Goal: Information Seeking & Learning: Learn about a topic

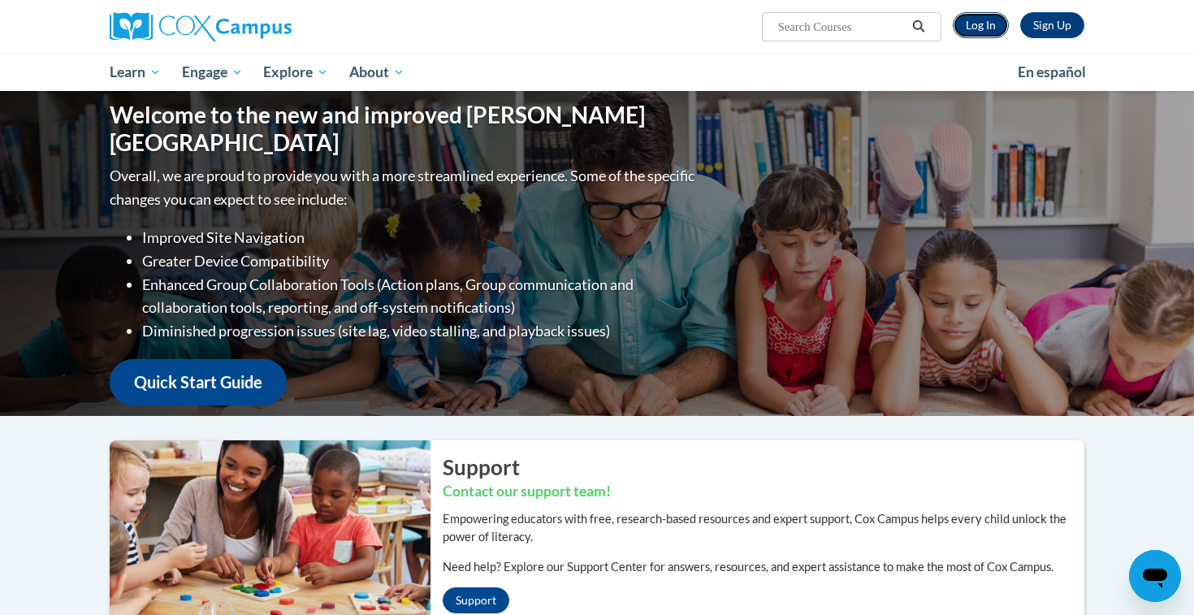
click at [974, 21] on link "Log In" at bounding box center [981, 25] width 56 height 26
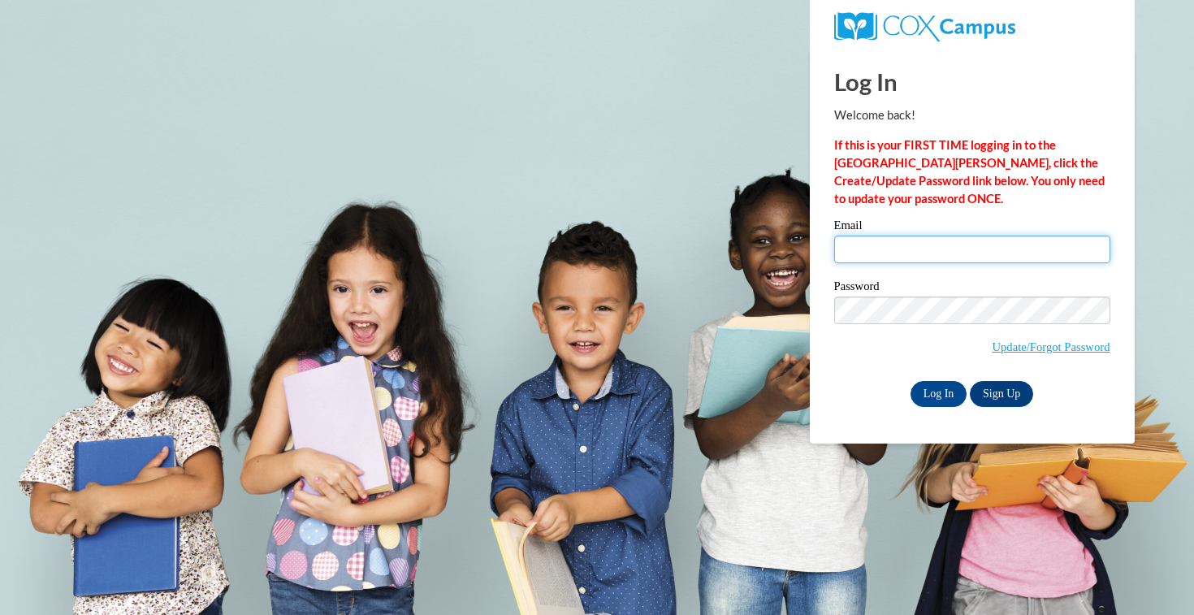
click at [909, 247] on input "Email" at bounding box center [972, 250] width 276 height 28
type input "alabelle@waukesha.k12.wi.us"
click at [911, 381] on input "Log In" at bounding box center [939, 394] width 57 height 26
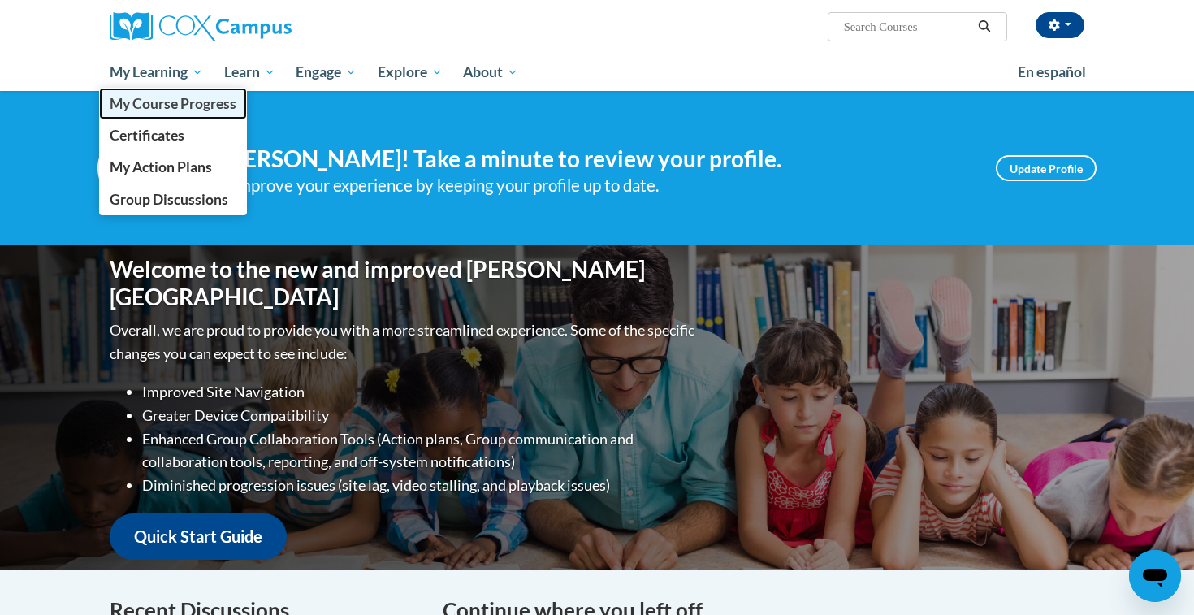
click at [152, 98] on span "My Course Progress" at bounding box center [173, 103] width 127 height 17
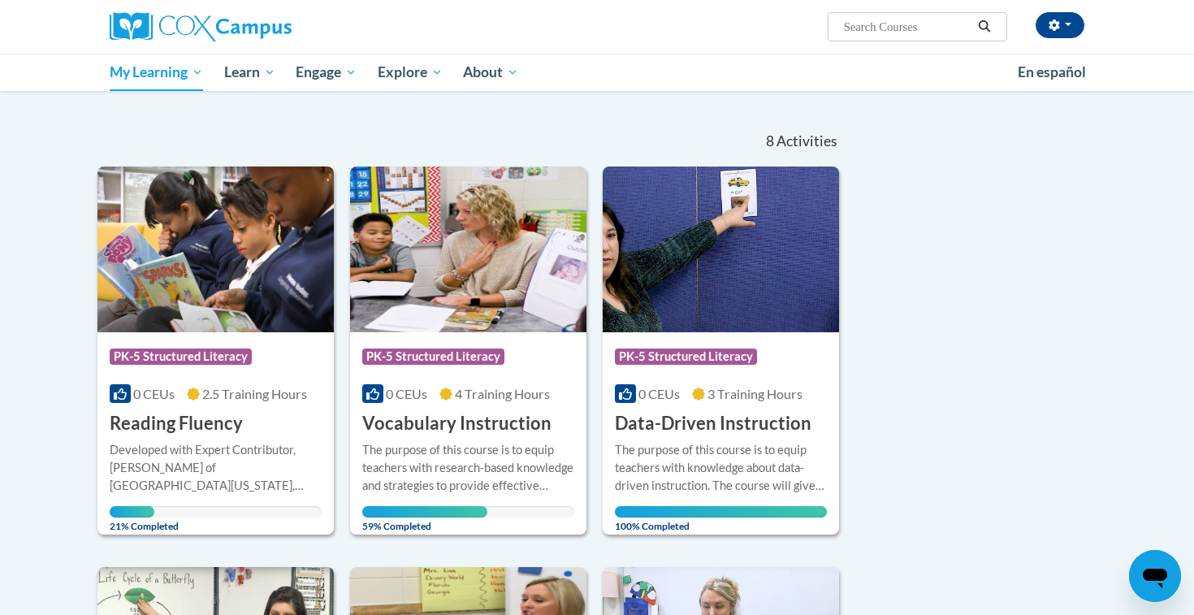
scroll to position [132, 0]
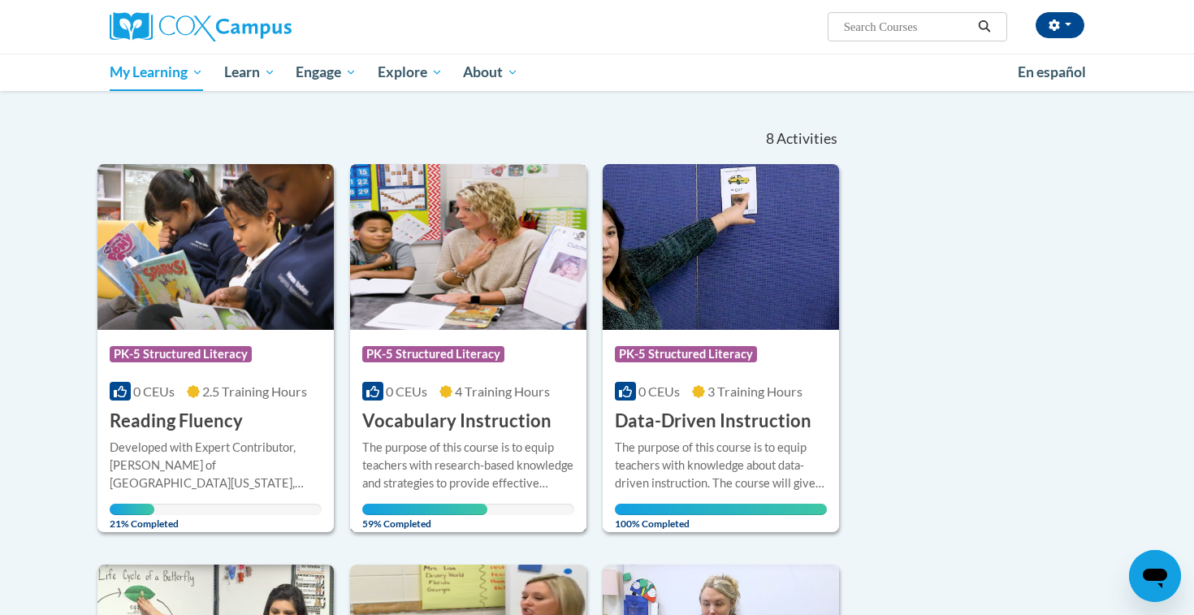
click at [457, 417] on h3 "Vocabulary Instruction" at bounding box center [456, 421] width 189 height 25
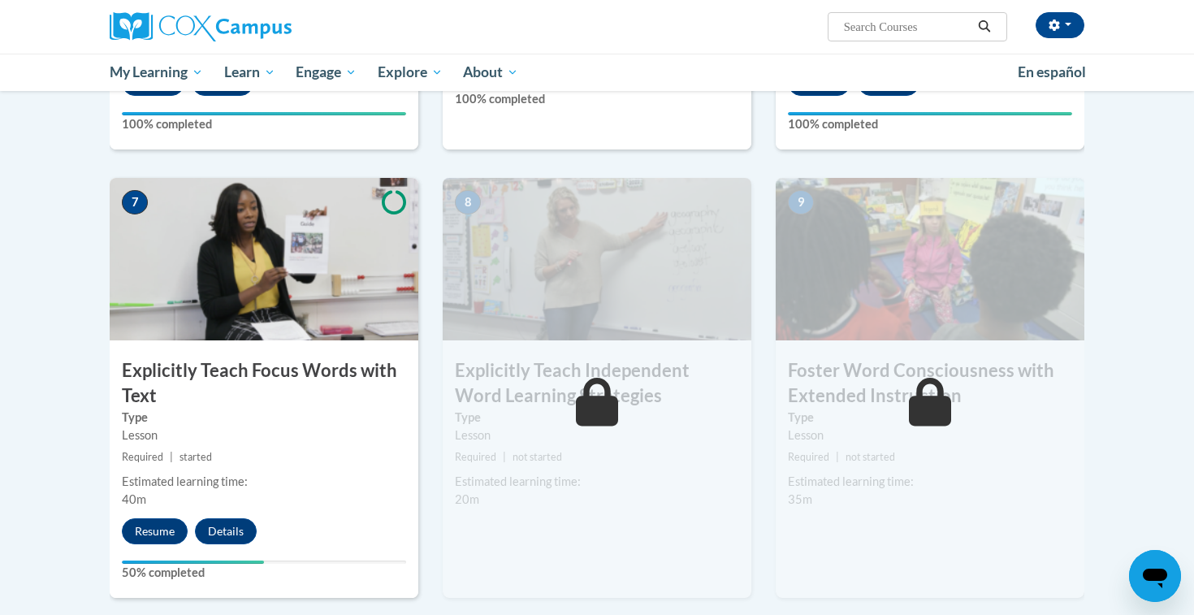
scroll to position [1170, 0]
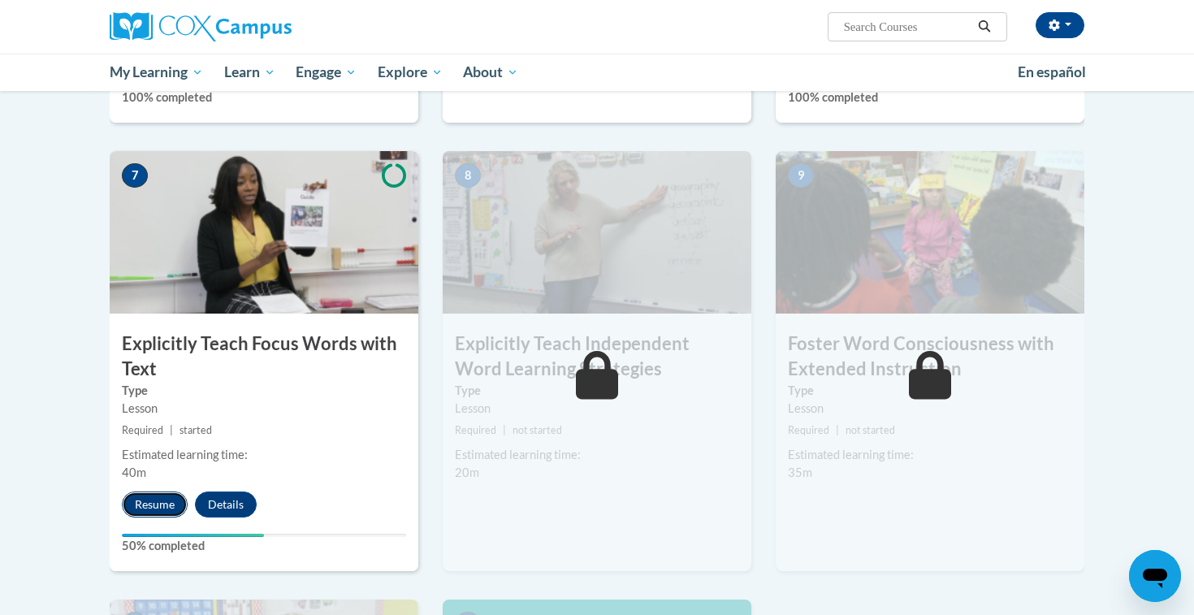
click at [152, 497] on button "Resume" at bounding box center [155, 505] width 66 height 26
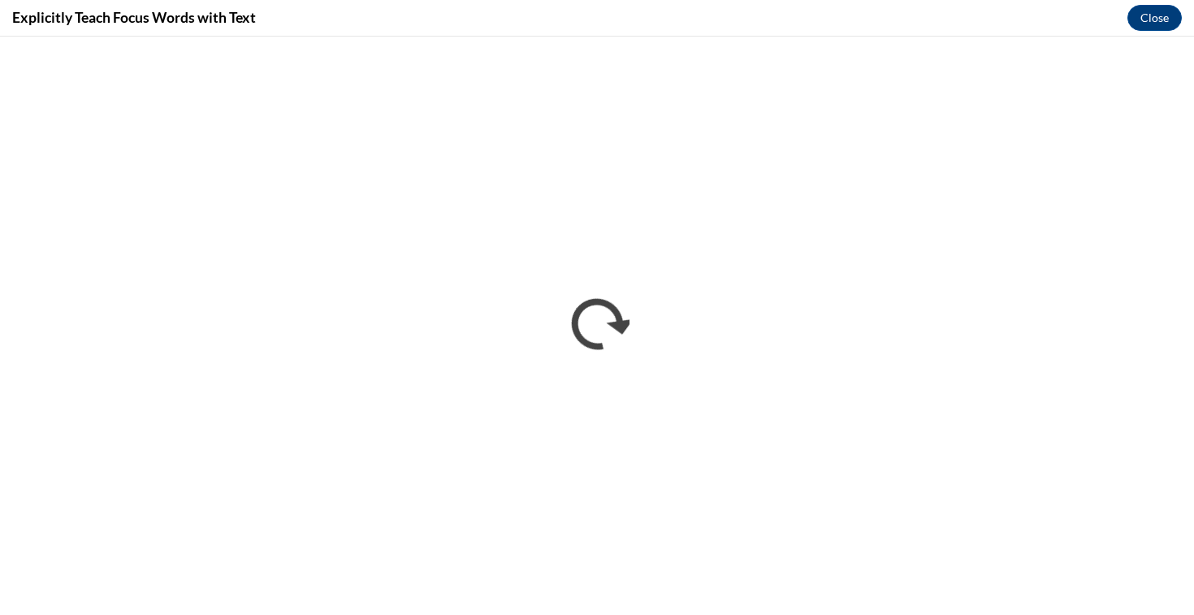
scroll to position [0, 0]
click at [514, 16] on div "Explicitly Teach Focus Words with Text Close" at bounding box center [597, 18] width 1194 height 37
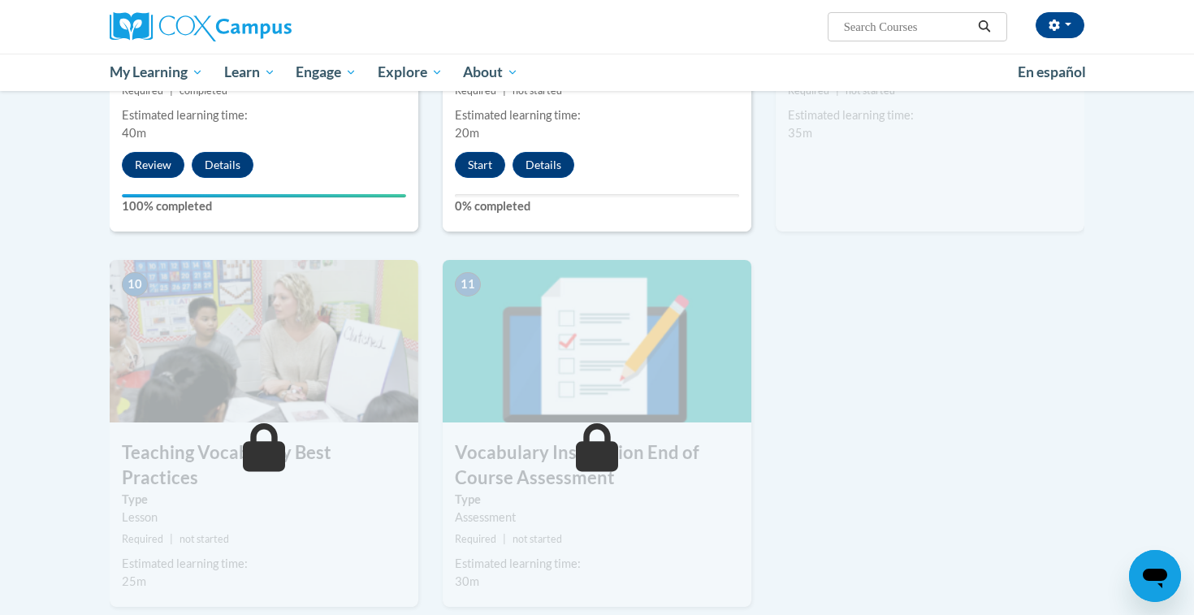
scroll to position [1513, 0]
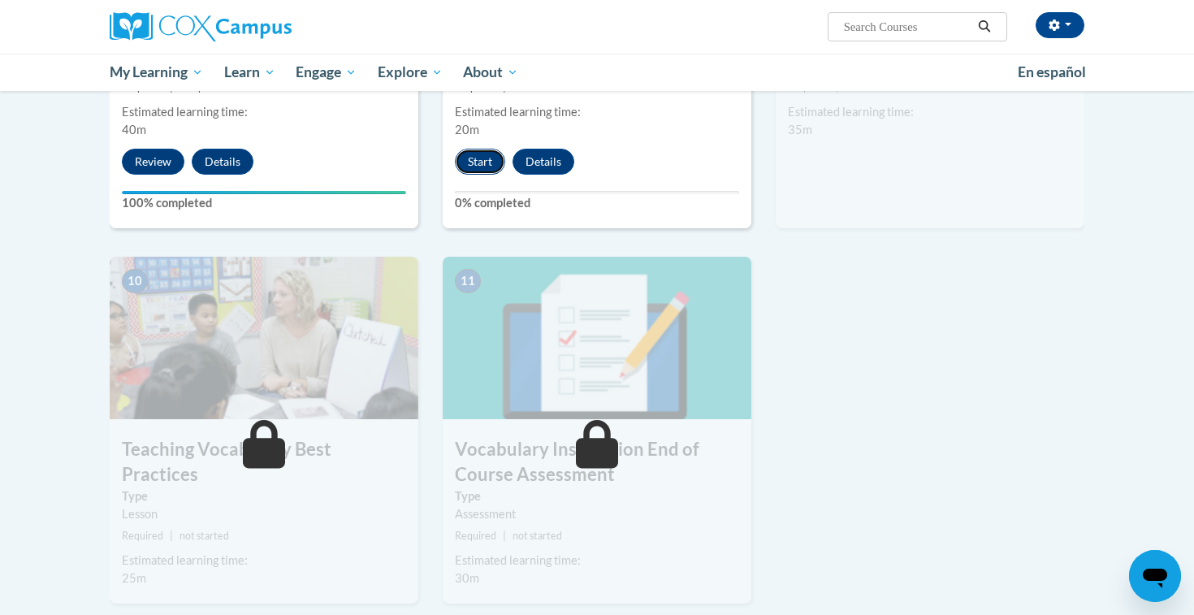
click at [477, 153] on button "Start" at bounding box center [480, 162] width 50 height 26
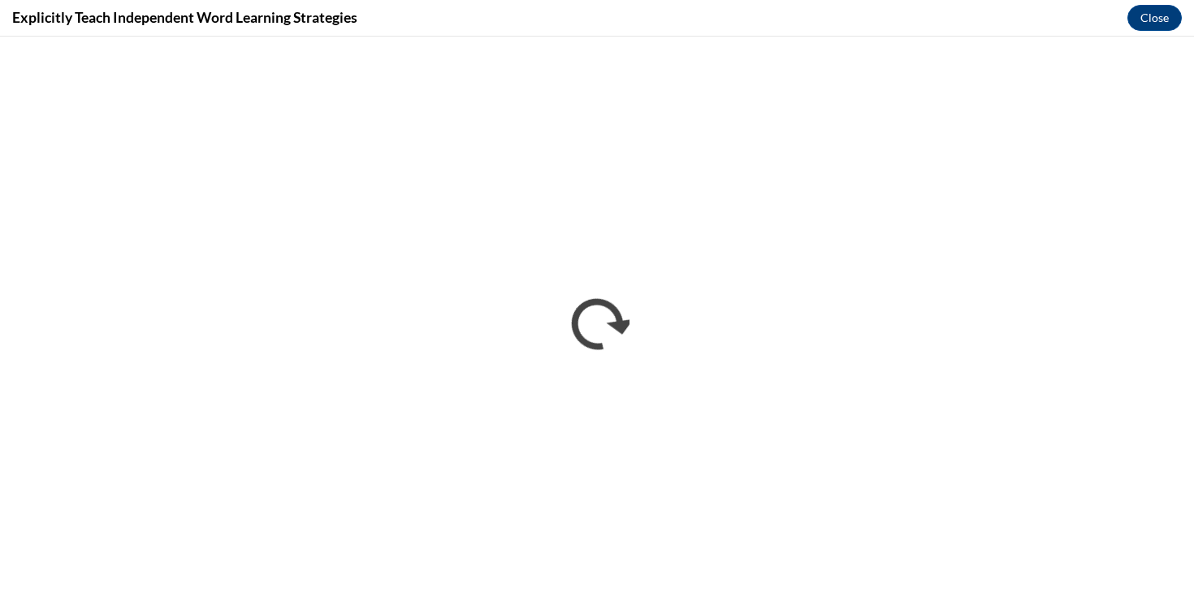
scroll to position [0, 0]
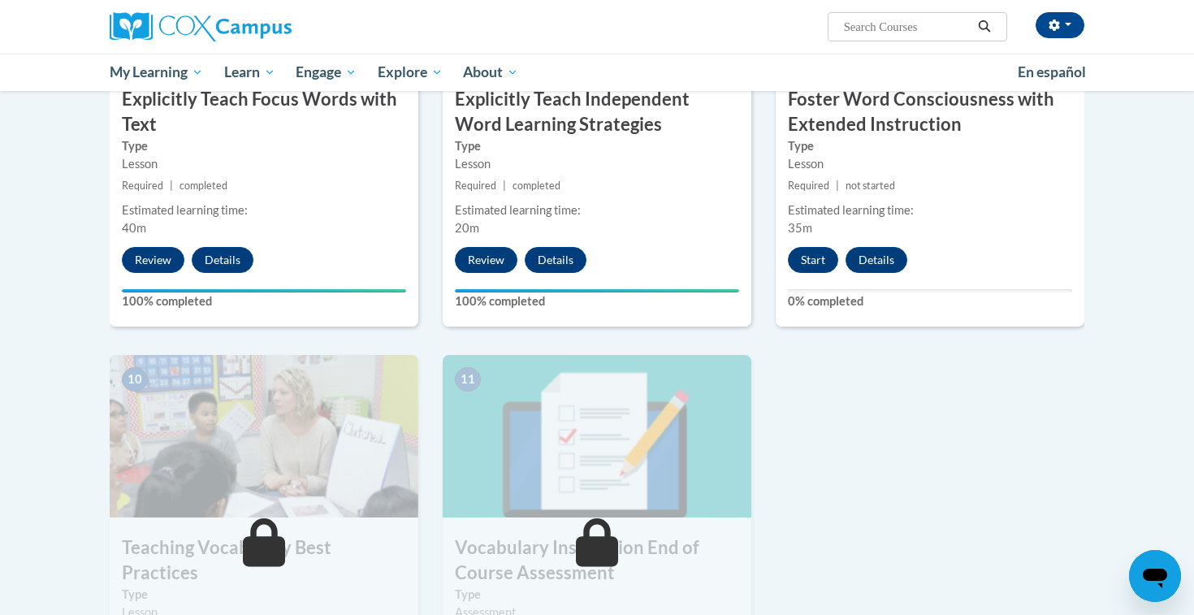
scroll to position [1411, 0]
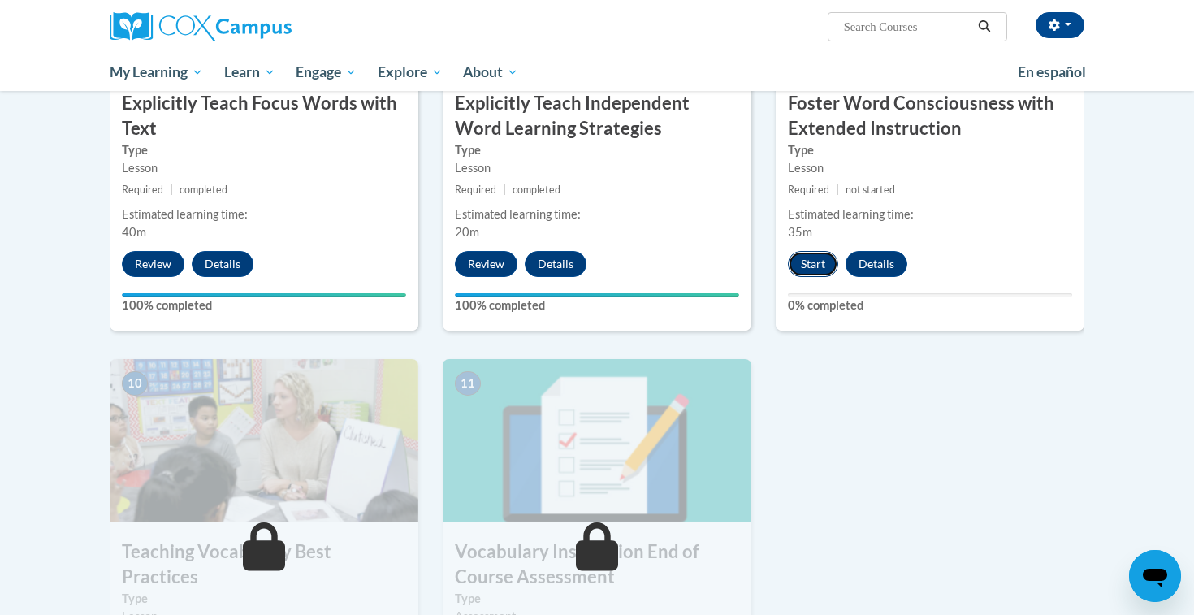
click at [811, 262] on button "Start" at bounding box center [813, 264] width 50 height 26
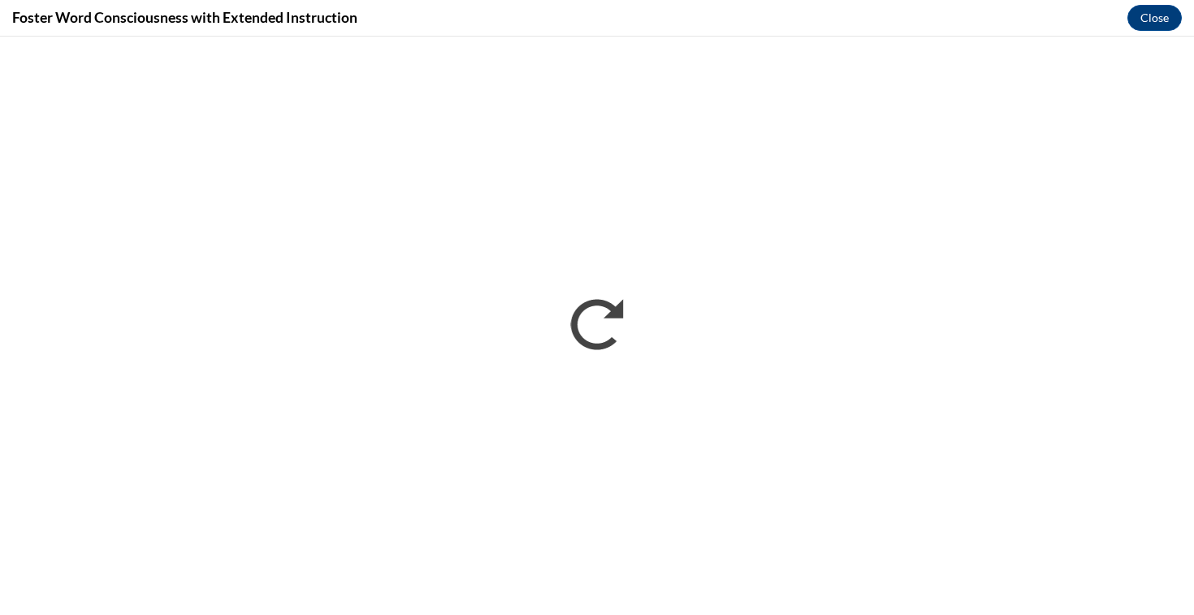
scroll to position [0, 0]
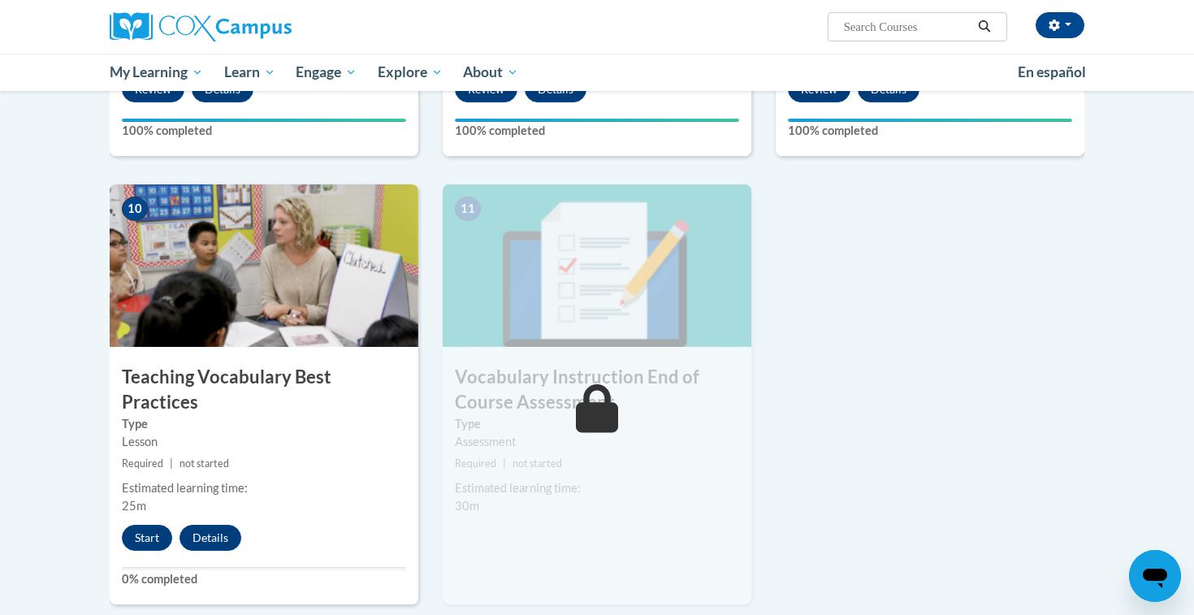
scroll to position [1591, 0]
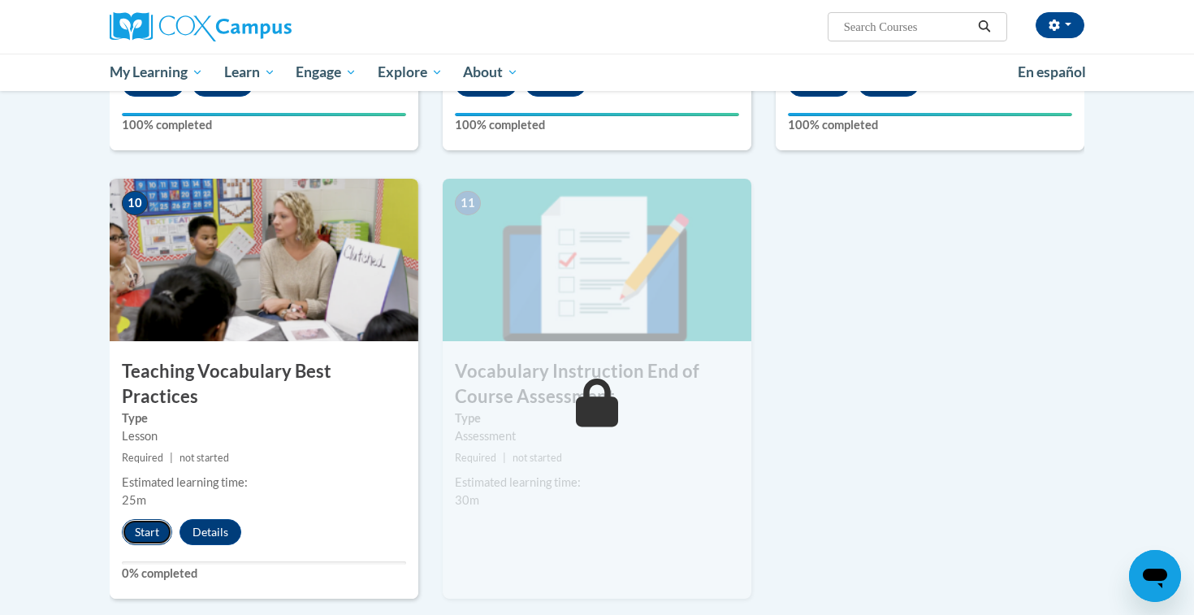
click at [141, 519] on button "Start" at bounding box center [147, 532] width 50 height 26
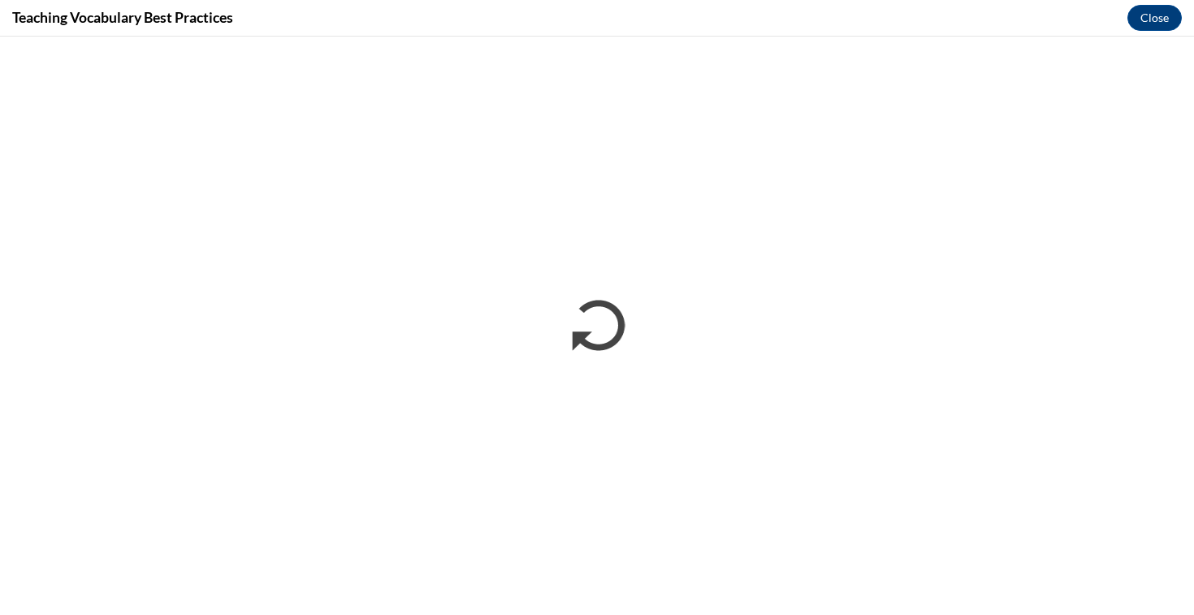
scroll to position [0, 0]
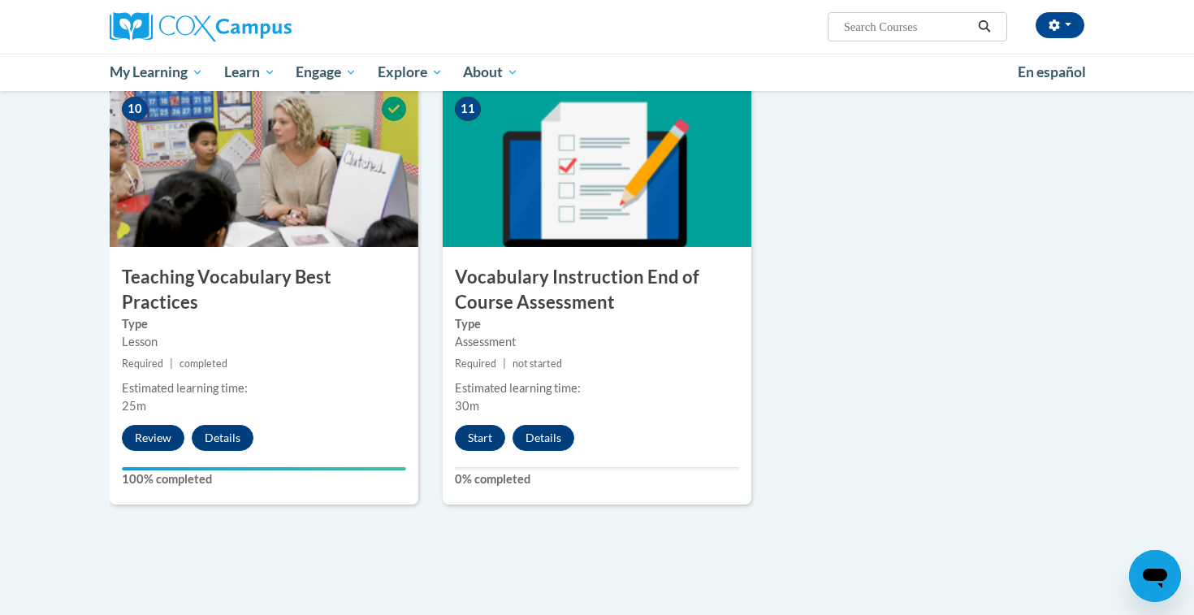
scroll to position [1691, 0]
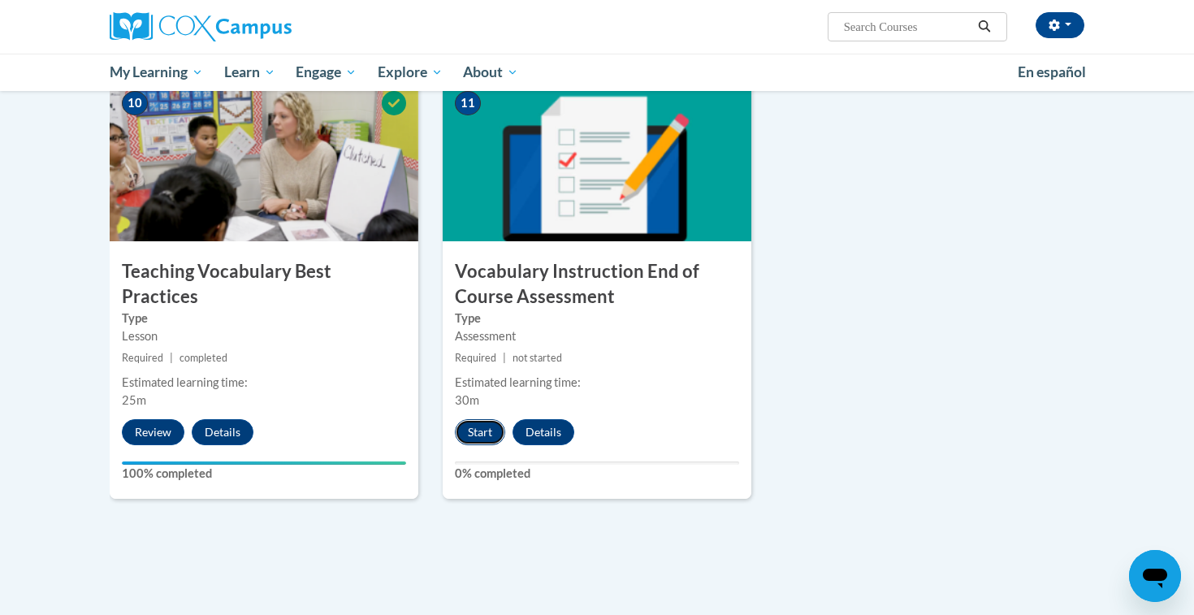
click at [475, 430] on button "Start" at bounding box center [480, 432] width 50 height 26
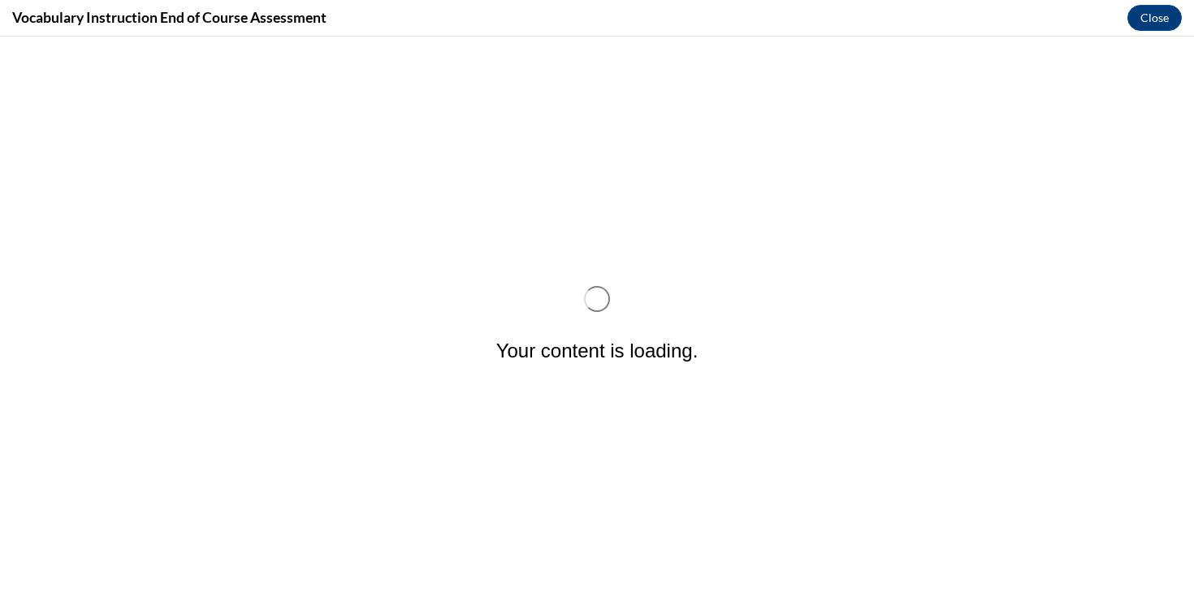
scroll to position [0, 0]
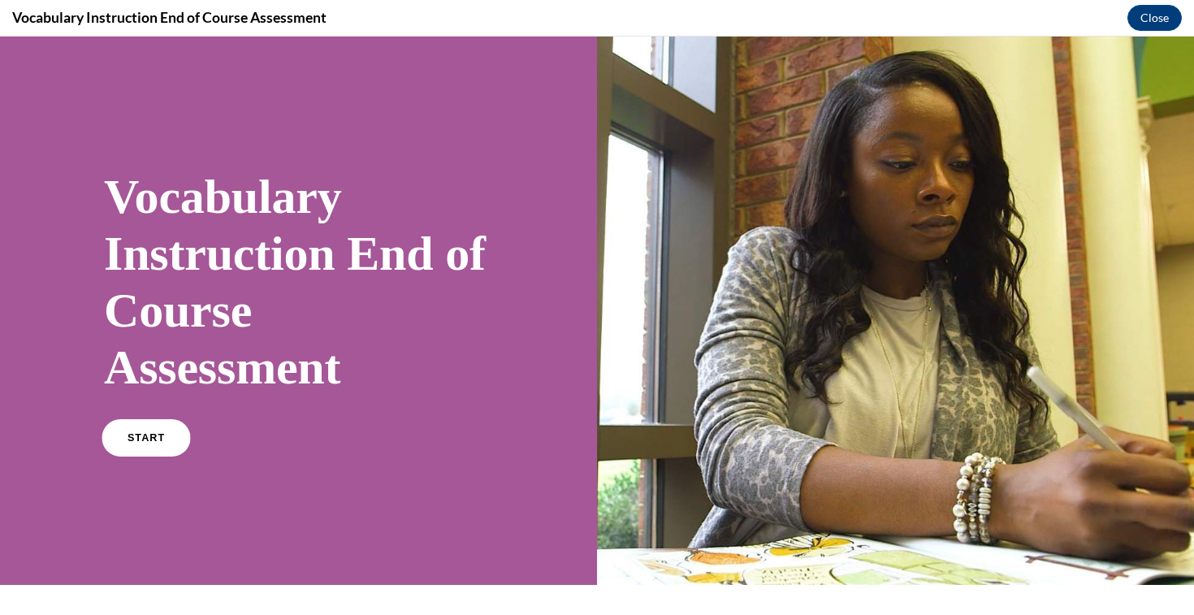
click at [146, 431] on link "START" at bounding box center [146, 437] width 89 height 37
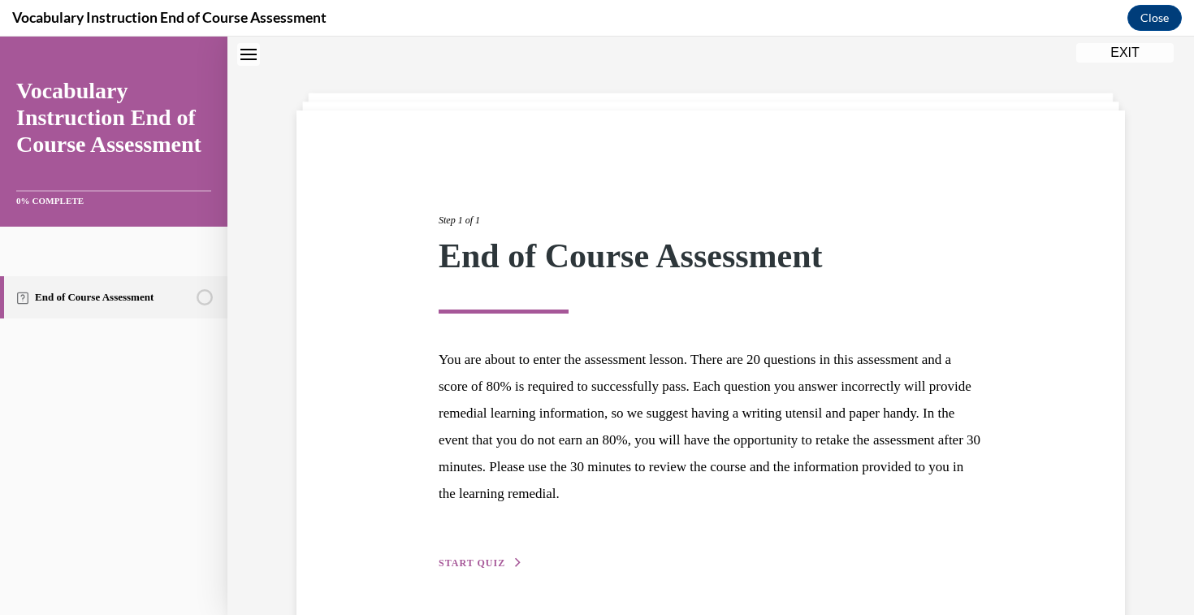
scroll to position [104, 0]
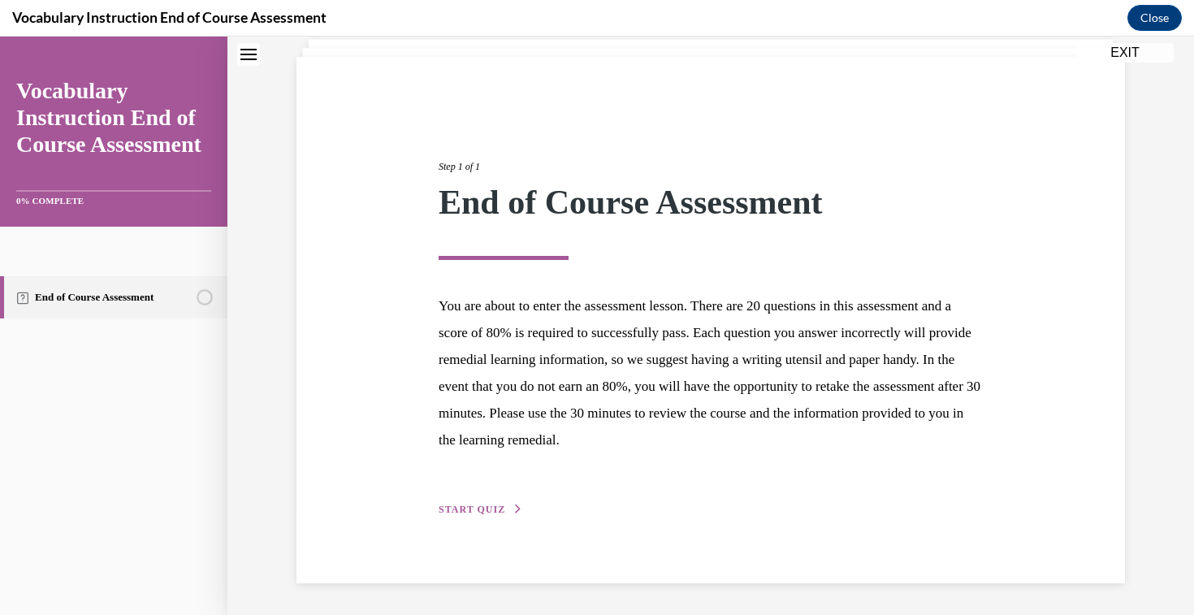
click at [494, 511] on span "START QUIZ" at bounding box center [472, 509] width 67 height 11
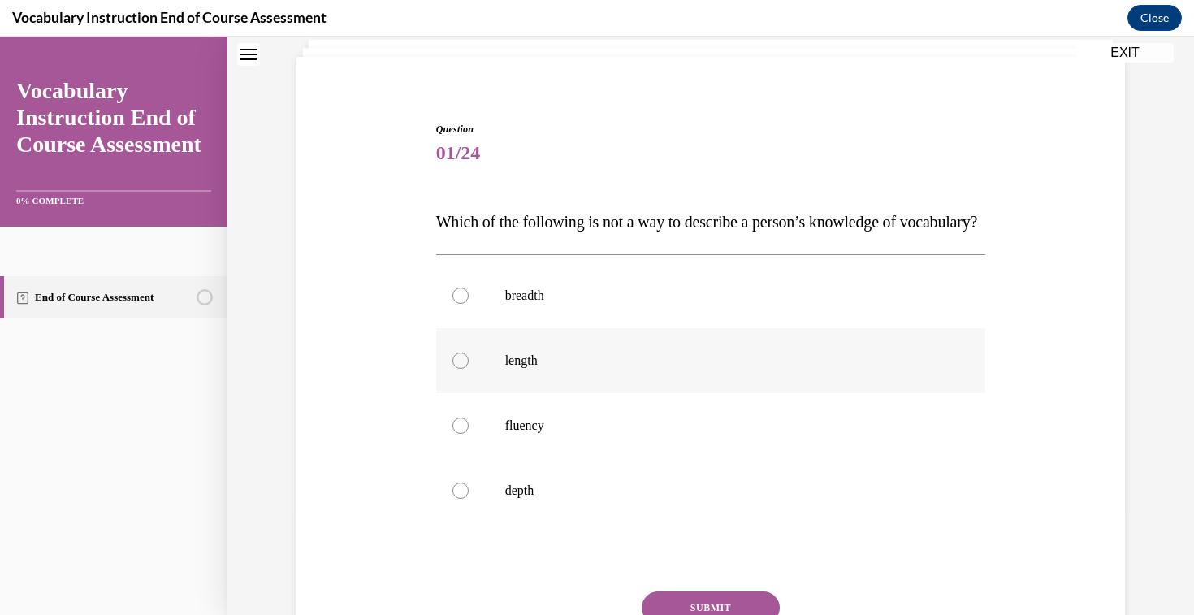
click at [518, 369] on p "length" at bounding box center [725, 361] width 440 height 16
click at [469, 369] on input "length" at bounding box center [461, 361] width 16 height 16
radio input "true"
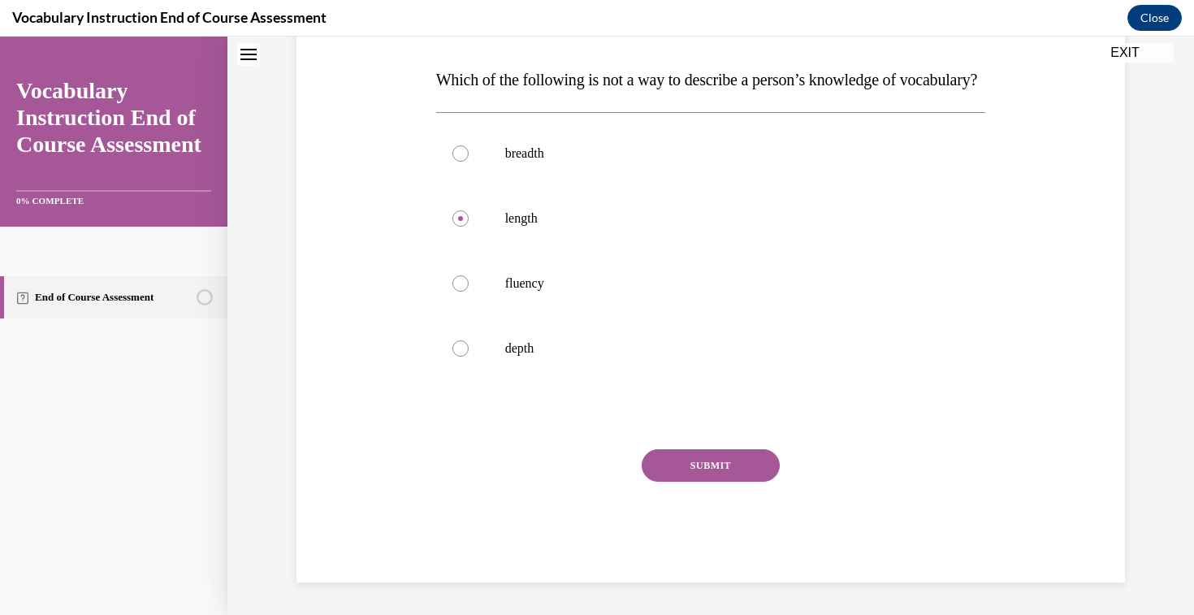
click at [706, 457] on button "SUBMIT" at bounding box center [711, 465] width 138 height 33
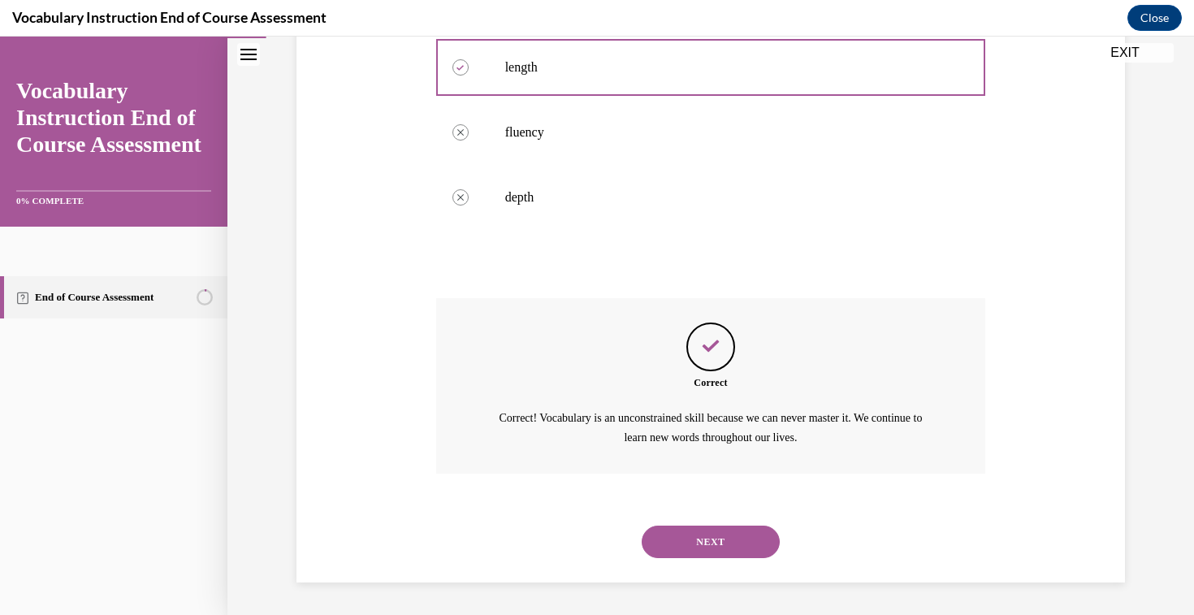
scroll to position [429, 0]
click at [706, 540] on button "NEXT" at bounding box center [711, 542] width 138 height 33
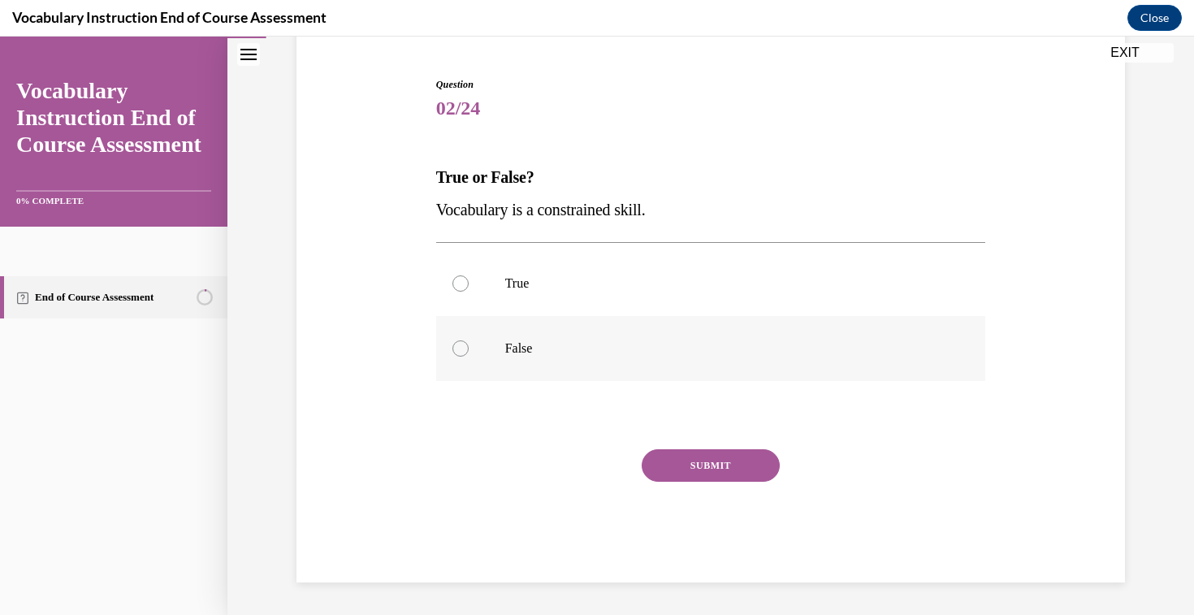
click at [549, 353] on p "False" at bounding box center [725, 348] width 440 height 16
click at [469, 353] on input "False" at bounding box center [461, 348] width 16 height 16
radio input "true"
click at [708, 456] on button "SUBMIT" at bounding box center [711, 465] width 138 height 33
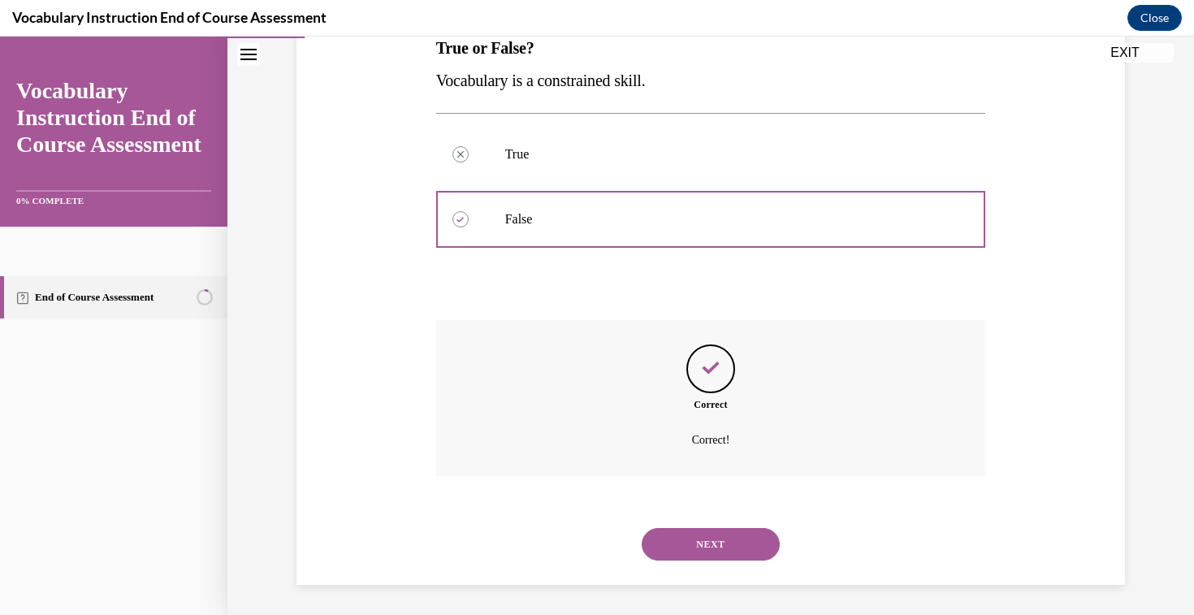
scroll to position [280, 0]
click at [691, 531] on button "NEXT" at bounding box center [711, 542] width 138 height 33
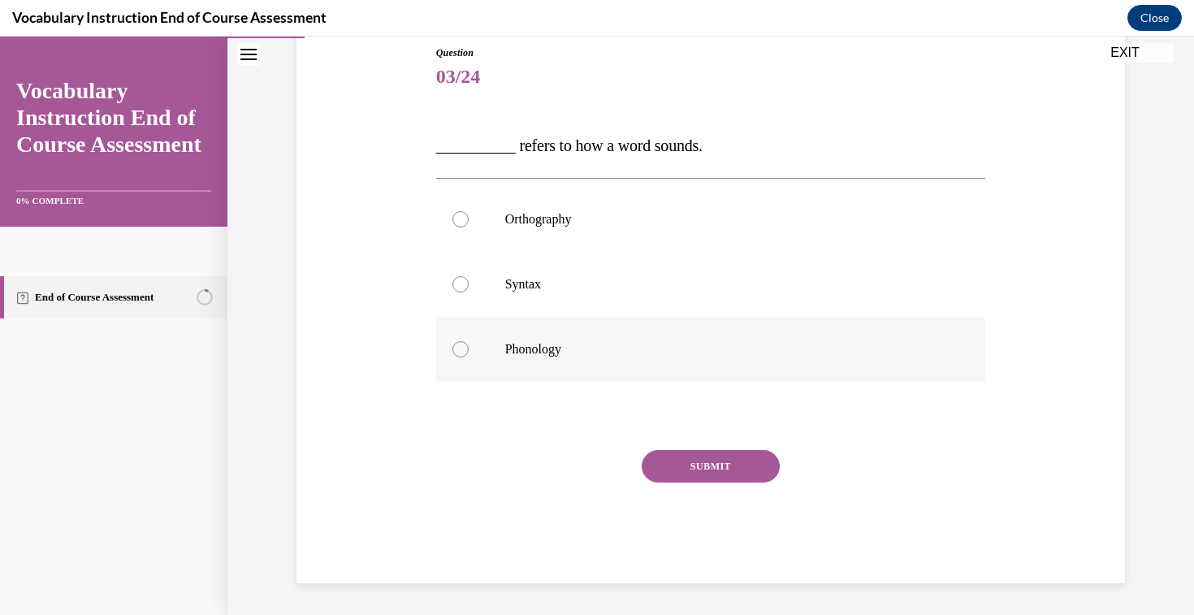
click at [537, 349] on p "Phonology" at bounding box center [725, 349] width 440 height 16
click at [469, 349] on input "Phonology" at bounding box center [461, 349] width 16 height 16
radio input "true"
click at [719, 463] on button "SUBMIT" at bounding box center [711, 466] width 138 height 33
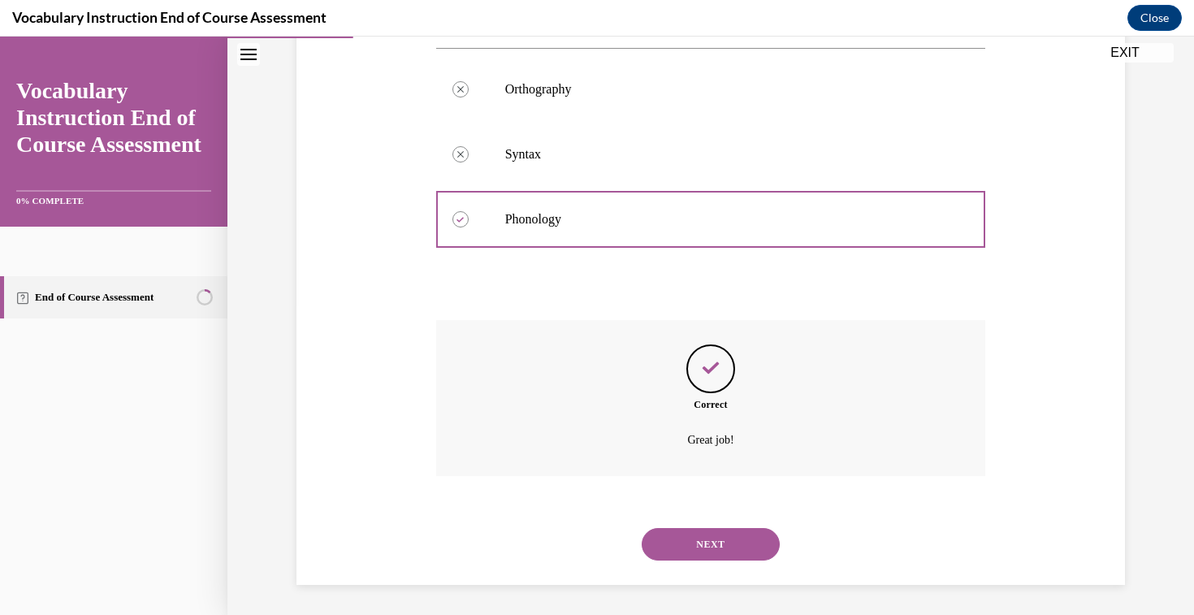
scroll to position [313, 0]
click at [709, 535] on button "NEXT" at bounding box center [711, 542] width 138 height 33
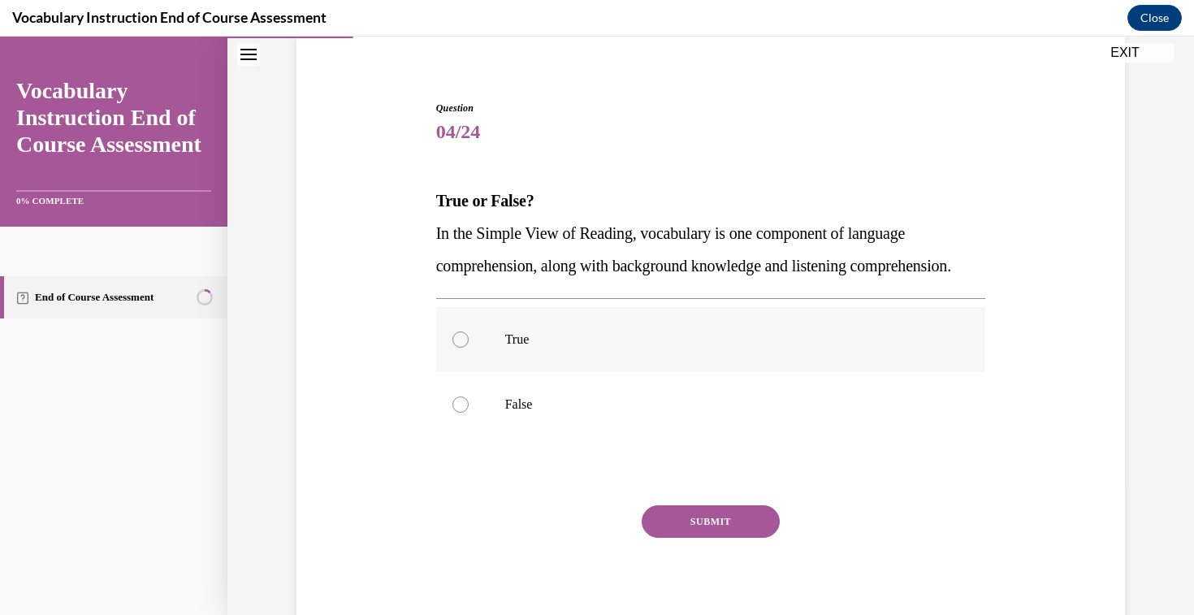
scroll to position [124, 0]
click at [523, 414] on p "False" at bounding box center [725, 405] width 440 height 16
click at [469, 414] on input "False" at bounding box center [461, 405] width 16 height 16
radio input "true"
click at [704, 539] on button "SUBMIT" at bounding box center [711, 522] width 138 height 33
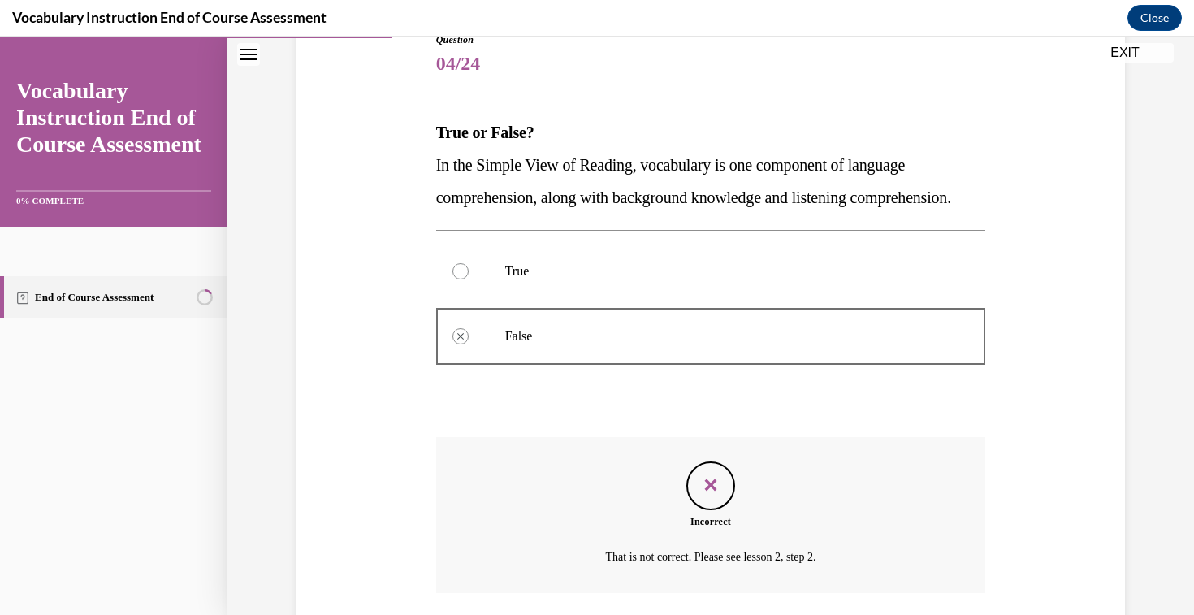
scroll to position [184, 0]
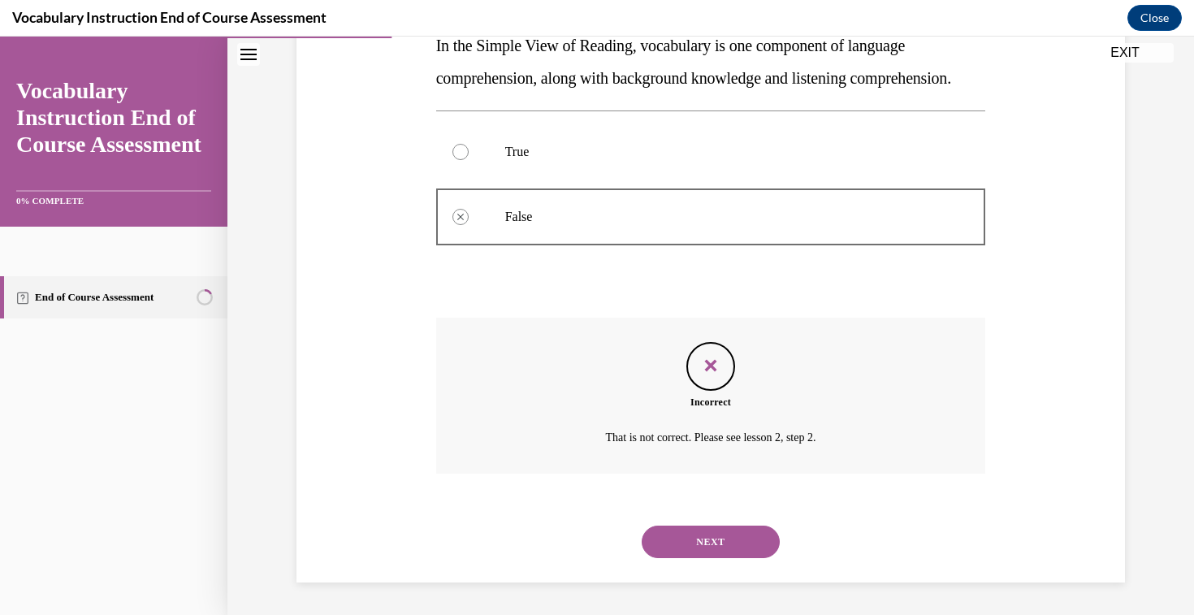
click at [699, 534] on button "NEXT" at bounding box center [711, 542] width 138 height 33
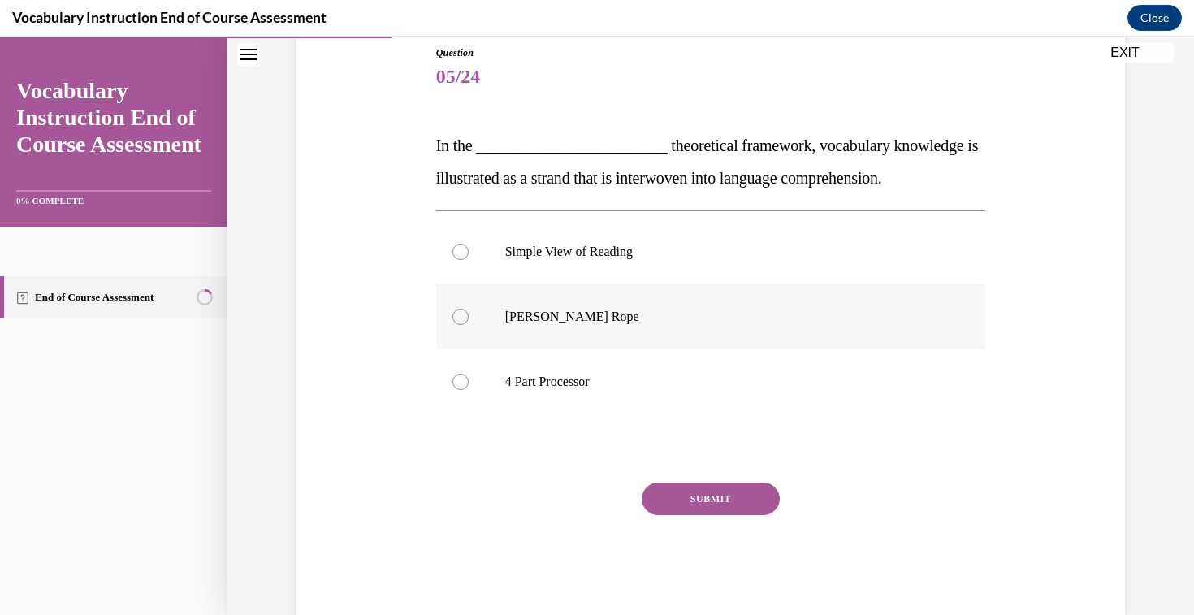
click at [587, 312] on p "Scarborough's Rope" at bounding box center [725, 317] width 440 height 16
click at [469, 312] on input "Scarborough's Rope" at bounding box center [461, 317] width 16 height 16
radio input "true"
click at [708, 489] on button "SUBMIT" at bounding box center [711, 499] width 138 height 33
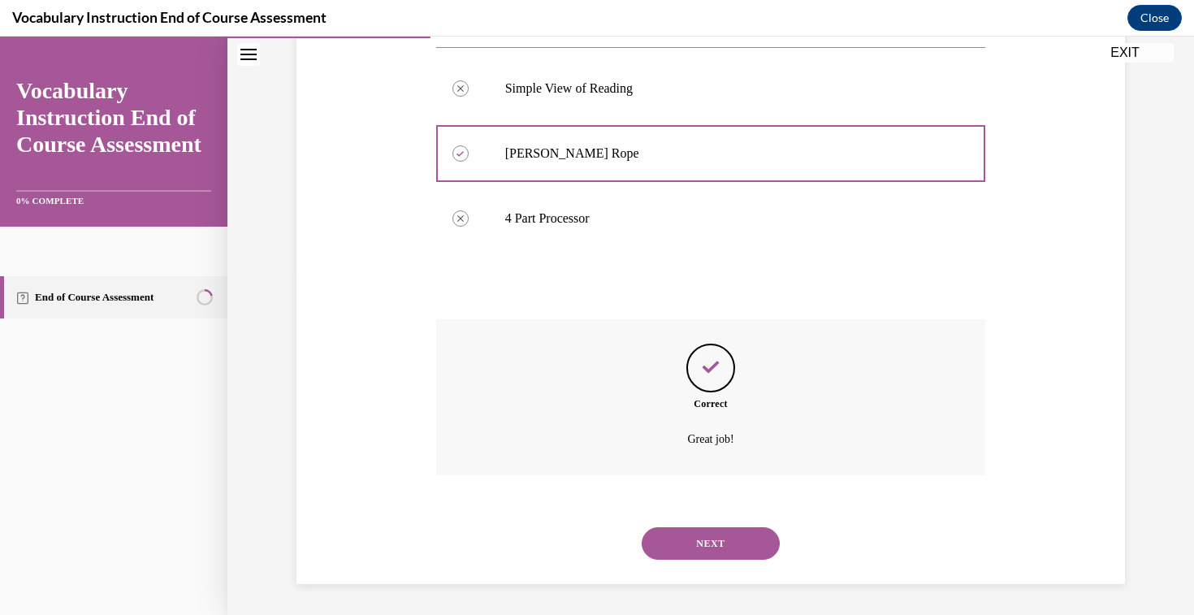
scroll to position [345, 0]
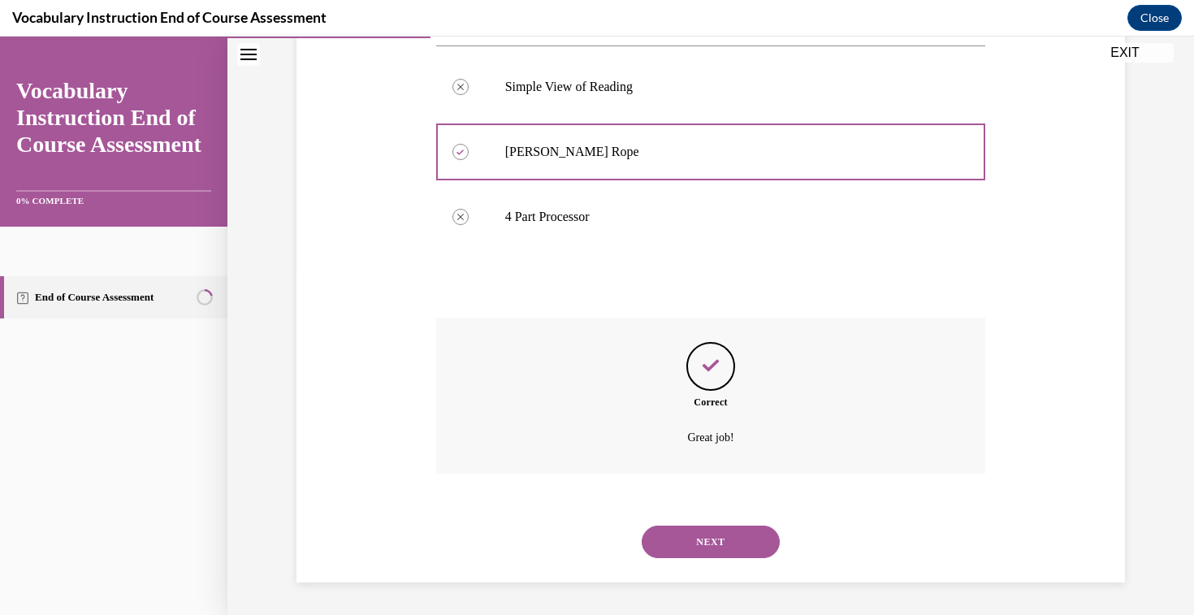
click at [692, 530] on button "NEXT" at bounding box center [711, 542] width 138 height 33
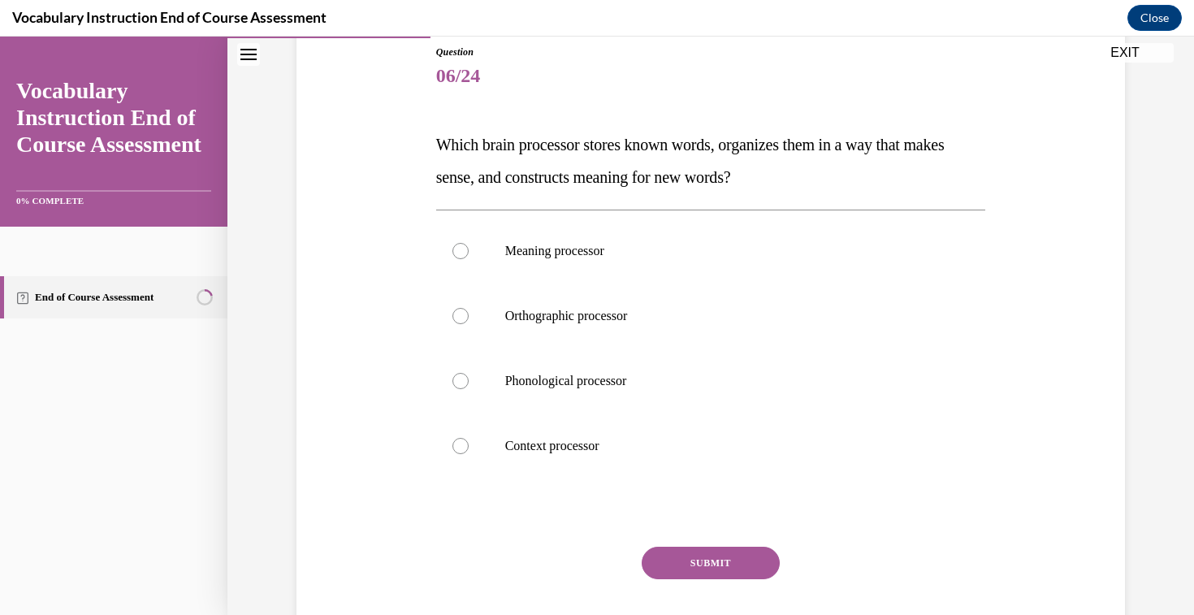
scroll to position [182, 0]
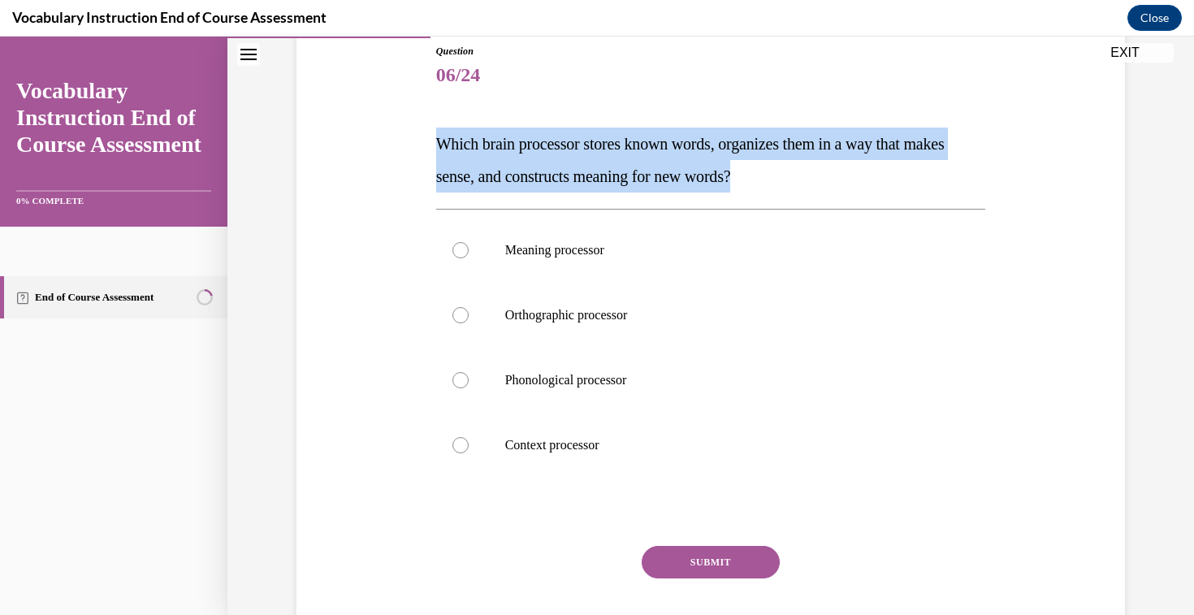
drag, startPoint x: 830, startPoint y: 183, endPoint x: 433, endPoint y: 142, distance: 398.6
click at [433, 142] on div "Question 06/24 Which brain processor stores known words, organizes them in a wa…" at bounding box center [711, 350] width 558 height 660
copy span "Which brain processor stores known words, organizes them in a way that makes se…"
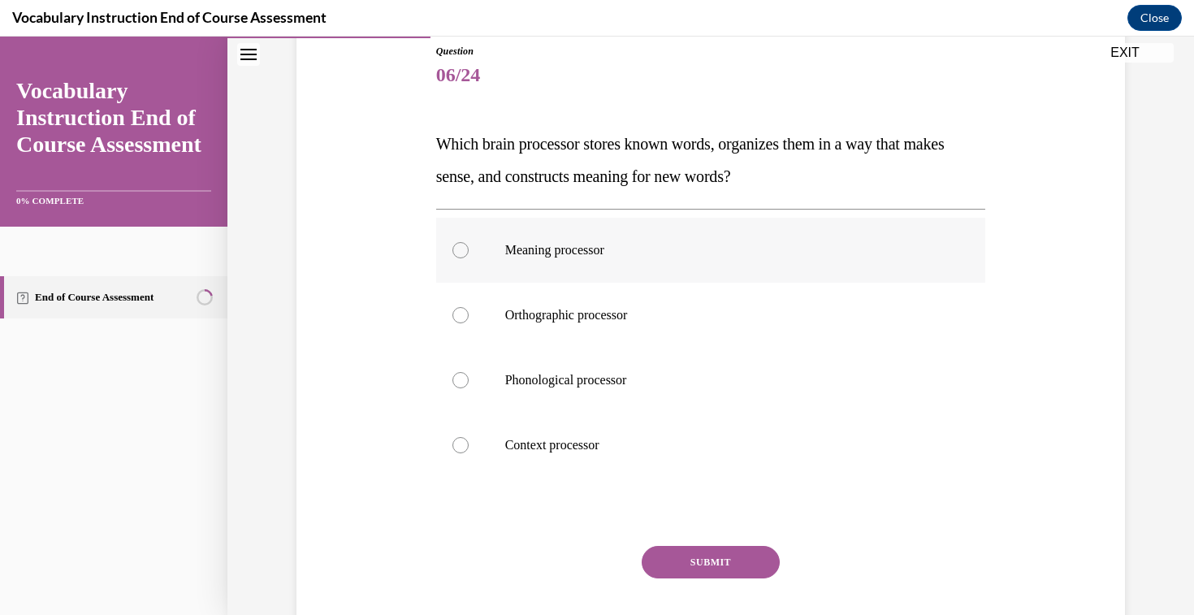
click at [547, 243] on p "Meaning processor" at bounding box center [725, 250] width 440 height 16
click at [469, 243] on input "Meaning processor" at bounding box center [461, 250] width 16 height 16
radio input "true"
click at [708, 557] on button "SUBMIT" at bounding box center [711, 562] width 138 height 33
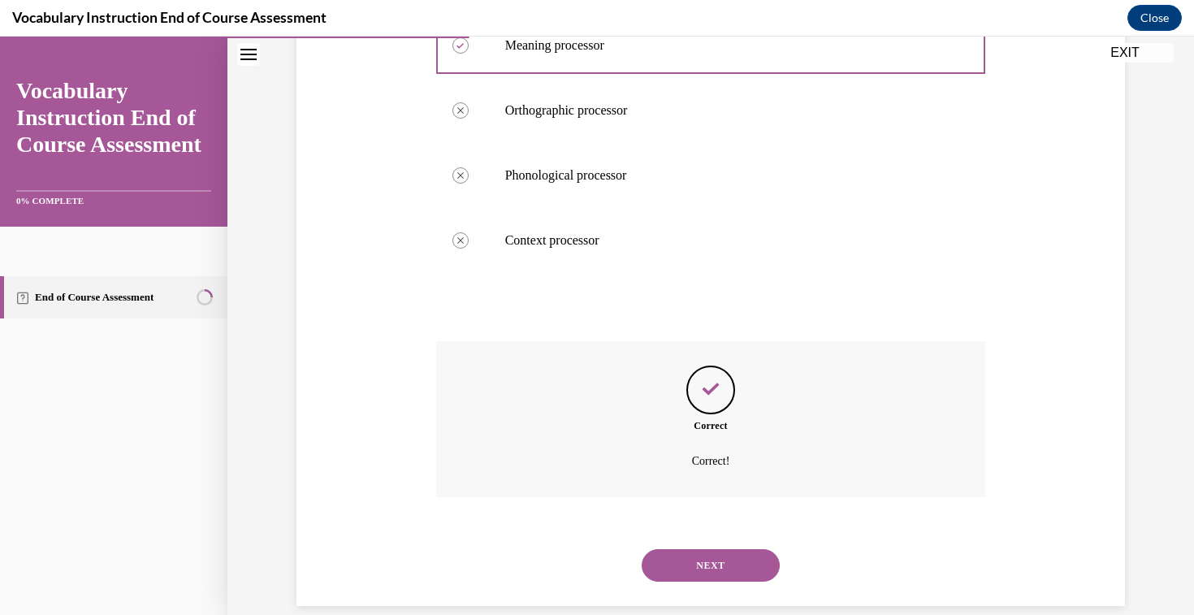
scroll to position [410, 0]
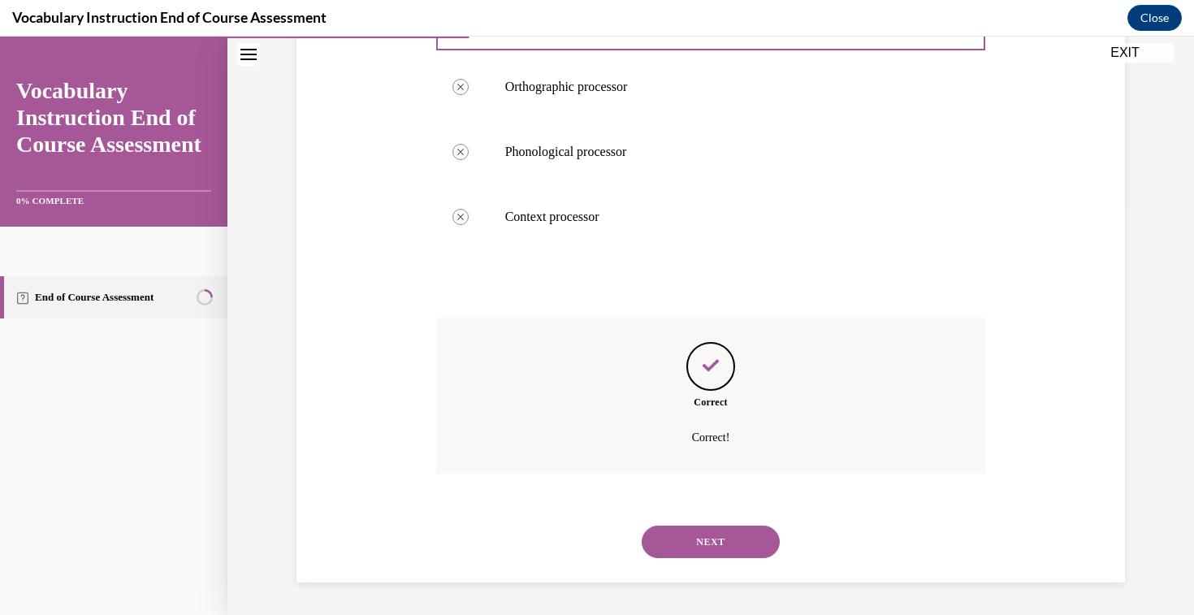
click at [727, 543] on button "NEXT" at bounding box center [711, 542] width 138 height 33
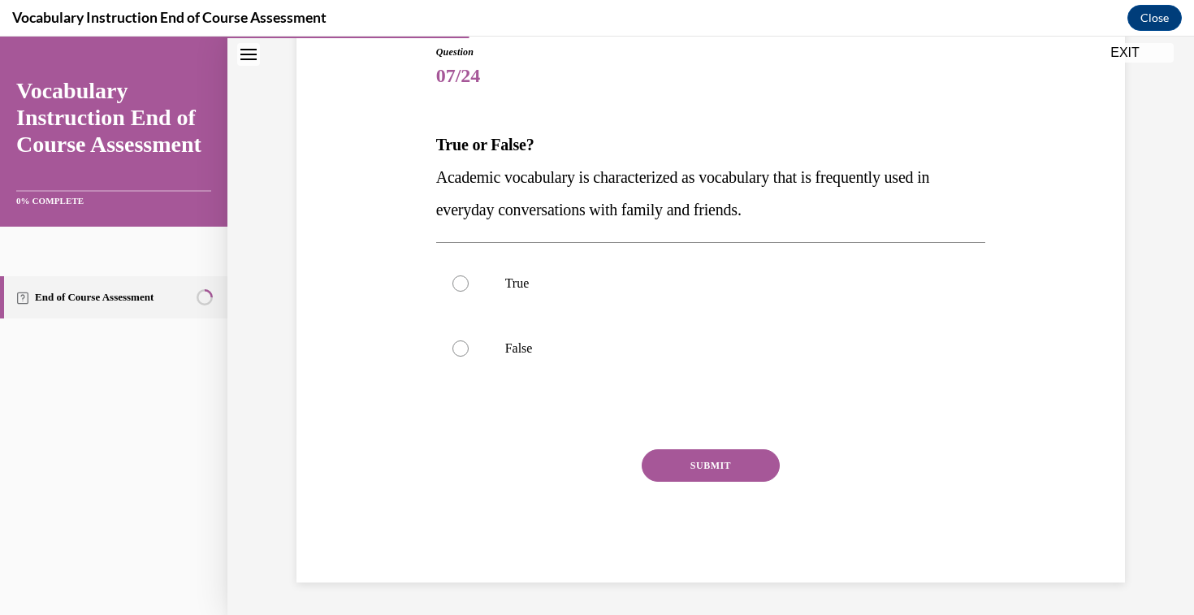
scroll to position [180, 0]
click at [532, 346] on p "False" at bounding box center [725, 349] width 440 height 16
click at [469, 346] on input "False" at bounding box center [461, 349] width 16 height 16
radio input "true"
click at [722, 466] on button "SUBMIT" at bounding box center [711, 466] width 138 height 33
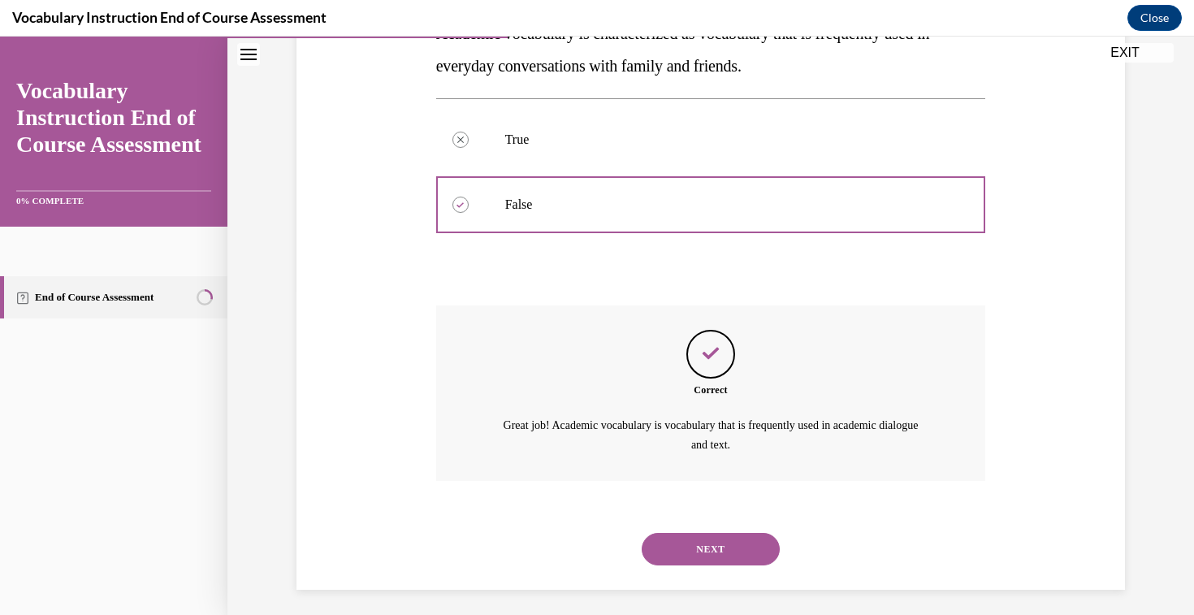
scroll to position [332, 0]
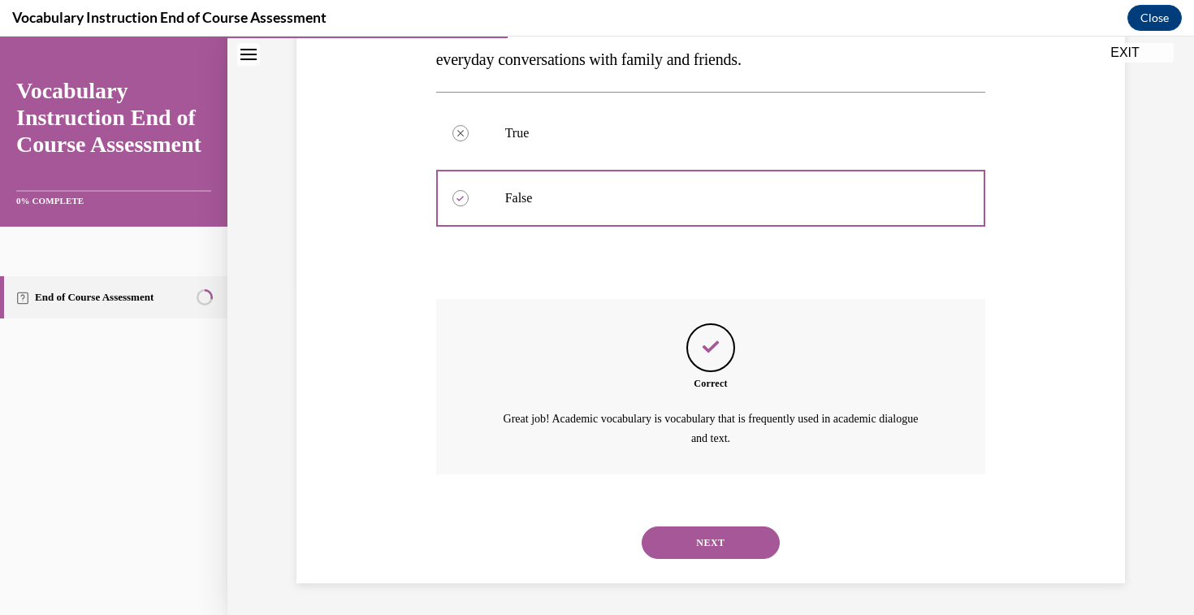
click at [685, 547] on button "NEXT" at bounding box center [711, 543] width 138 height 33
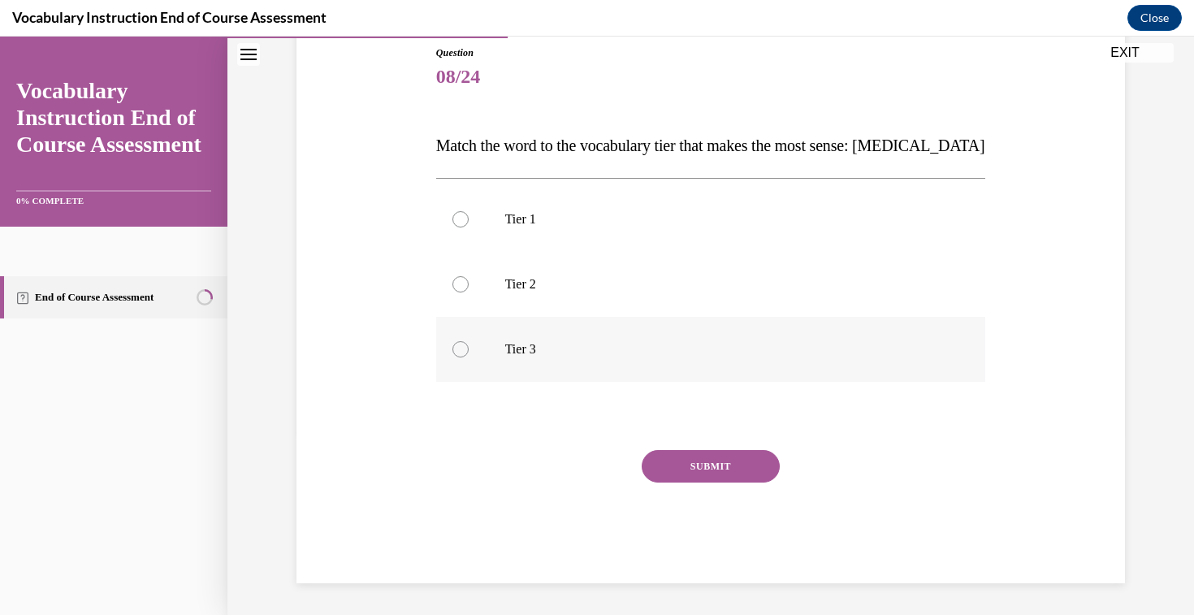
click at [531, 350] on p "Tier 3" at bounding box center [725, 349] width 440 height 16
click at [469, 350] on input "Tier 3" at bounding box center [461, 349] width 16 height 16
radio input "true"
click at [708, 465] on button "SUBMIT" at bounding box center [711, 466] width 138 height 33
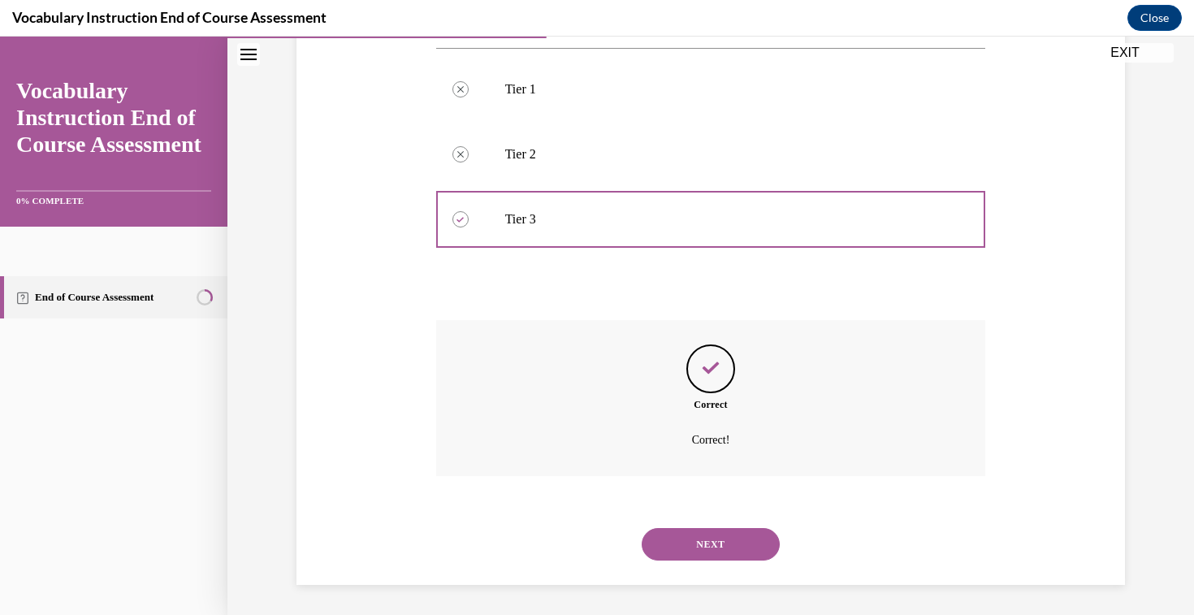
scroll to position [313, 0]
click at [691, 531] on button "NEXT" at bounding box center [711, 542] width 138 height 33
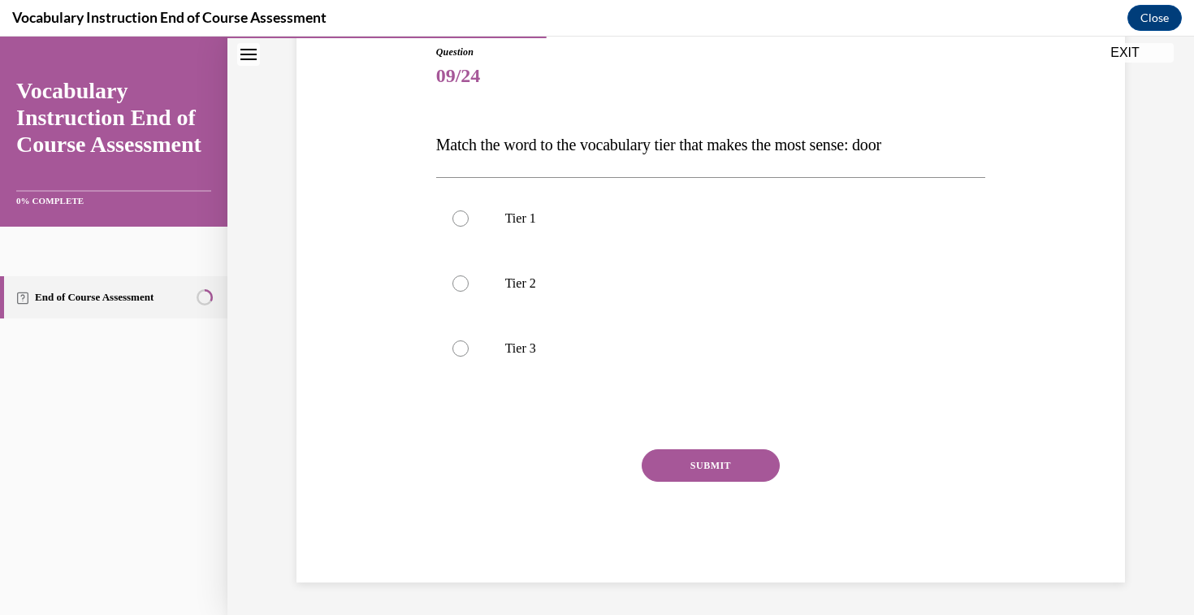
scroll to position [180, 0]
click at [516, 219] on p "Tier 1" at bounding box center [725, 219] width 440 height 16
click at [469, 219] on input "Tier 1" at bounding box center [461, 219] width 16 height 16
radio input "true"
click at [708, 465] on button "SUBMIT" at bounding box center [711, 466] width 138 height 33
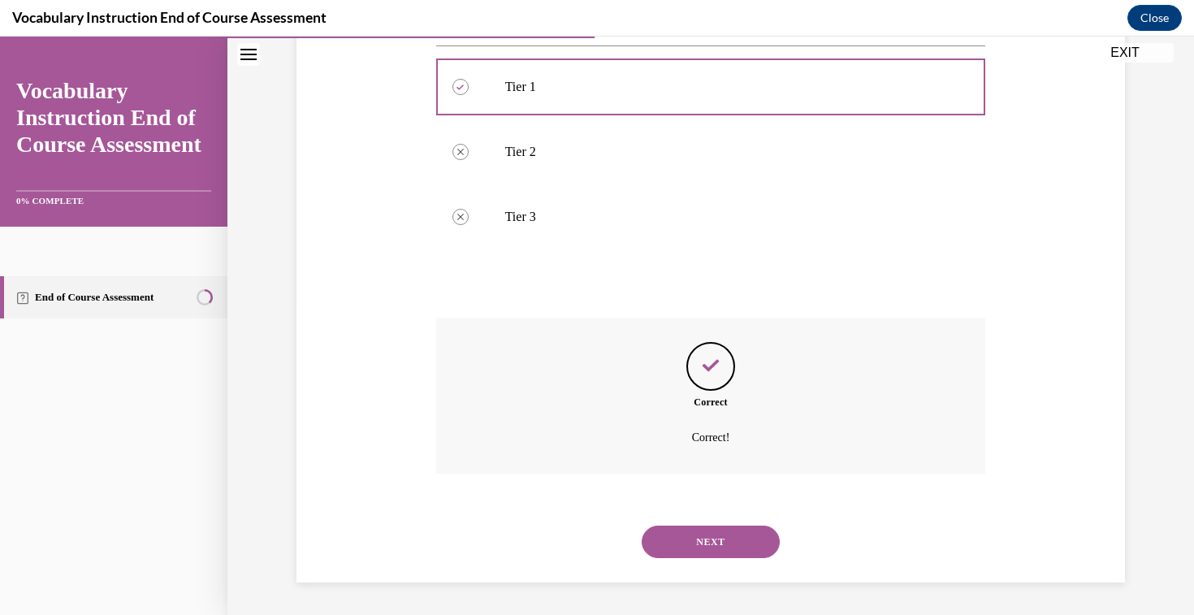
click at [714, 538] on button "NEXT" at bounding box center [711, 542] width 138 height 33
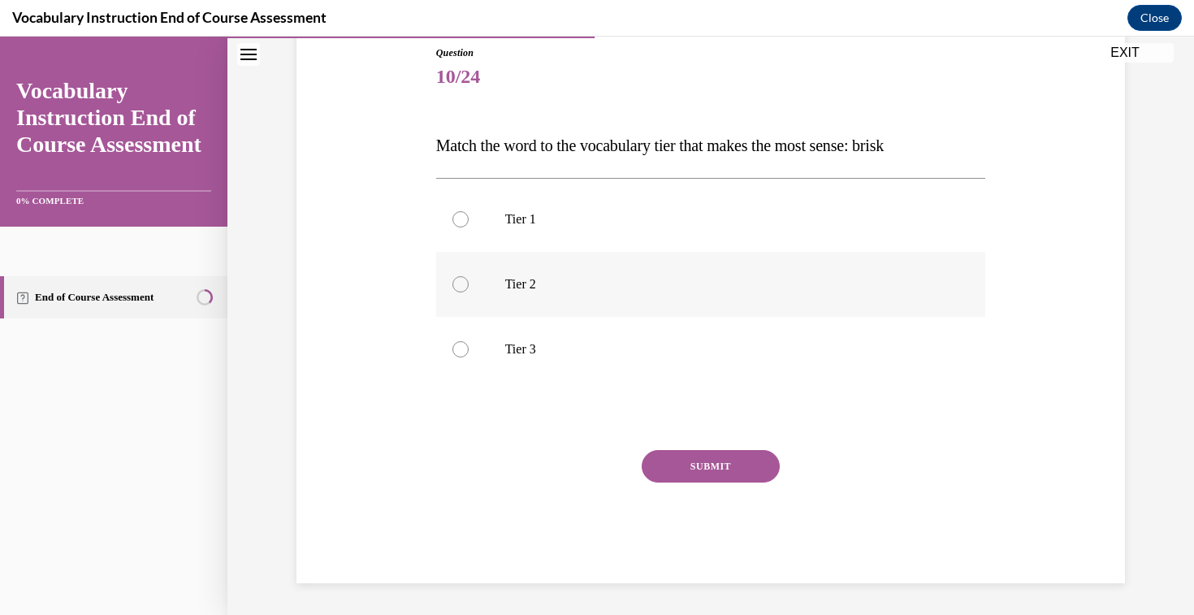
click at [535, 277] on p "Tier 2" at bounding box center [725, 284] width 440 height 16
click at [469, 277] on input "Tier 2" at bounding box center [461, 284] width 16 height 16
radio input "true"
click at [749, 465] on button "SUBMIT" at bounding box center [711, 466] width 138 height 33
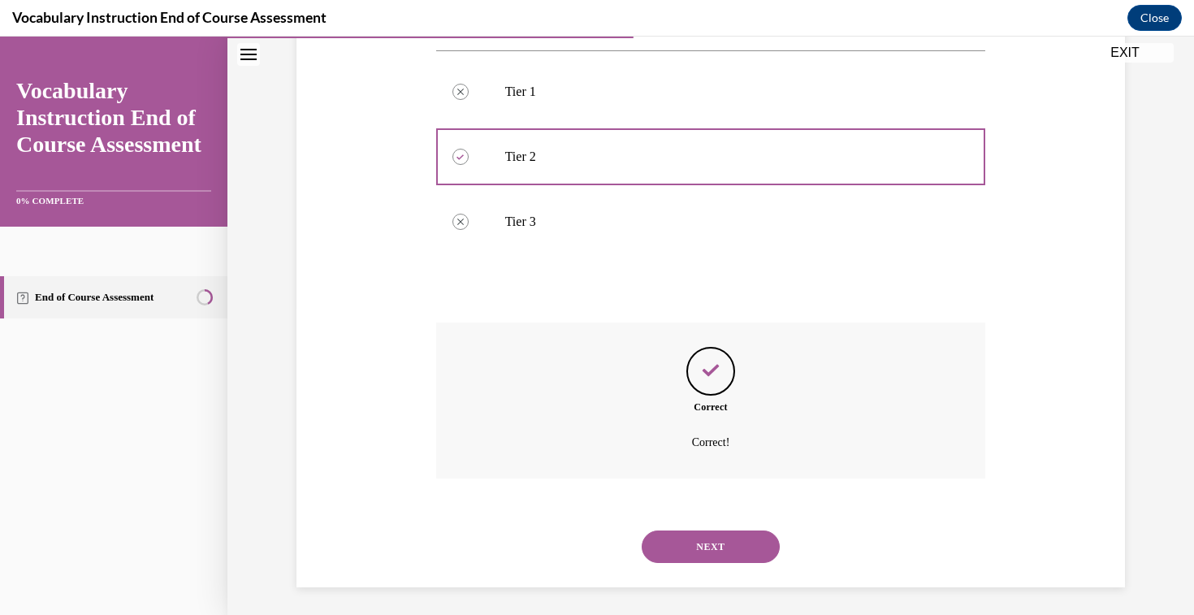
scroll to position [313, 0]
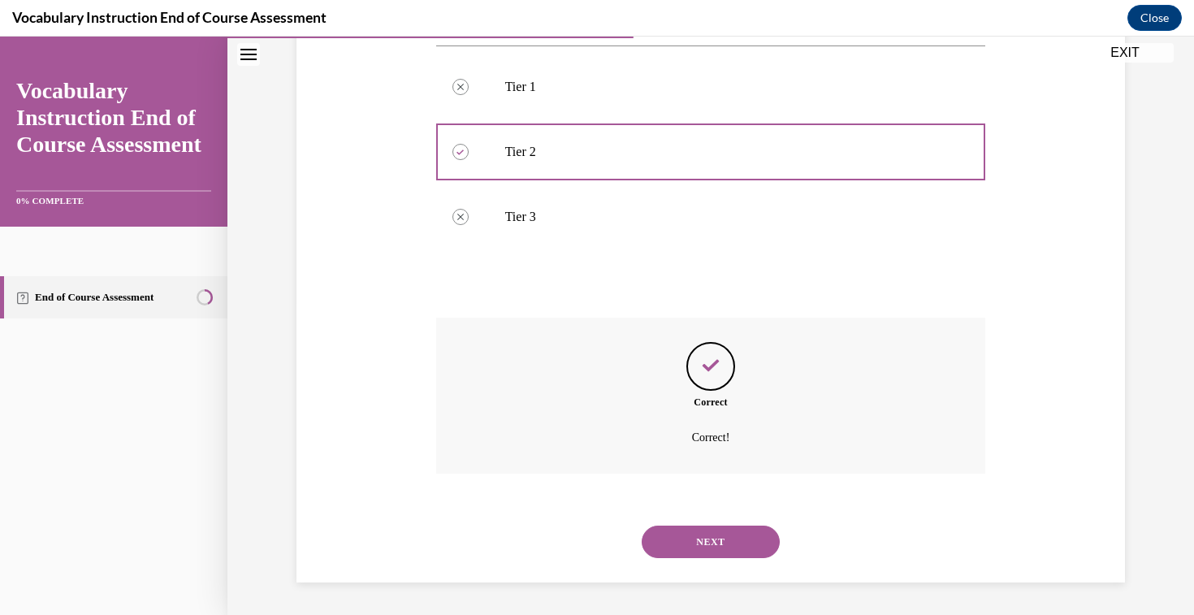
click at [696, 532] on button "NEXT" at bounding box center [711, 542] width 138 height 33
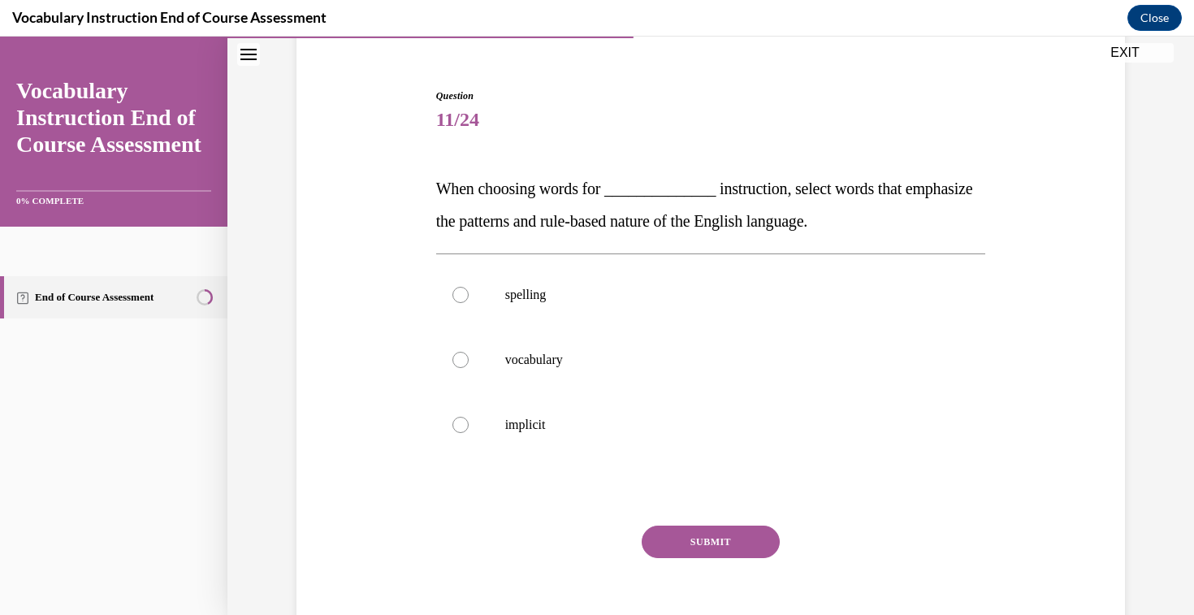
scroll to position [142, 0]
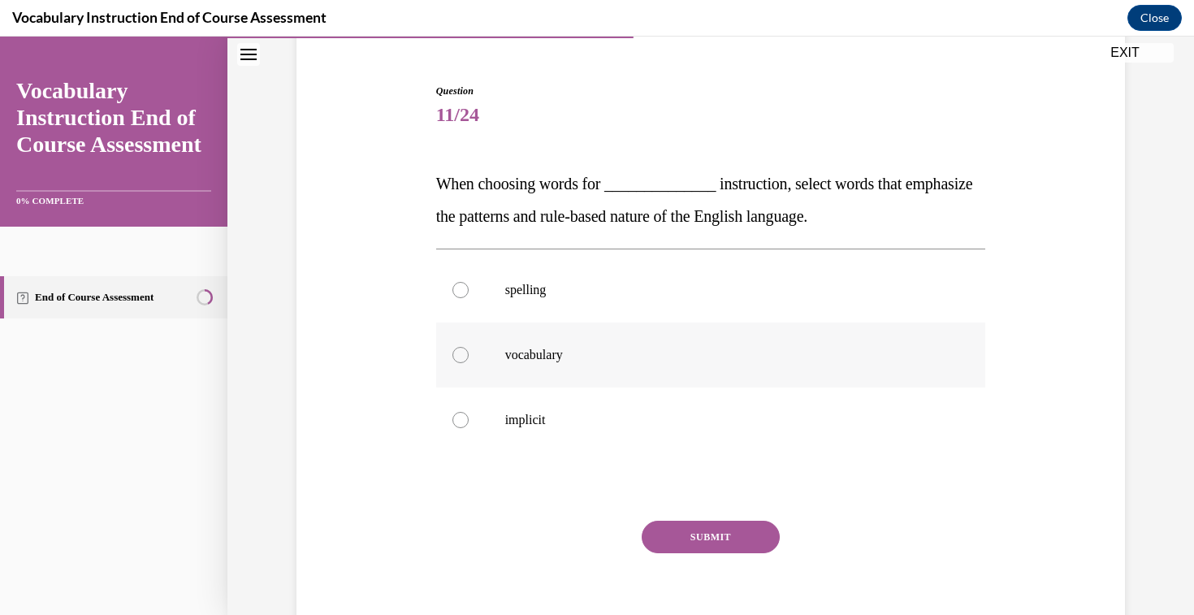
click at [547, 354] on p "vocabulary" at bounding box center [725, 355] width 440 height 16
click at [469, 354] on input "vocabulary" at bounding box center [461, 355] width 16 height 16
radio input "true"
click at [709, 535] on button "SUBMIT" at bounding box center [711, 537] width 138 height 33
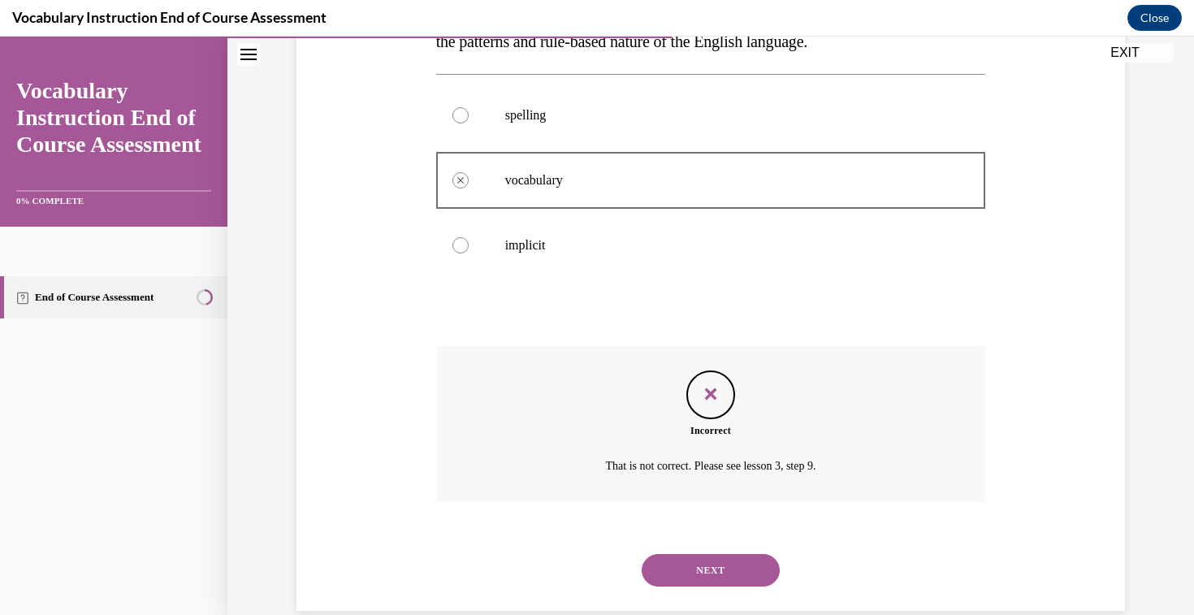
scroll to position [345, 0]
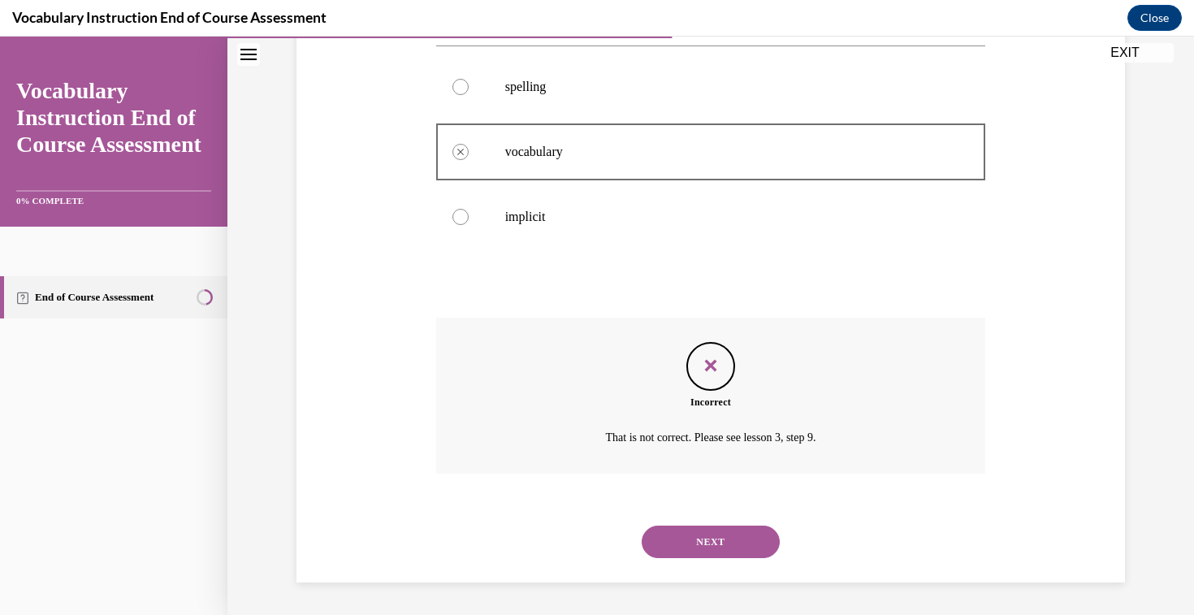
click at [708, 540] on button "NEXT" at bounding box center [711, 542] width 138 height 33
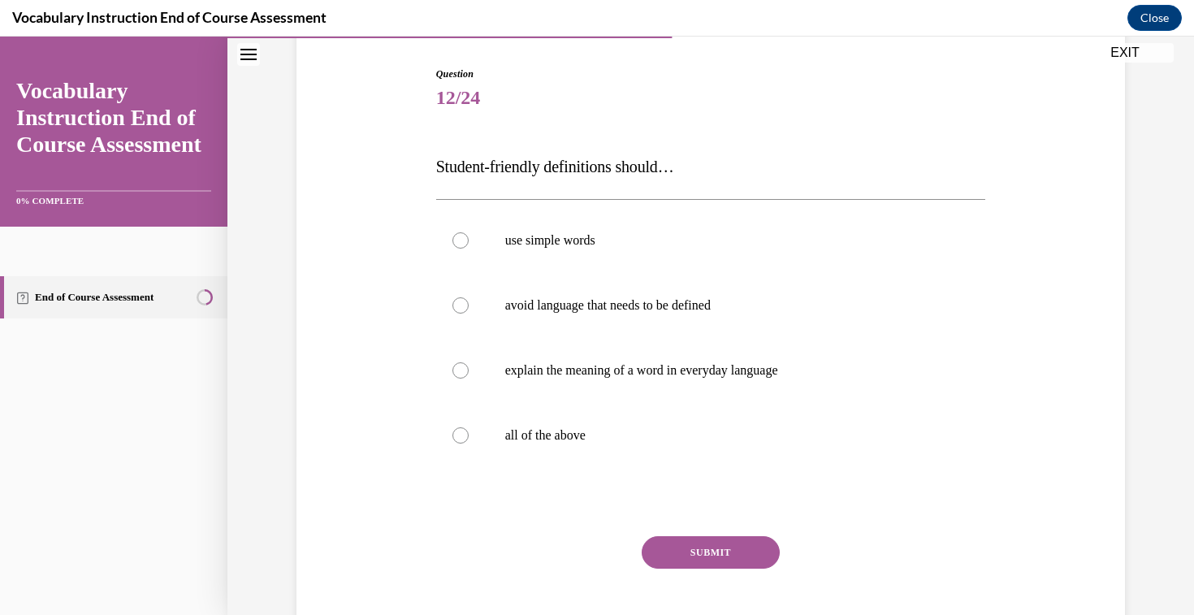
scroll to position [170, 0]
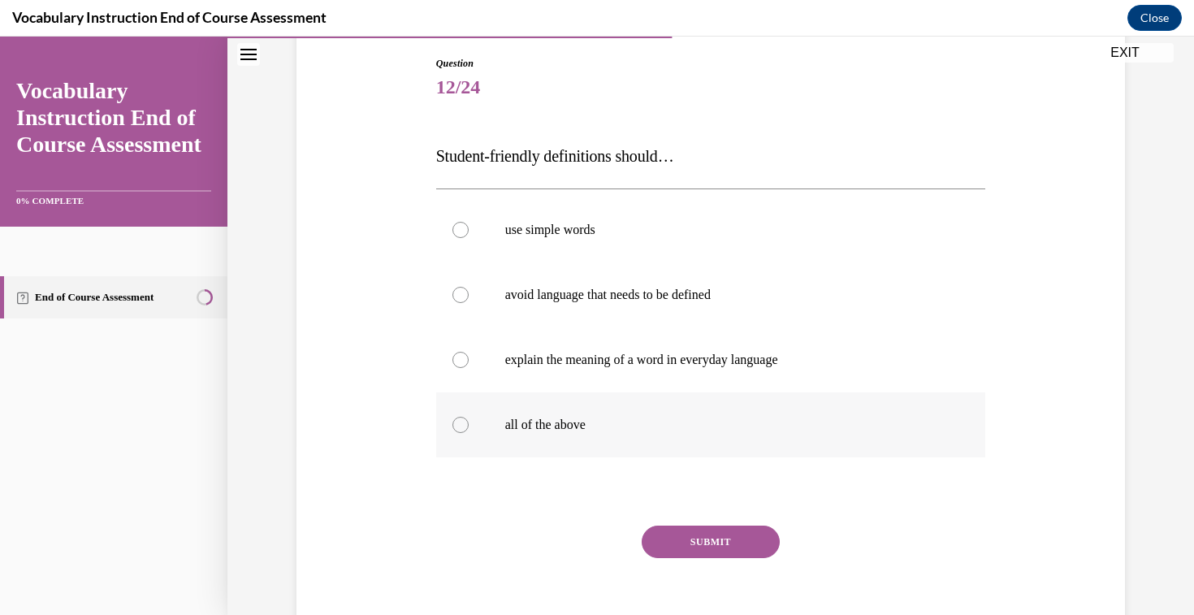
click at [540, 428] on p "all of the above" at bounding box center [725, 425] width 440 height 16
click at [469, 428] on input "all of the above" at bounding box center [461, 425] width 16 height 16
radio input "true"
click at [689, 535] on button "SUBMIT" at bounding box center [711, 542] width 138 height 33
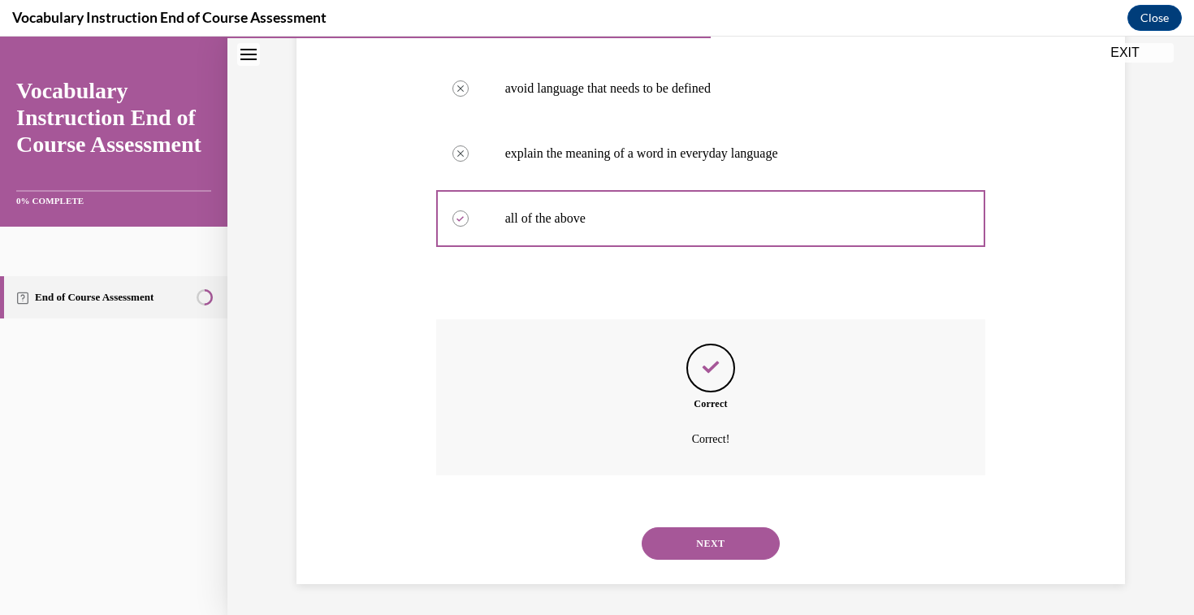
scroll to position [378, 0]
click at [670, 540] on button "NEXT" at bounding box center [711, 542] width 138 height 33
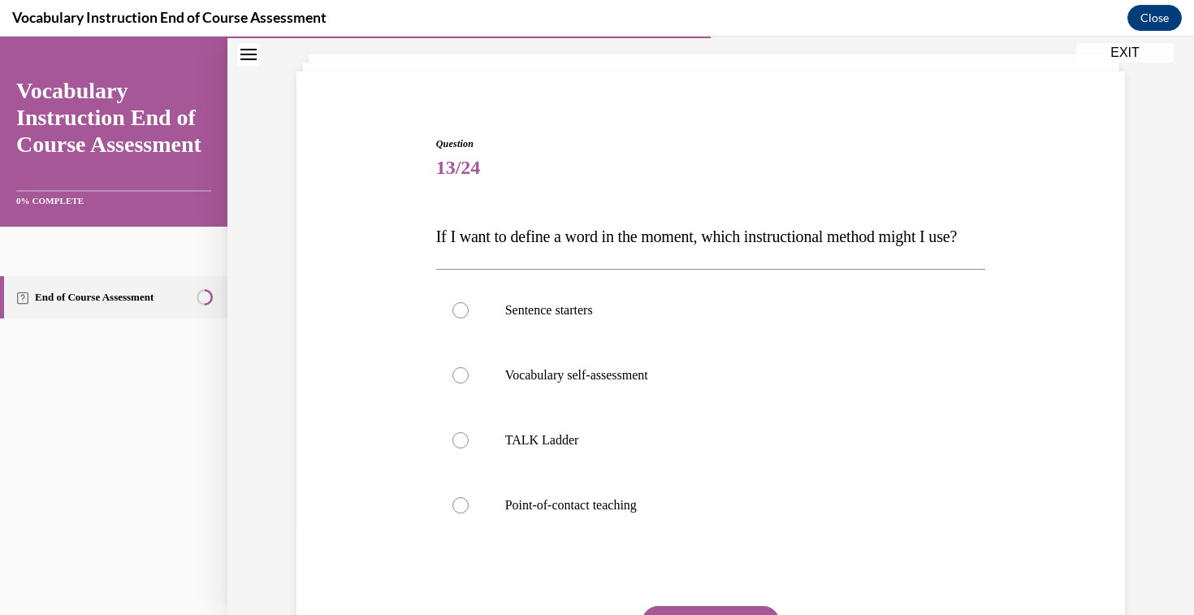
scroll to position [111, 0]
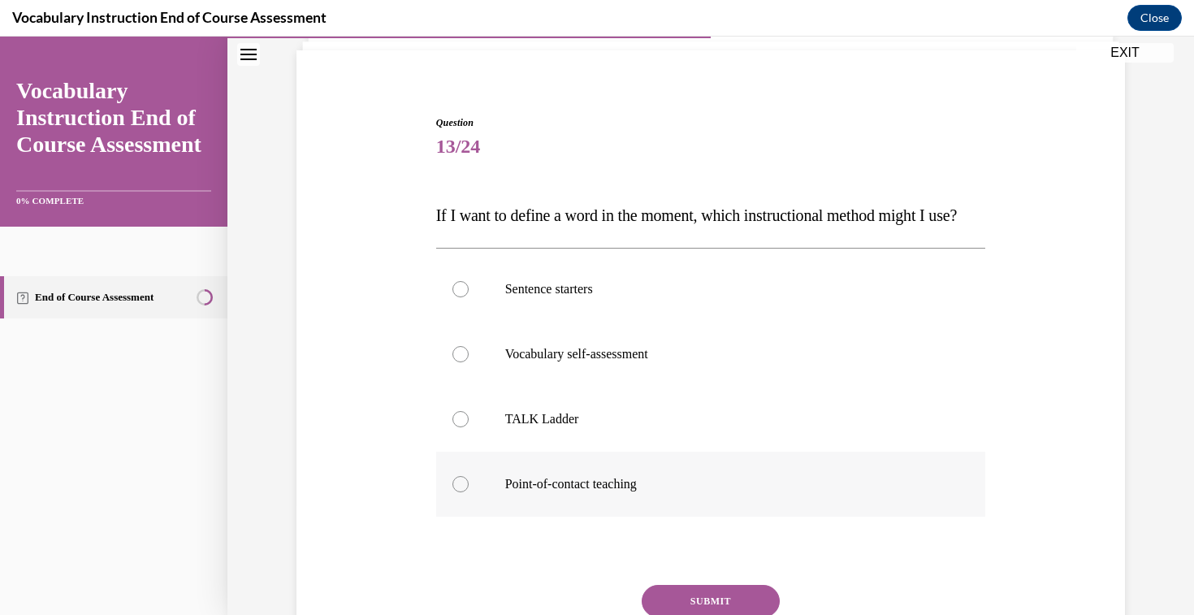
click at [575, 492] on p "Point-of-contact teaching" at bounding box center [725, 484] width 440 height 16
click at [469, 492] on input "Point-of-contact teaching" at bounding box center [461, 484] width 16 height 16
radio input "true"
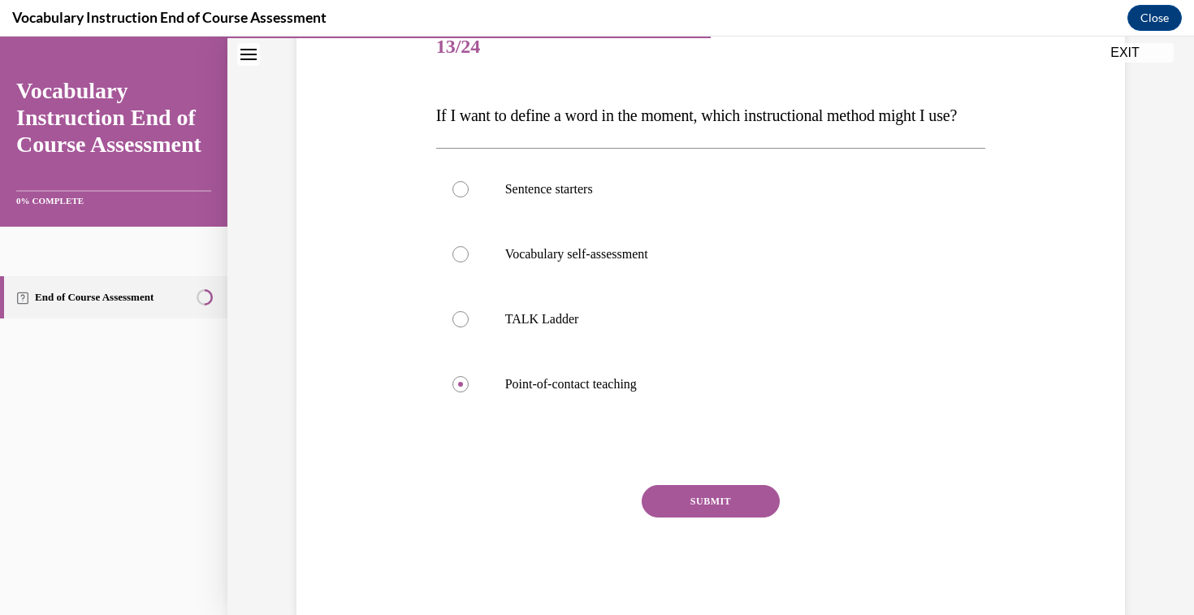
click at [726, 518] on button "SUBMIT" at bounding box center [711, 501] width 138 height 33
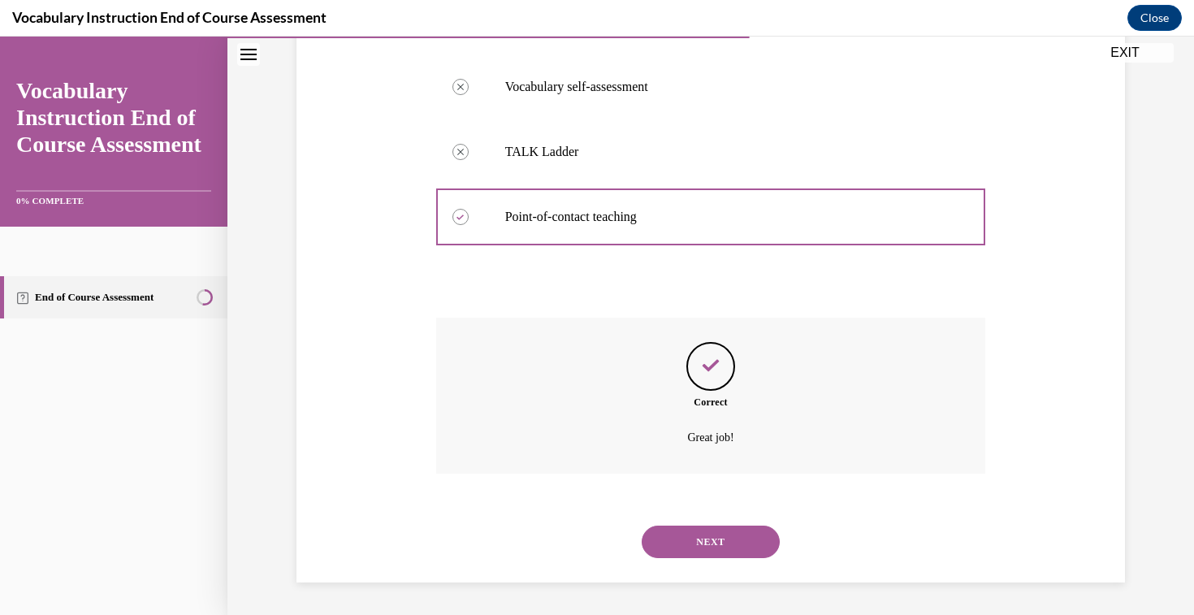
scroll to position [410, 0]
click at [711, 534] on button "NEXT" at bounding box center [711, 542] width 138 height 33
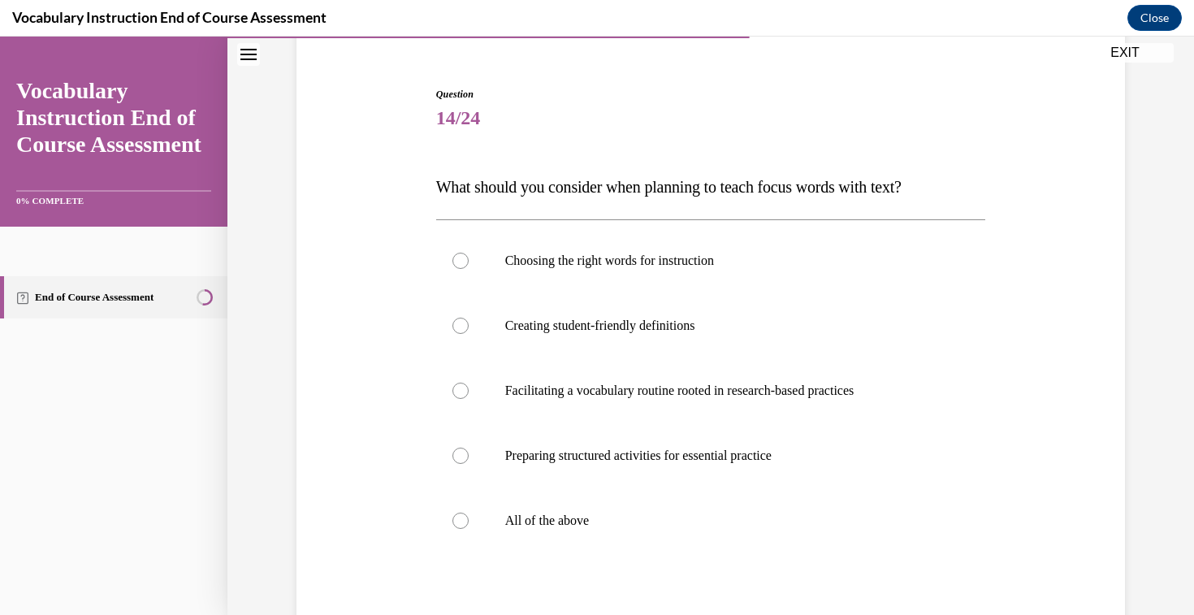
scroll to position [140, 0]
click at [583, 522] on p "All of the above" at bounding box center [725, 520] width 440 height 16
click at [469, 522] on input "All of the above" at bounding box center [461, 520] width 16 height 16
radio input "true"
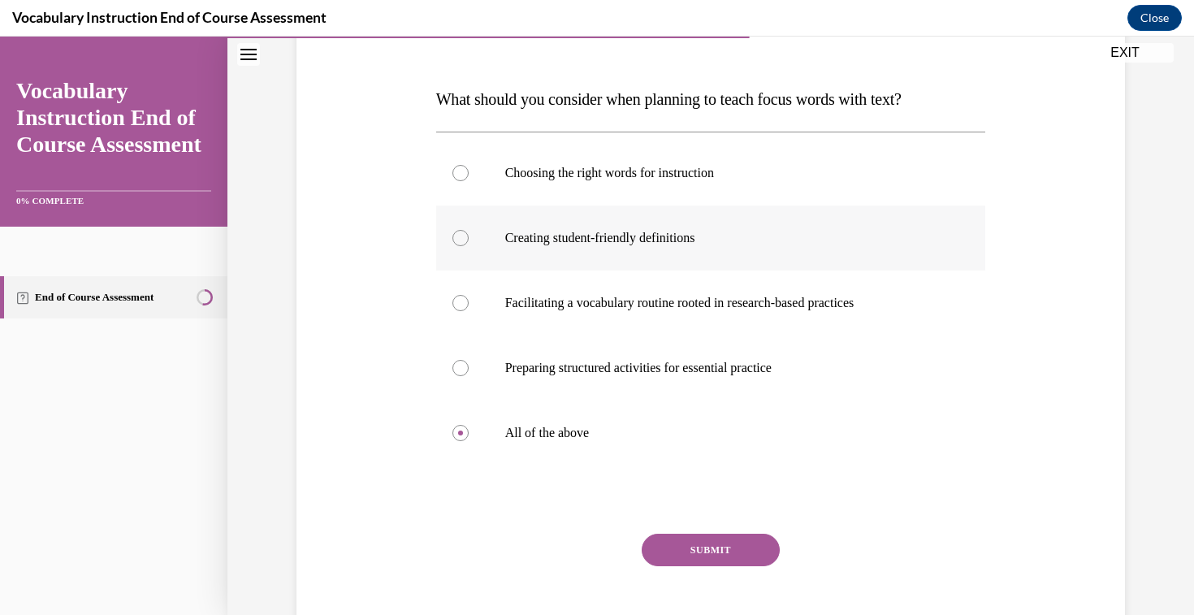
scroll to position [228, 0]
click at [722, 541] on button "SUBMIT" at bounding box center [711, 549] width 138 height 33
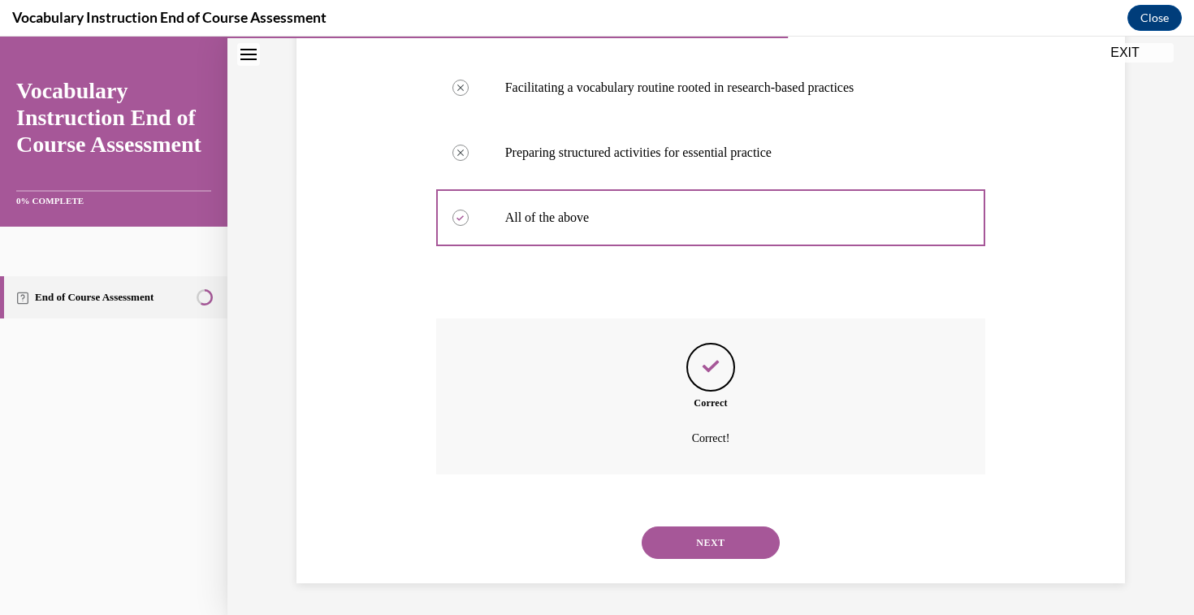
scroll to position [443, 0]
click at [694, 543] on button "NEXT" at bounding box center [711, 542] width 138 height 33
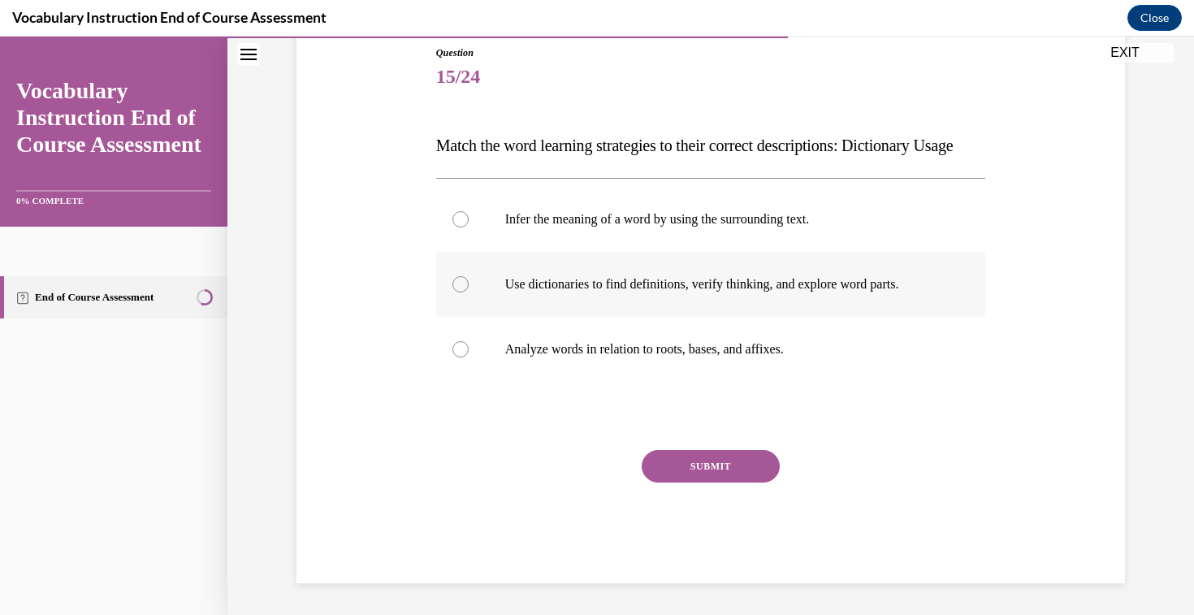
click at [665, 293] on p "Use dictionaries to find definitions, verify thinking, and explore word parts." at bounding box center [725, 284] width 440 height 16
click at [469, 293] on input "Use dictionaries to find definitions, verify thinking, and explore word parts." at bounding box center [461, 284] width 16 height 16
radio input "true"
click at [711, 483] on button "SUBMIT" at bounding box center [711, 466] width 138 height 33
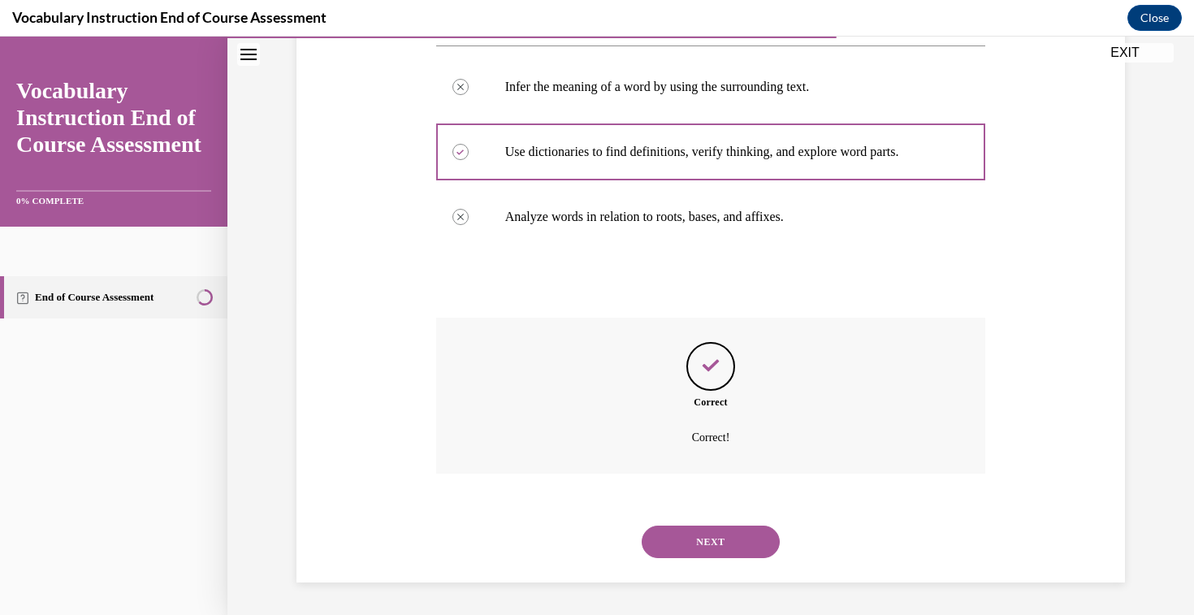
click at [693, 535] on button "NEXT" at bounding box center [711, 542] width 138 height 33
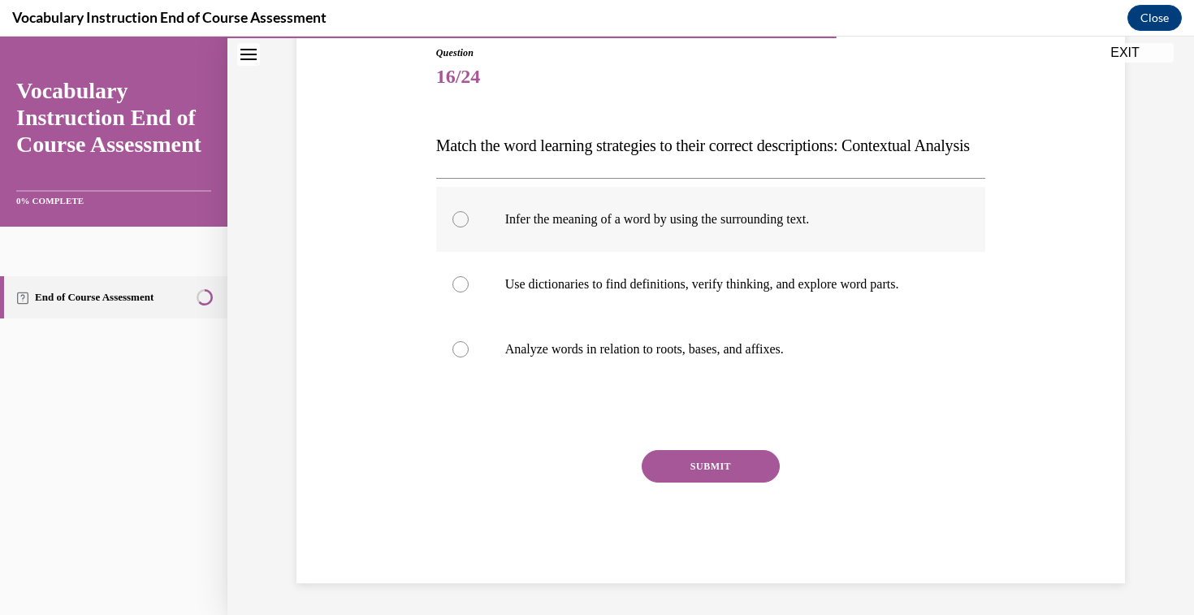
click at [676, 228] on p "Infer the meaning of a word by using the surrounding text." at bounding box center [725, 219] width 440 height 16
click at [469, 228] on input "Infer the meaning of a word by using the surrounding text." at bounding box center [461, 219] width 16 height 16
radio input "true"
click at [691, 483] on button "SUBMIT" at bounding box center [711, 466] width 138 height 33
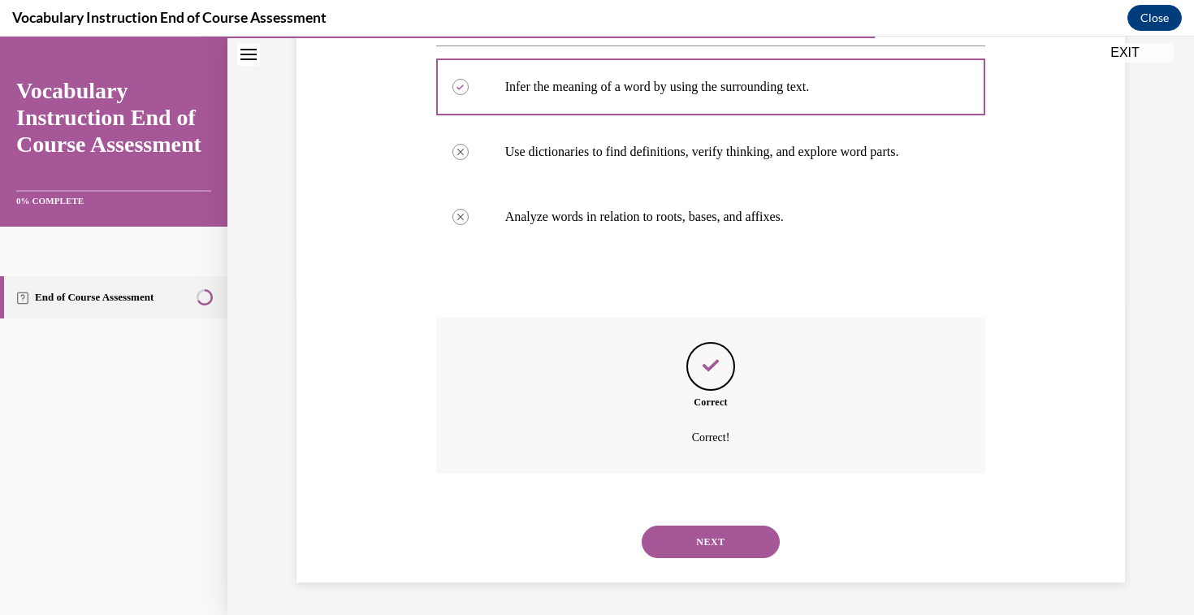
scroll to position [345, 0]
click at [701, 547] on button "NEXT" at bounding box center [711, 542] width 138 height 33
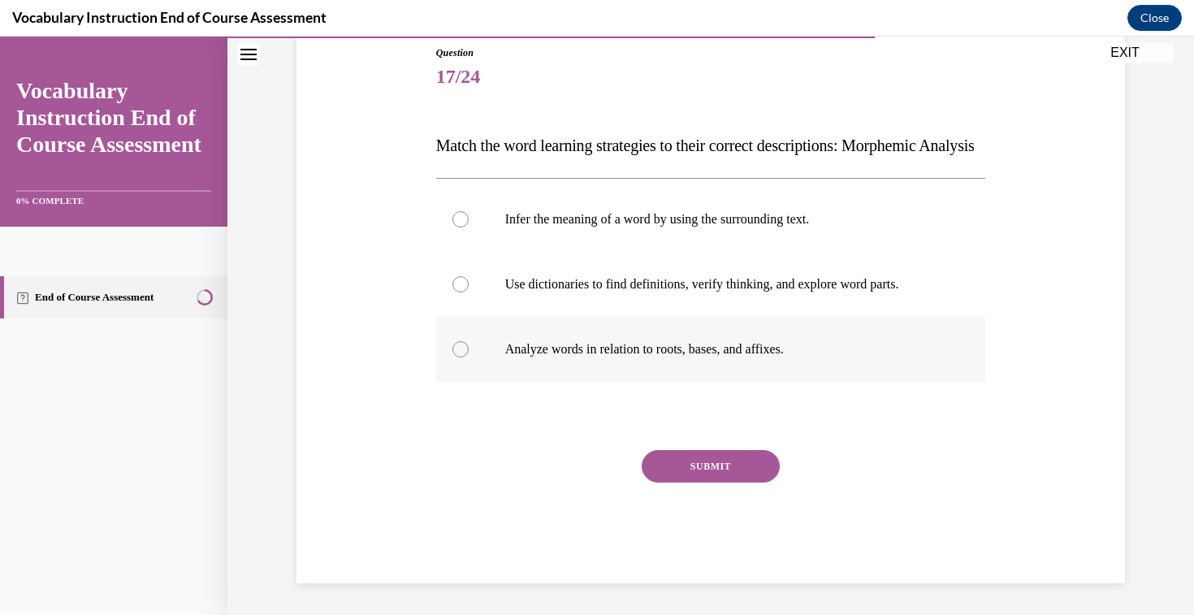
click at [667, 358] on p "Analyze words in relation to roots, bases, and affixes." at bounding box center [725, 349] width 440 height 16
click at [469, 358] on input "Analyze words in relation to roots, bases, and affixes." at bounding box center [461, 349] width 16 height 16
radio input "true"
click at [696, 483] on button "SUBMIT" at bounding box center [711, 466] width 138 height 33
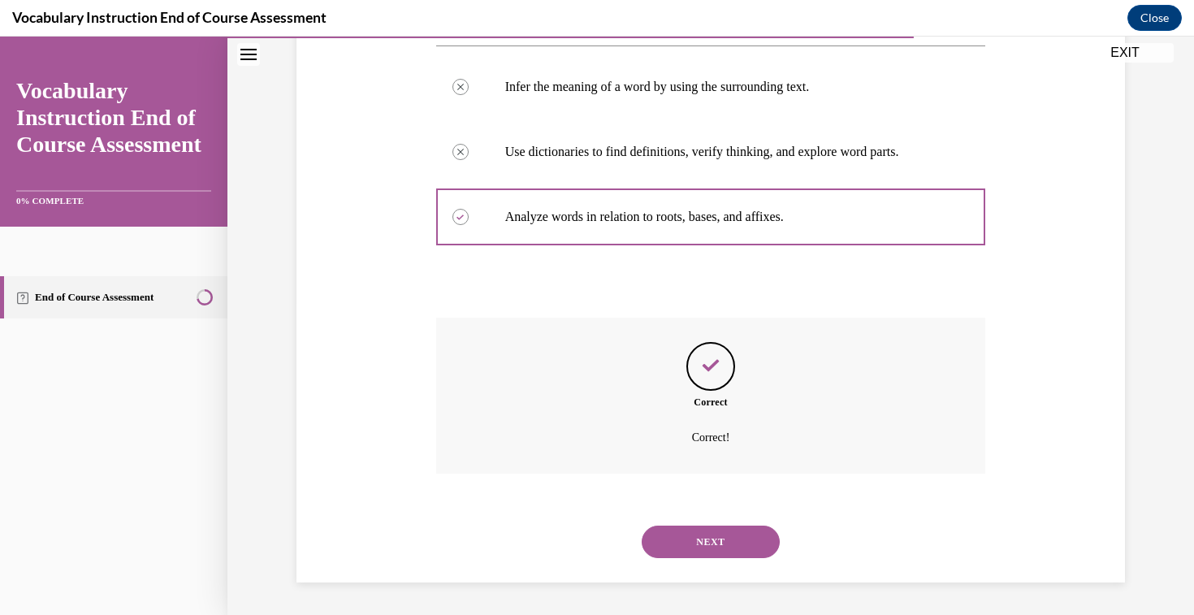
click at [715, 540] on button "NEXT" at bounding box center [711, 542] width 138 height 33
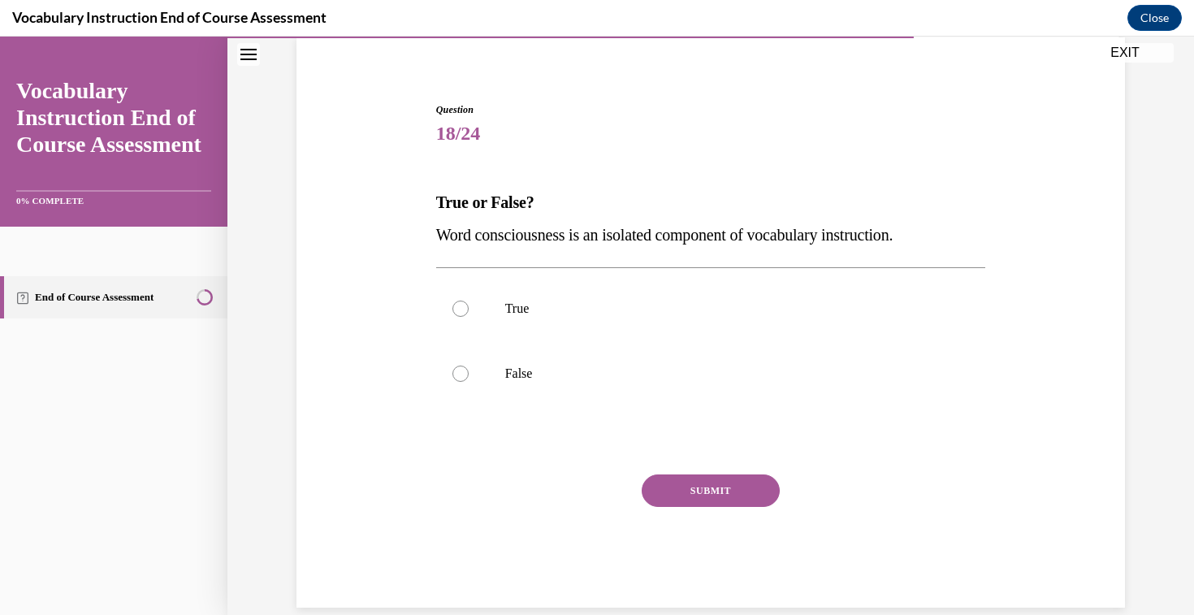
scroll to position [125, 0]
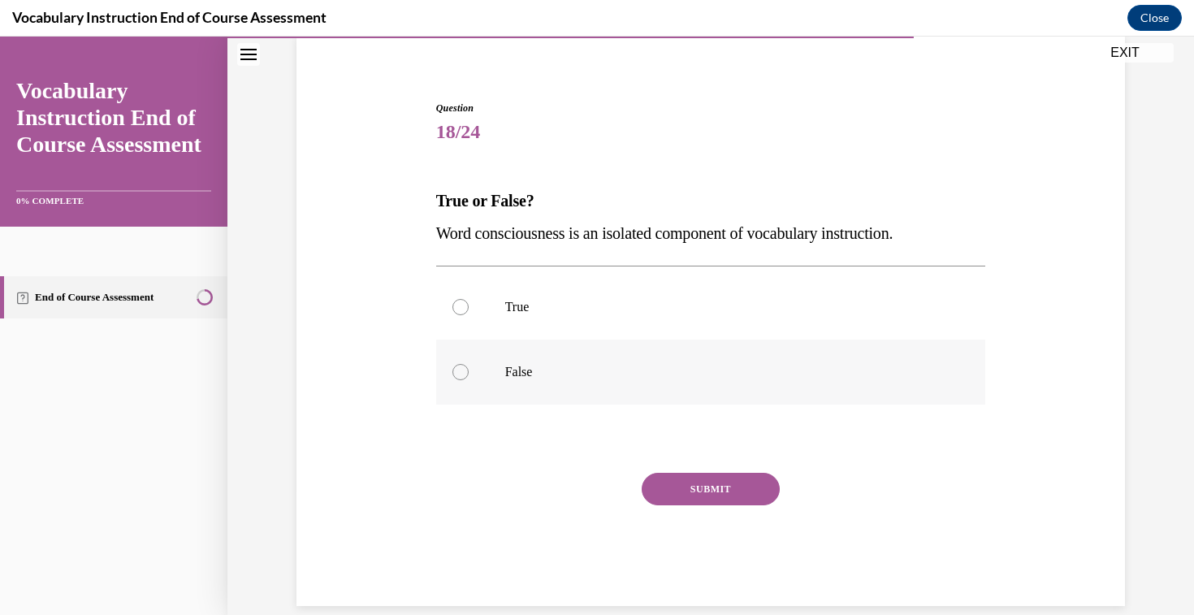
click at [509, 366] on p "False" at bounding box center [725, 372] width 440 height 16
click at [469, 366] on input "False" at bounding box center [461, 372] width 16 height 16
radio input "true"
click at [707, 490] on button "SUBMIT" at bounding box center [711, 489] width 138 height 33
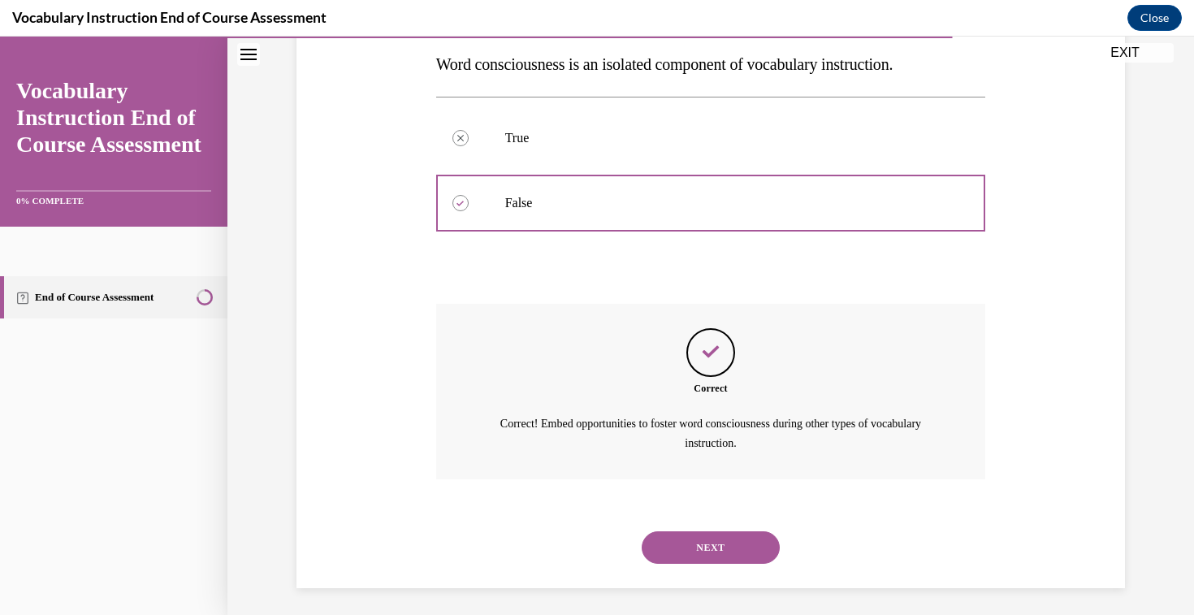
scroll to position [299, 0]
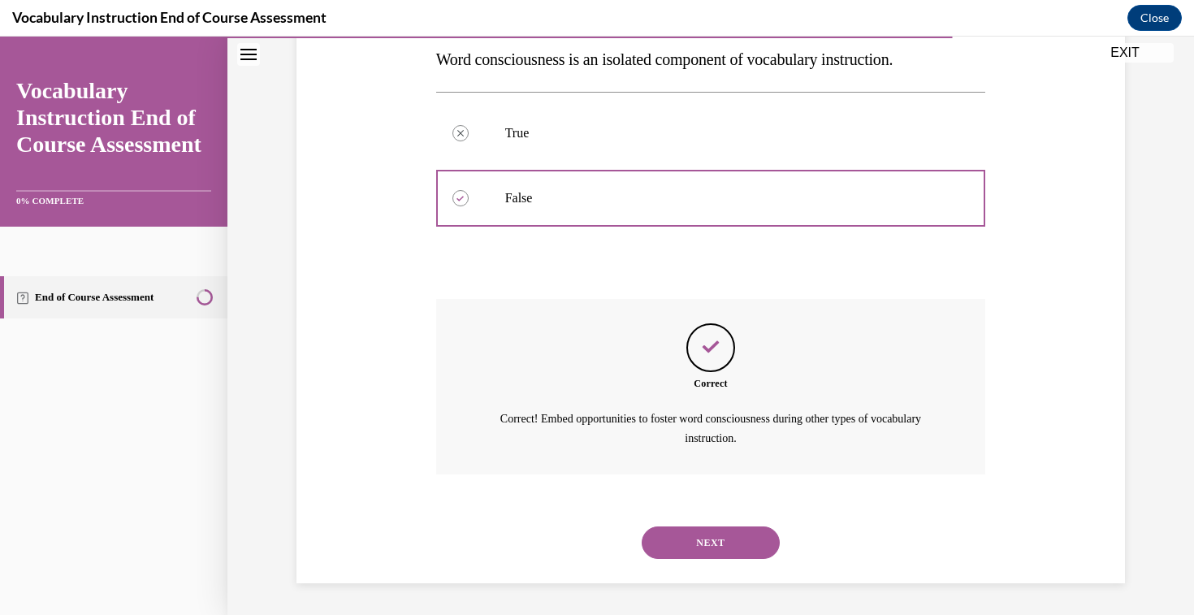
click at [704, 536] on button "NEXT" at bounding box center [711, 543] width 138 height 33
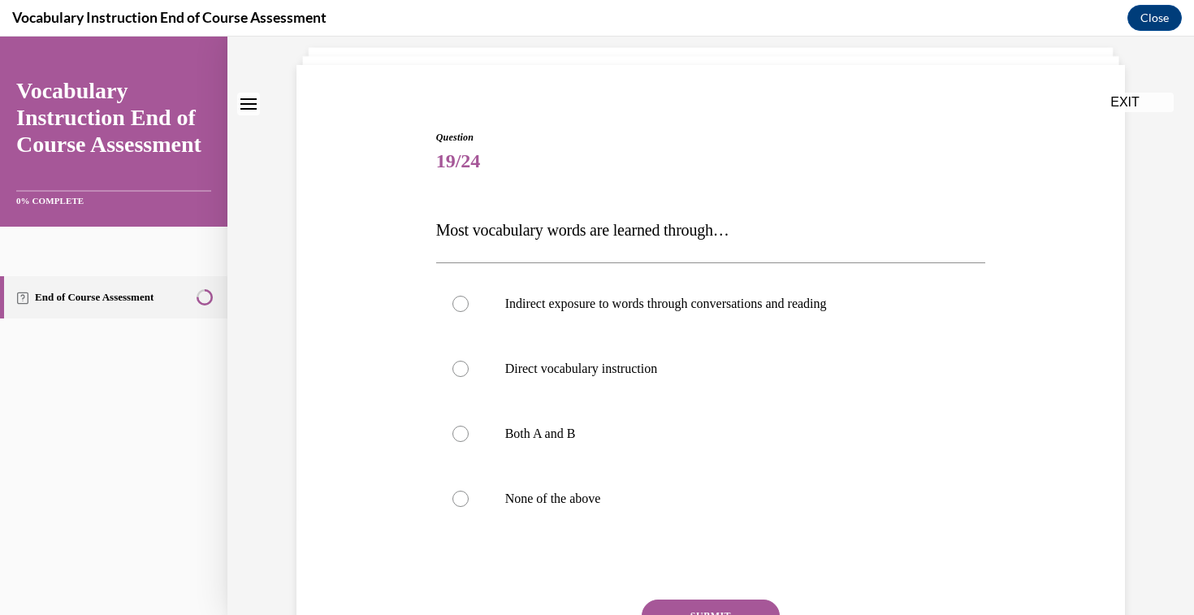
scroll to position [114, 0]
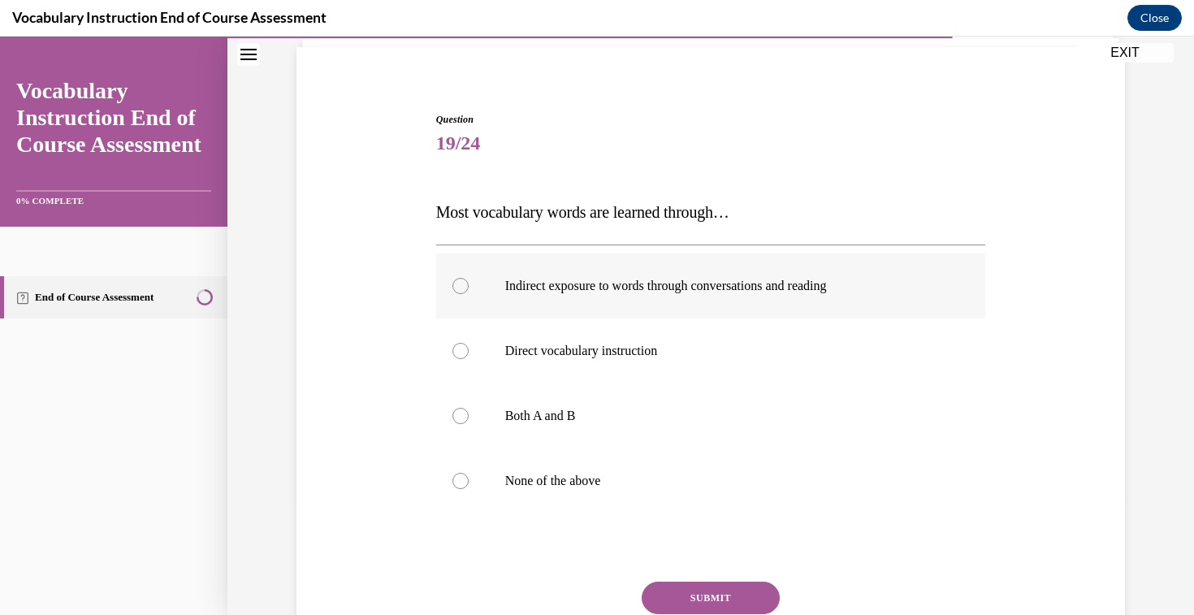
click at [674, 293] on p "Indirect exposure to words through conversations and reading" at bounding box center [725, 286] width 440 height 16
click at [469, 293] on input "Indirect exposure to words through conversations and reading" at bounding box center [461, 286] width 16 height 16
radio input "true"
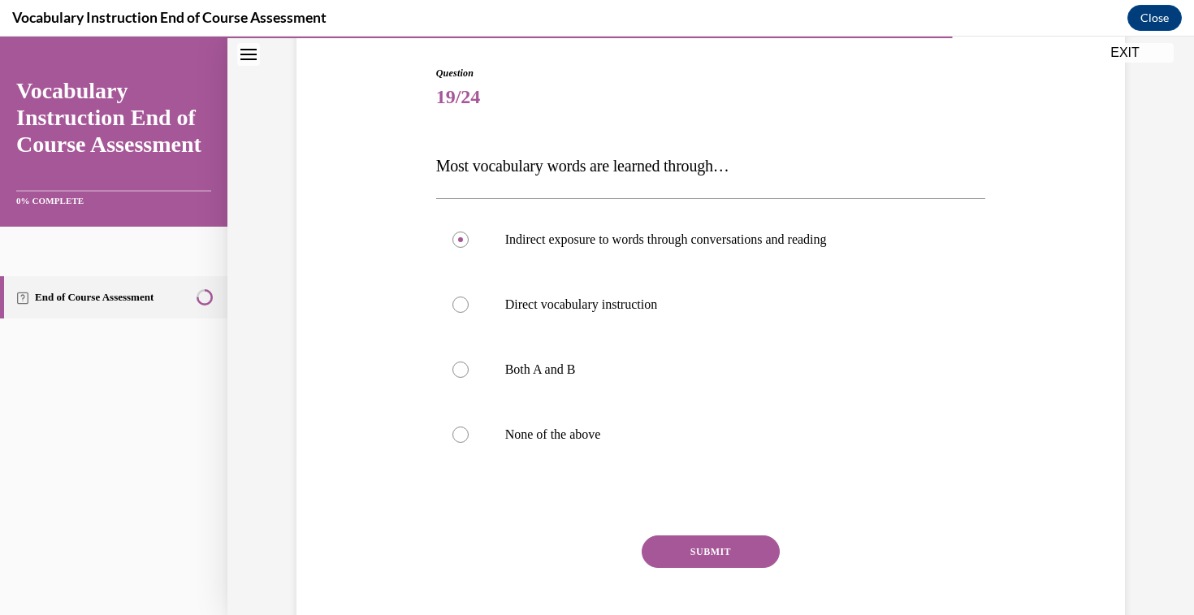
scroll to position [163, 0]
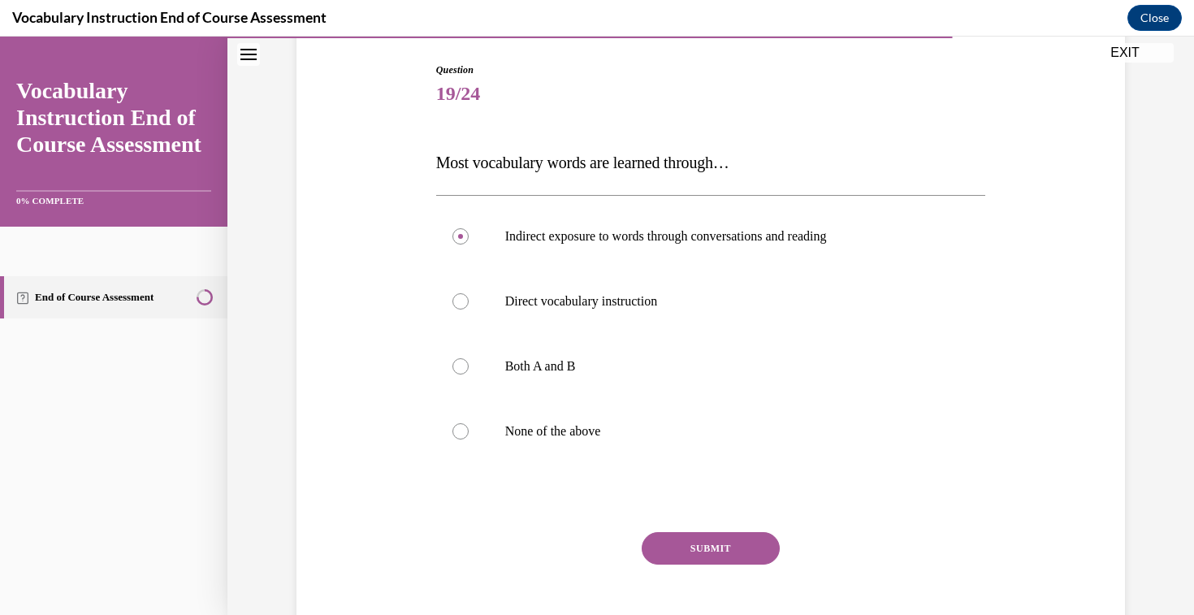
click at [707, 545] on button "SUBMIT" at bounding box center [711, 548] width 138 height 33
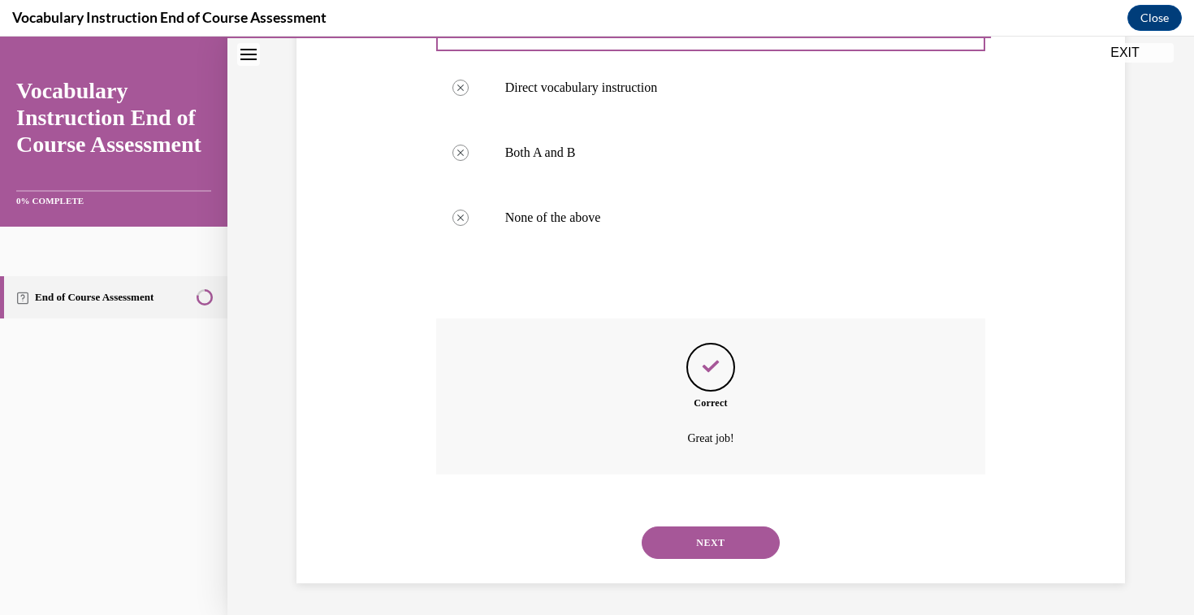
scroll to position [378, 0]
click at [715, 549] on button "NEXT" at bounding box center [711, 542] width 138 height 33
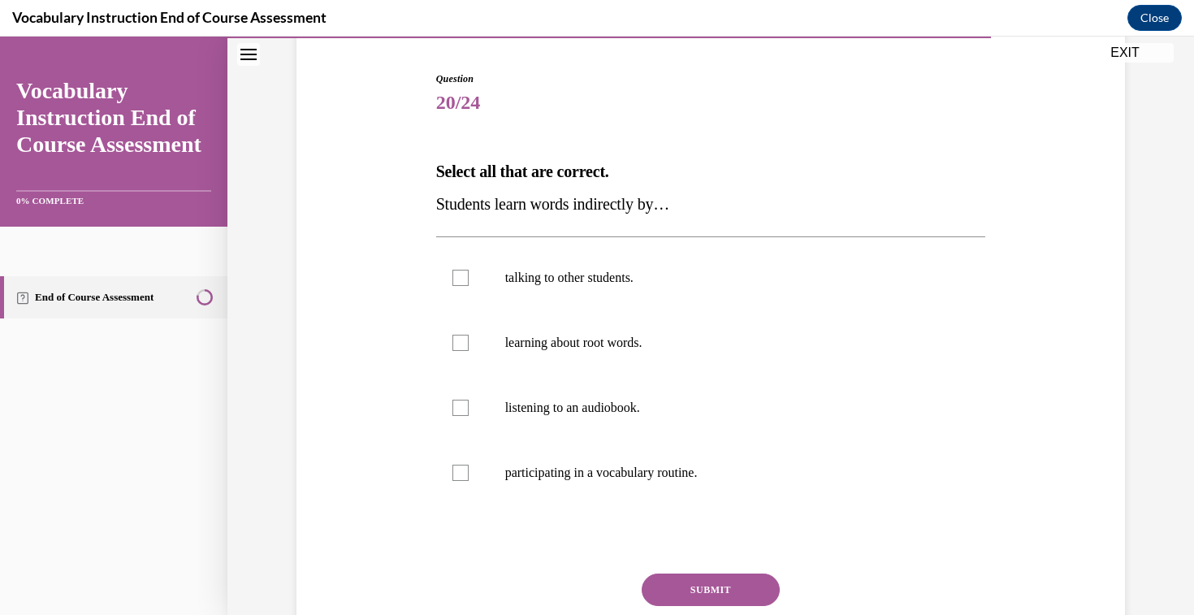
scroll to position [158, 0]
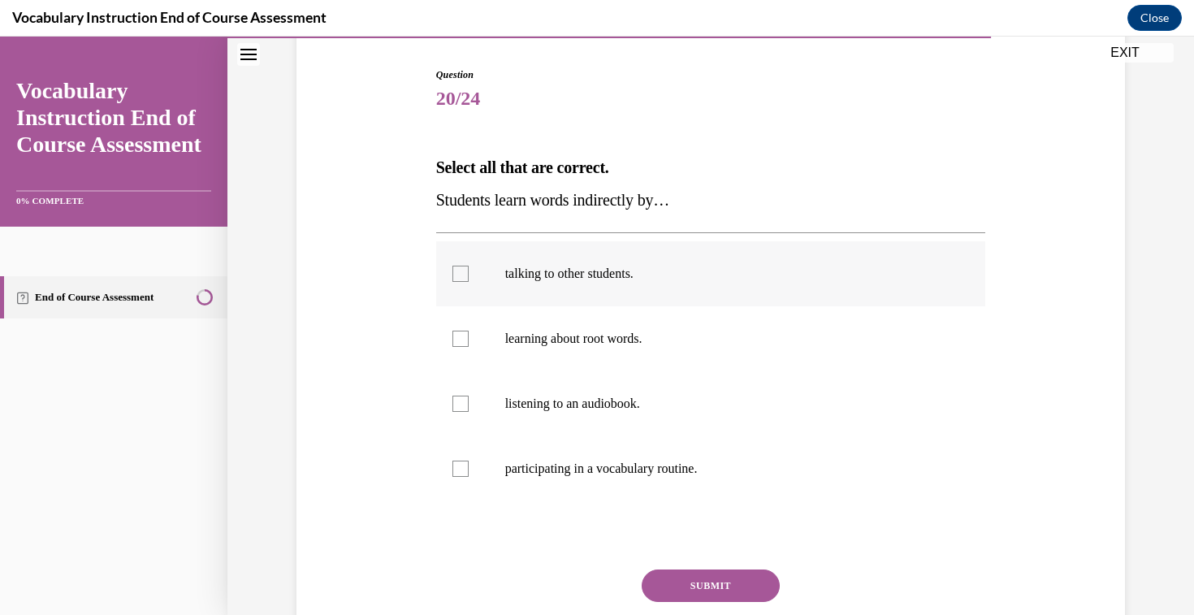
click at [583, 283] on label "talking to other students." at bounding box center [711, 273] width 550 height 65
click at [469, 282] on input "talking to other students." at bounding box center [461, 274] width 16 height 16
checkbox input "true"
click at [595, 408] on p "listening to an audiobook." at bounding box center [725, 404] width 440 height 16
click at [469, 408] on input "listening to an audiobook." at bounding box center [461, 404] width 16 height 16
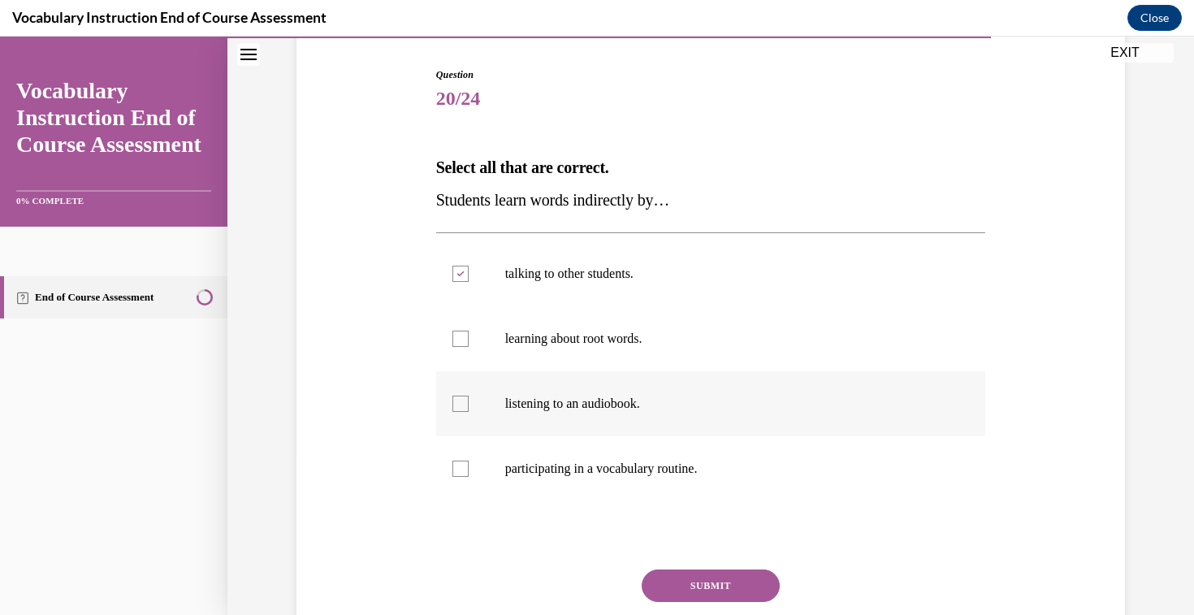
checkbox input "true"
click at [691, 582] on button "SUBMIT" at bounding box center [711, 586] width 138 height 33
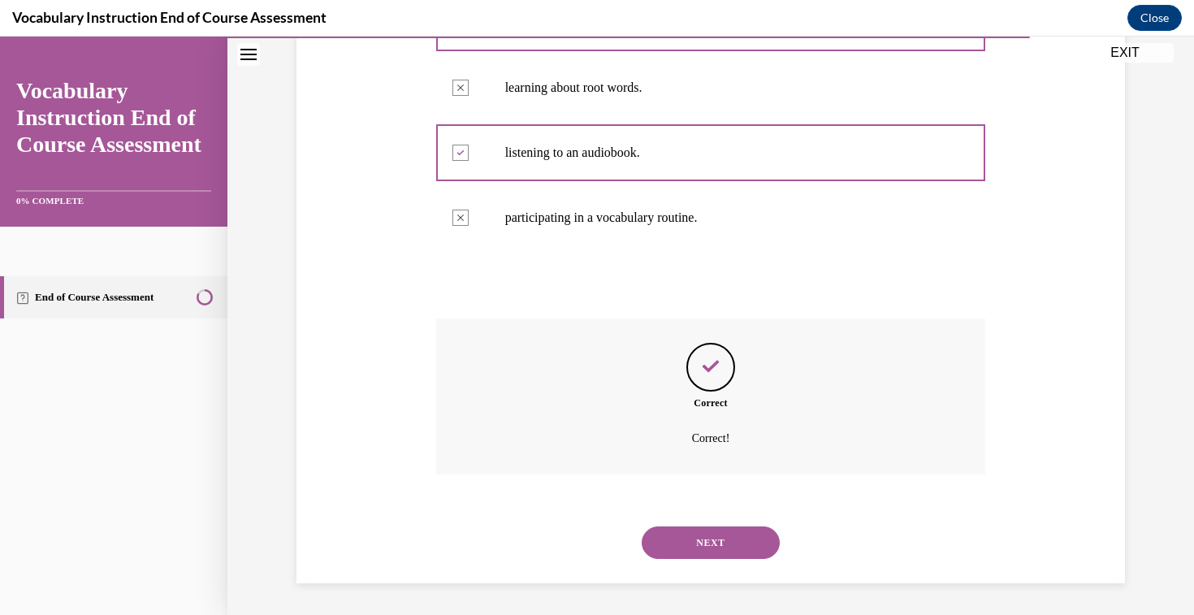
scroll to position [410, 0]
click at [700, 534] on button "NEXT" at bounding box center [711, 542] width 138 height 33
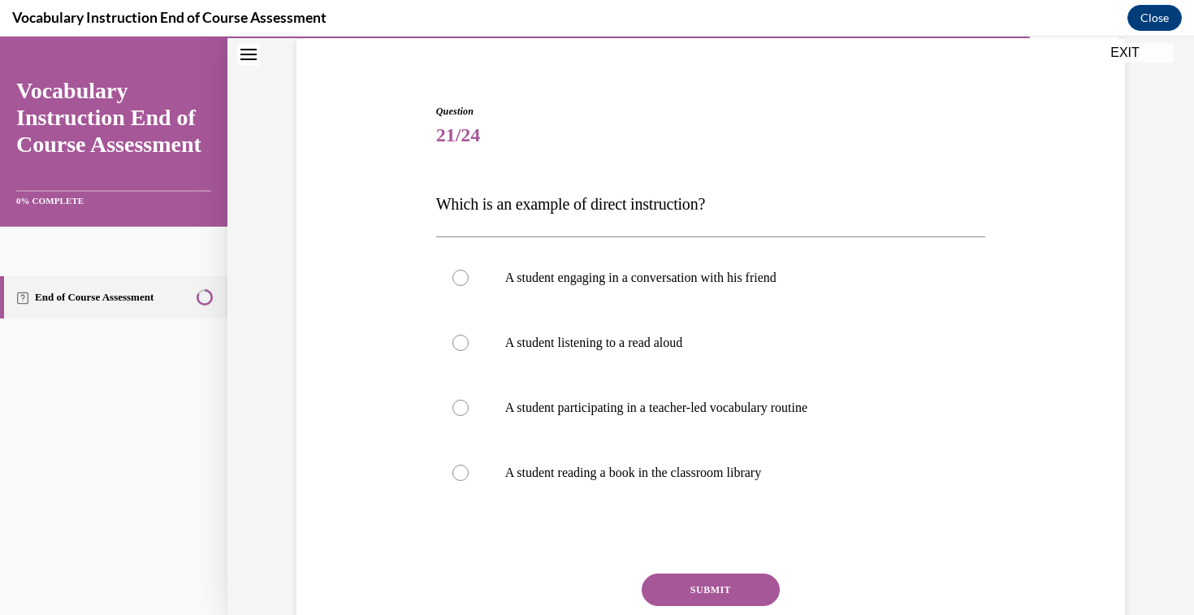
scroll to position [135, 0]
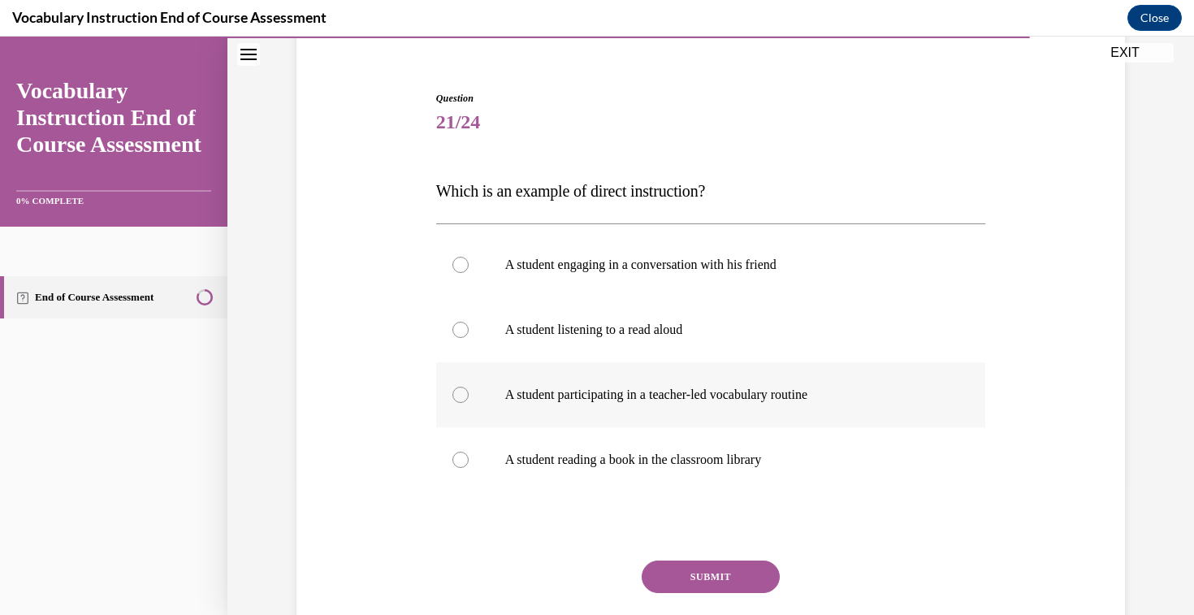
click at [685, 397] on p "A student participating in a teacher-led vocabulary routine" at bounding box center [725, 395] width 440 height 16
click at [469, 397] on input "A student participating in a teacher-led vocabulary routine" at bounding box center [461, 395] width 16 height 16
radio input "true"
click at [708, 573] on button "SUBMIT" at bounding box center [711, 577] width 138 height 33
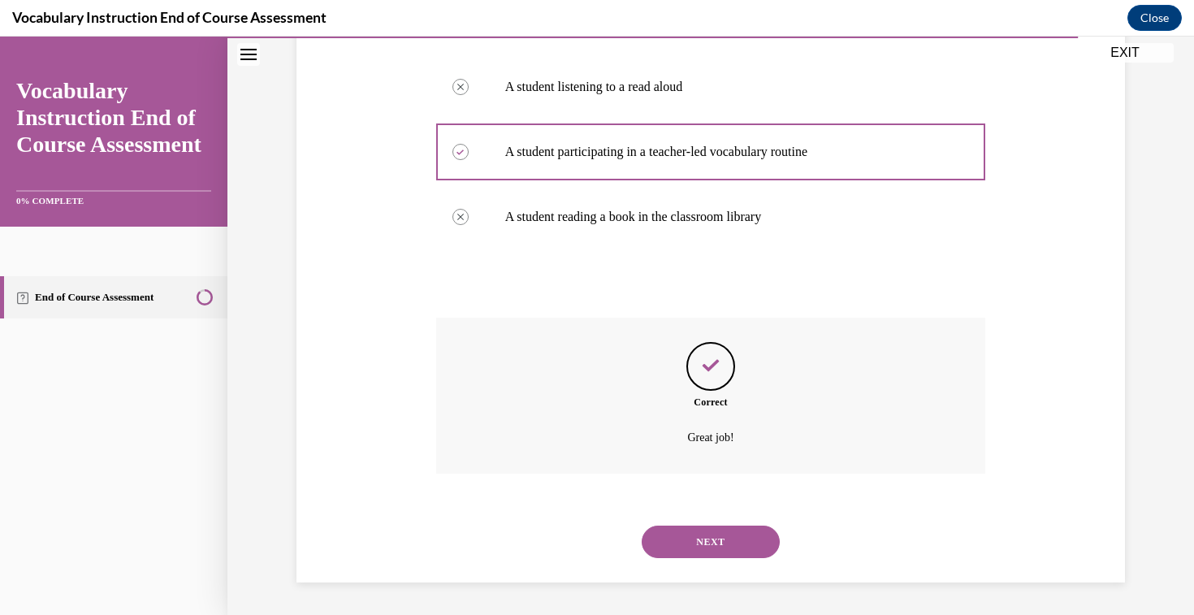
click at [687, 541] on button "NEXT" at bounding box center [711, 542] width 138 height 33
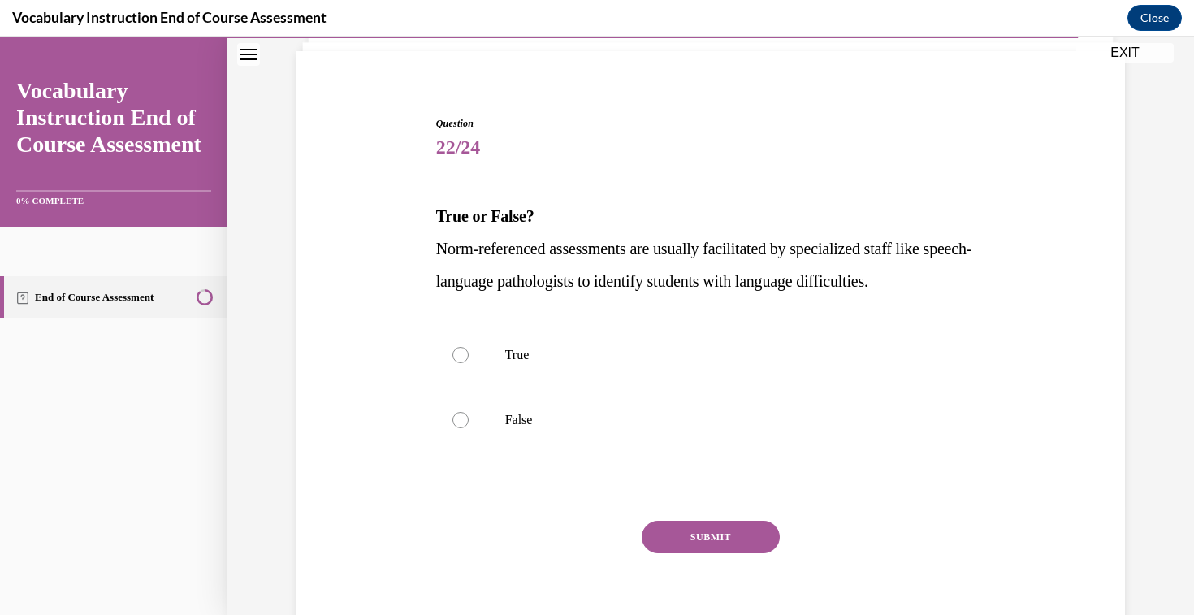
scroll to position [114, 0]
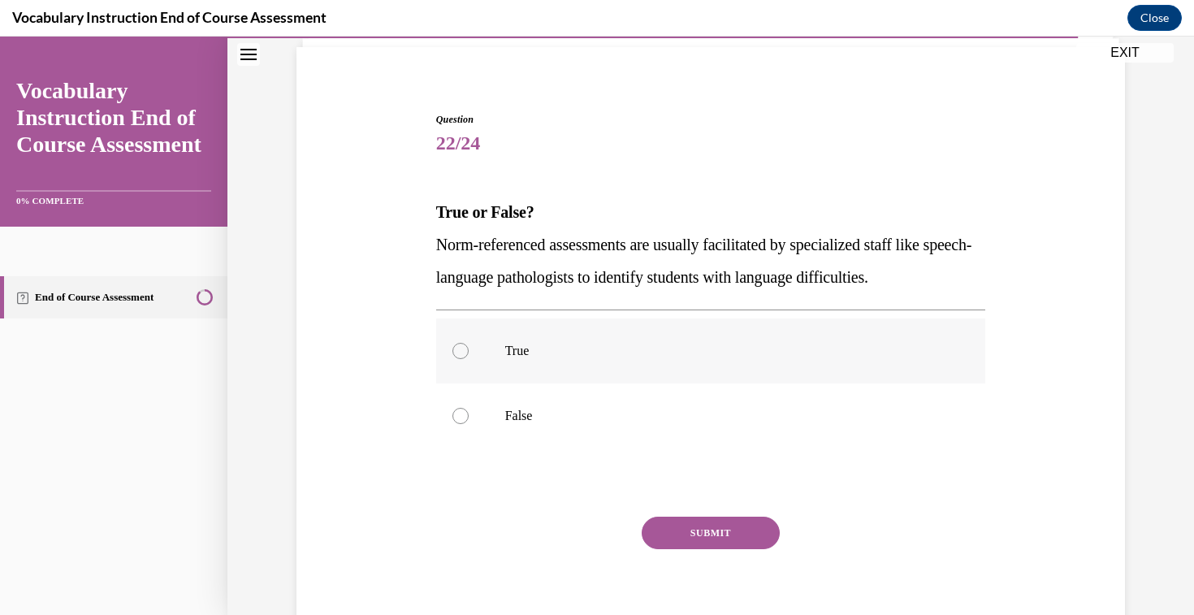
click at [558, 341] on label "True" at bounding box center [711, 351] width 550 height 65
click at [469, 343] on input "True" at bounding box center [461, 351] width 16 height 16
radio input "true"
click at [691, 534] on button "SUBMIT" at bounding box center [711, 533] width 138 height 33
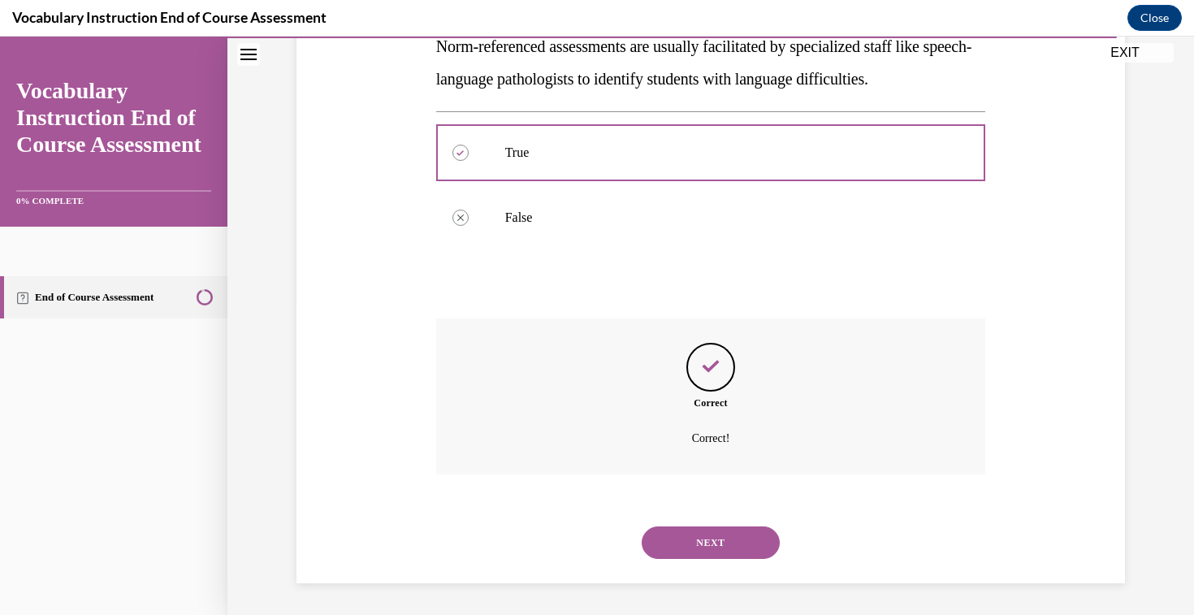
scroll to position [313, 0]
click at [693, 548] on button "NEXT" at bounding box center [711, 542] width 138 height 33
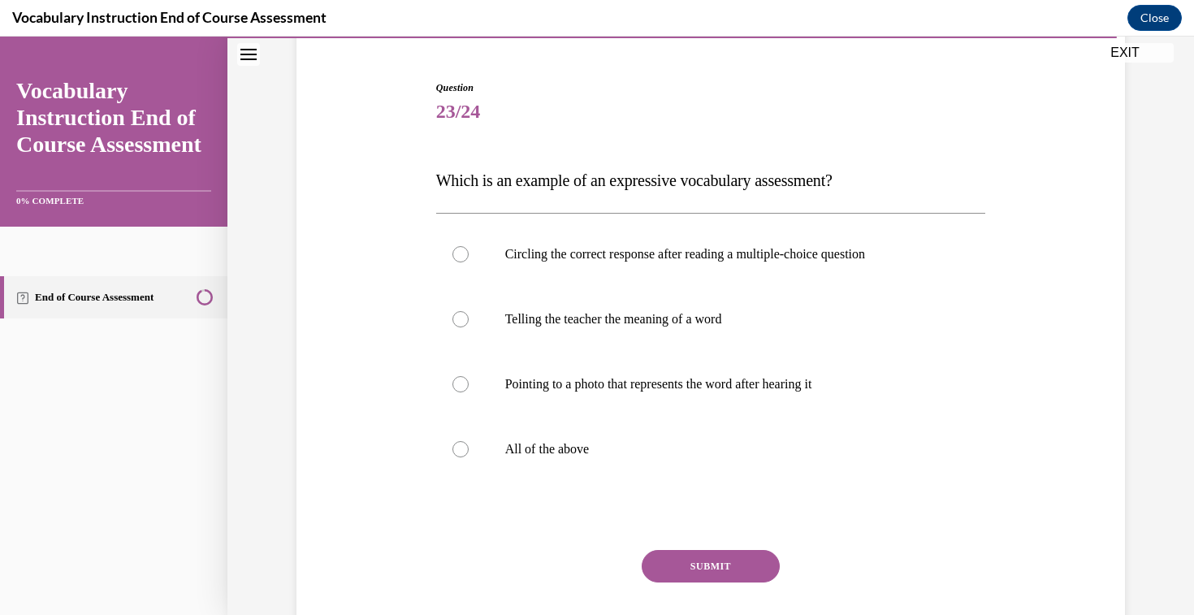
scroll to position [155, 0]
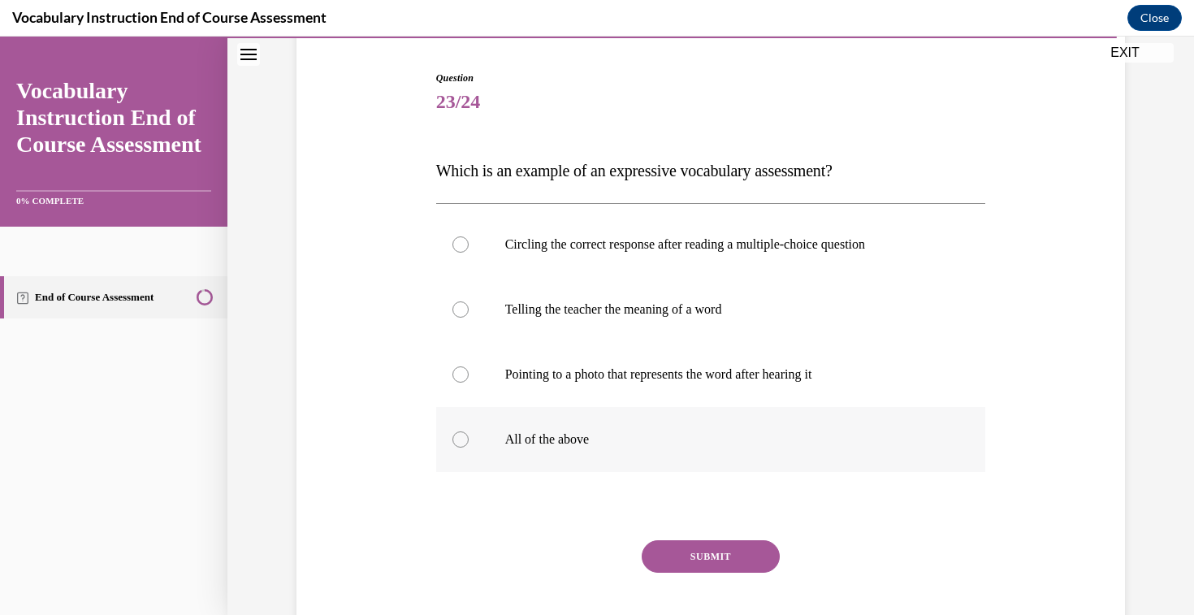
click at [607, 427] on label "All of the above" at bounding box center [711, 439] width 550 height 65
click at [469, 431] on input "All of the above" at bounding box center [461, 439] width 16 height 16
radio input "true"
click at [684, 552] on button "SUBMIT" at bounding box center [711, 556] width 138 height 33
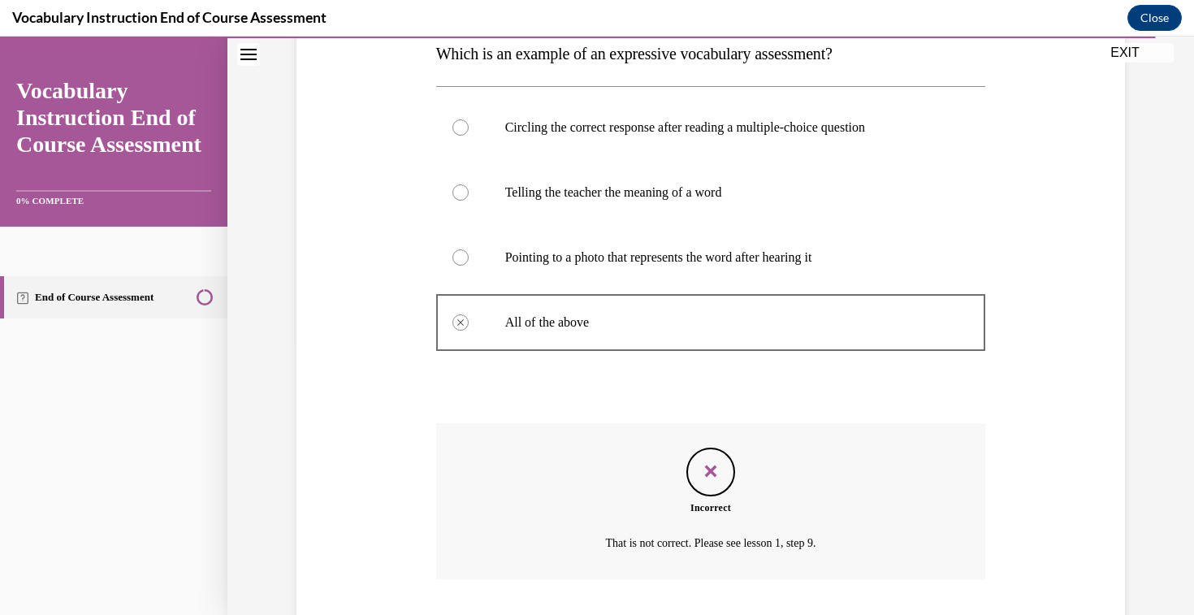
scroll to position [378, 0]
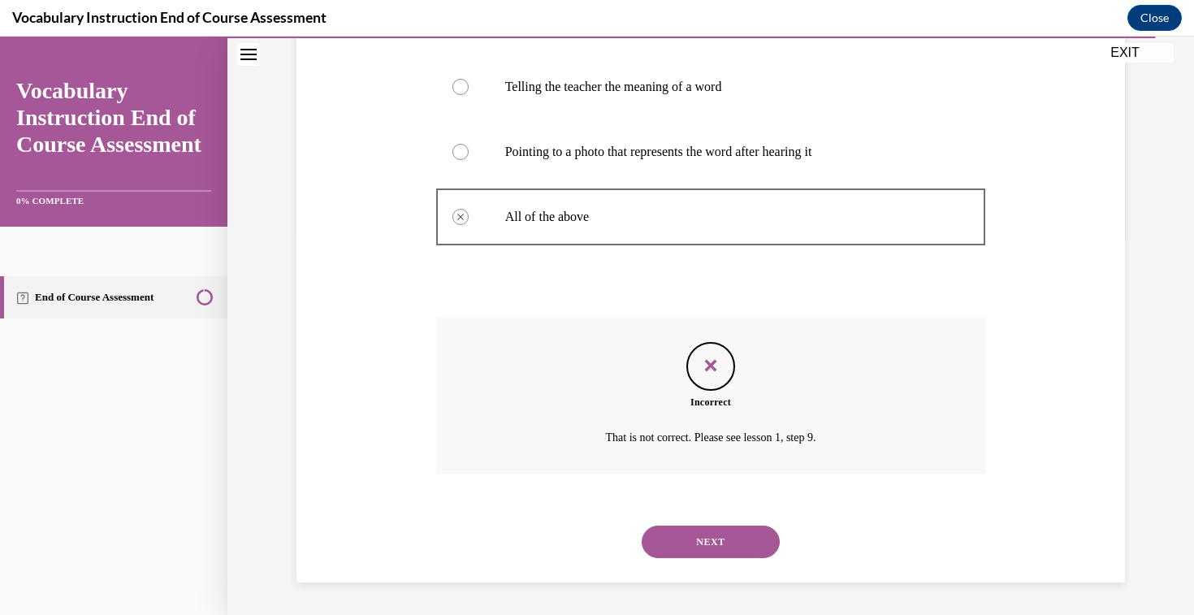
click at [709, 548] on button "NEXT" at bounding box center [711, 542] width 138 height 33
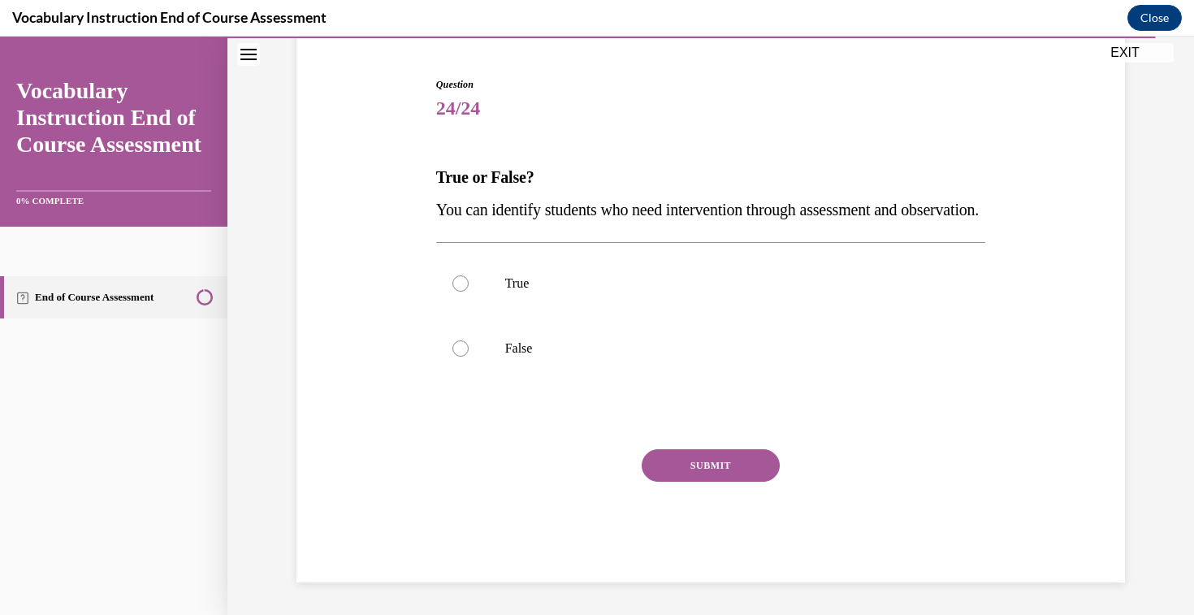
scroll to position [180, 0]
click at [565, 279] on p "True" at bounding box center [725, 283] width 440 height 16
click at [469, 279] on input "True" at bounding box center [461, 283] width 16 height 16
radio input "true"
click at [681, 459] on button "SUBMIT" at bounding box center [711, 465] width 138 height 33
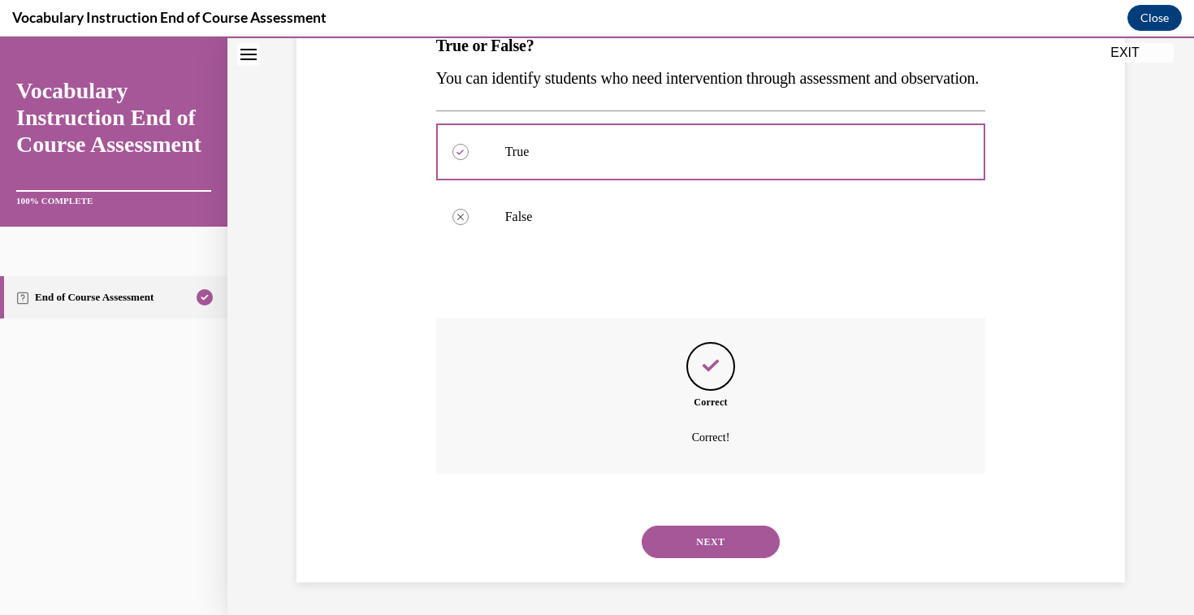
scroll to position [313, 0]
click at [694, 551] on button "NEXT" at bounding box center [711, 542] width 138 height 33
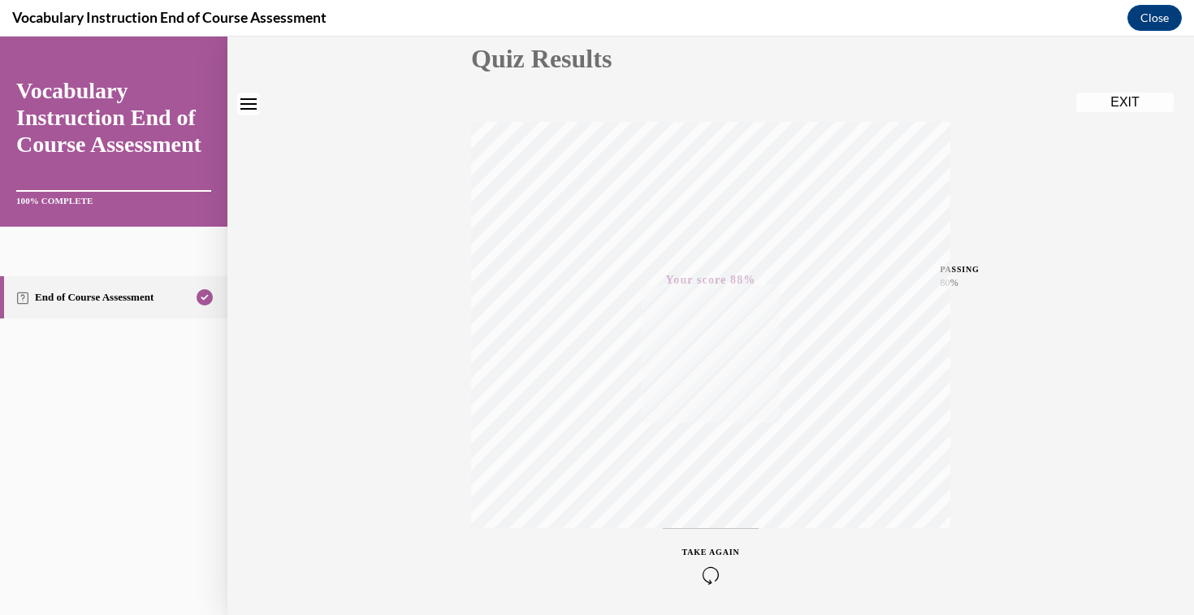
scroll to position [0, 0]
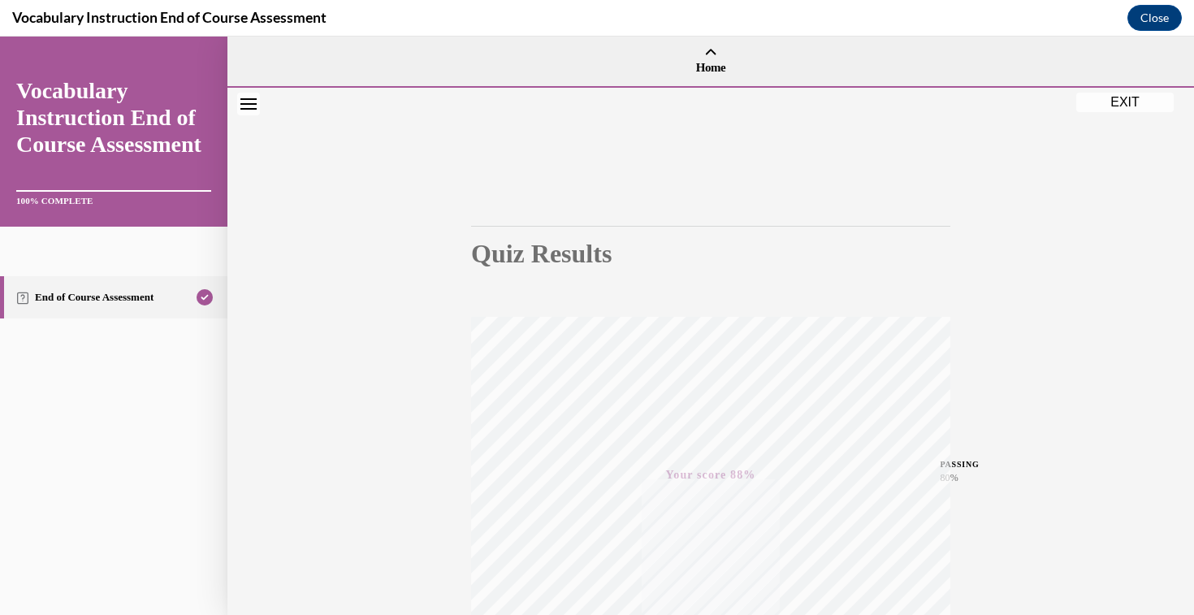
drag, startPoint x: 1118, startPoint y: 101, endPoint x: 856, endPoint y: 160, distance: 269.1
click at [1118, 101] on button "EXIT" at bounding box center [1126, 103] width 98 height 20
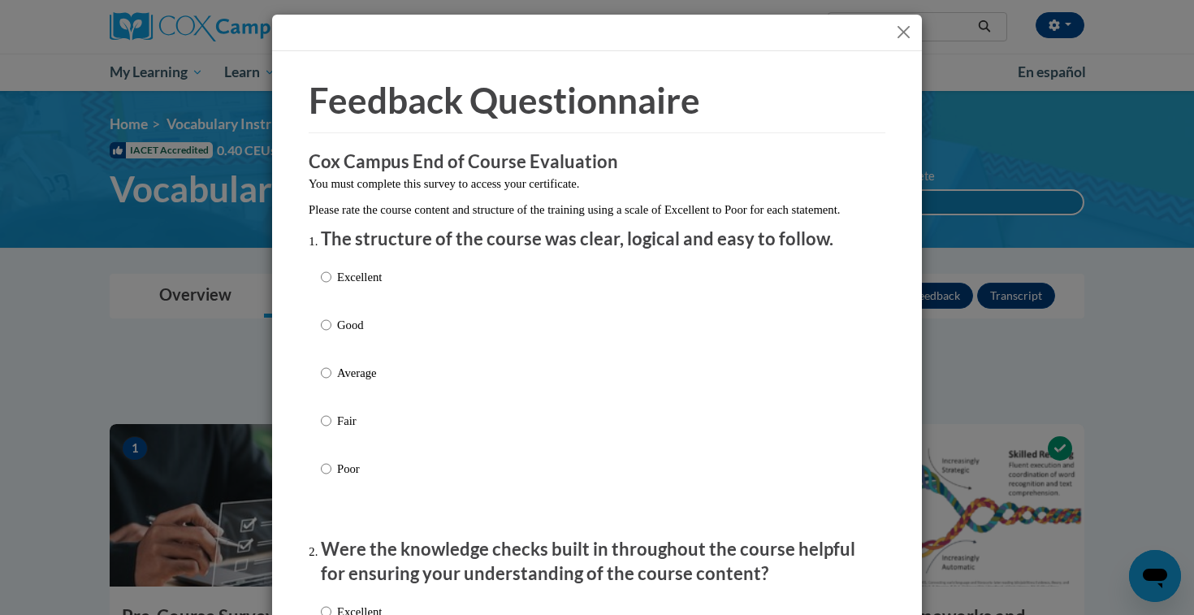
click at [902, 33] on button "Close" at bounding box center [904, 32] width 20 height 20
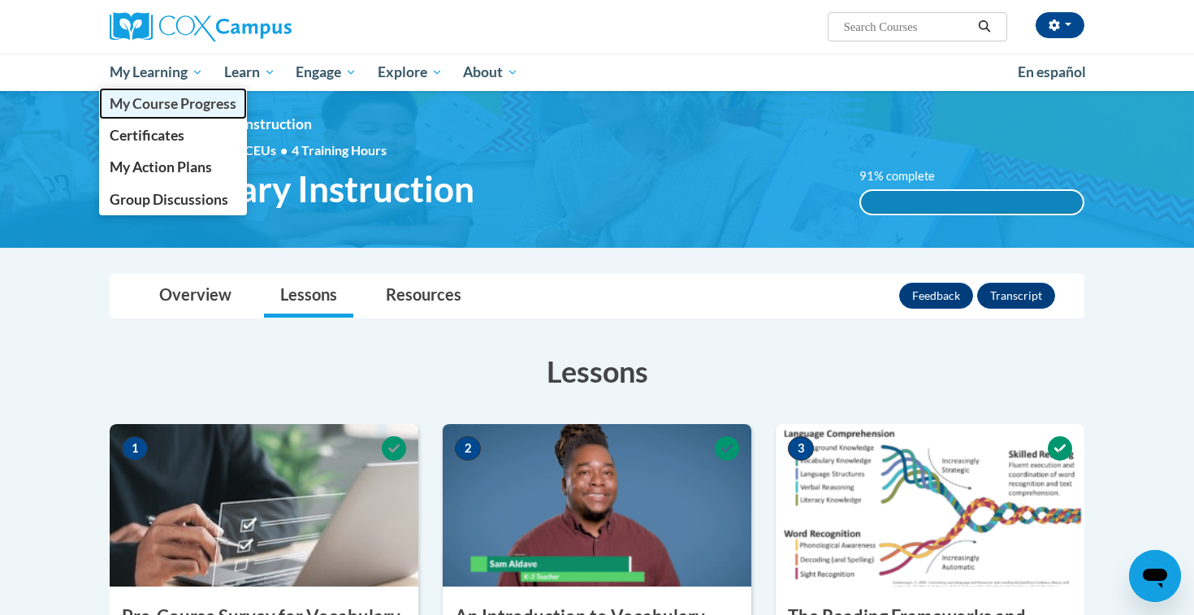
click at [174, 101] on span "My Course Progress" at bounding box center [173, 103] width 127 height 17
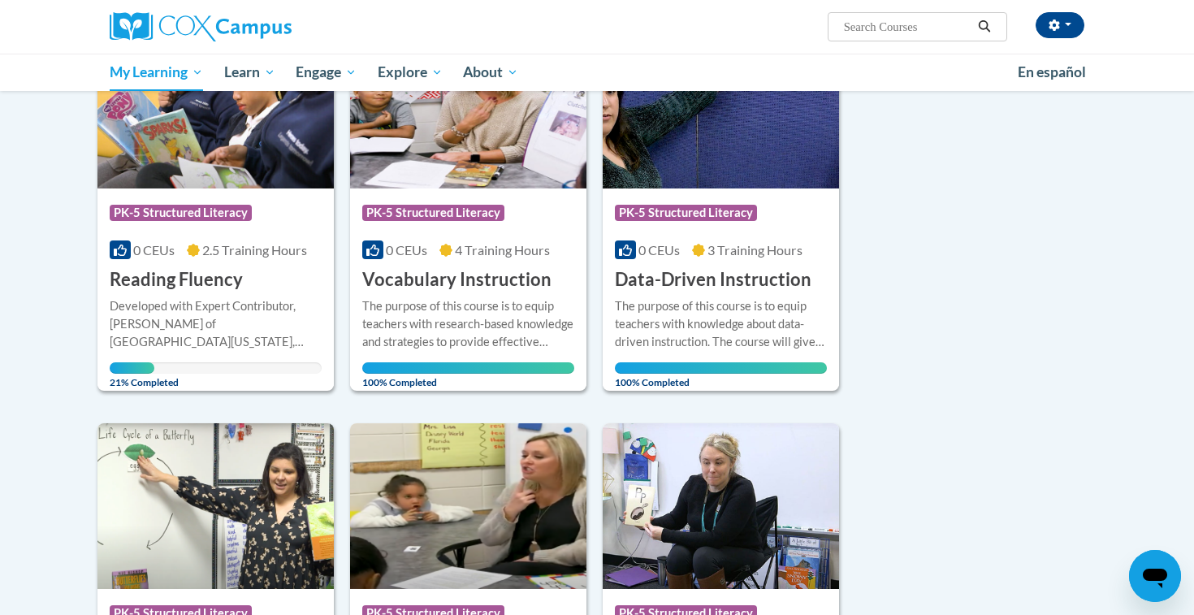
scroll to position [288, 0]
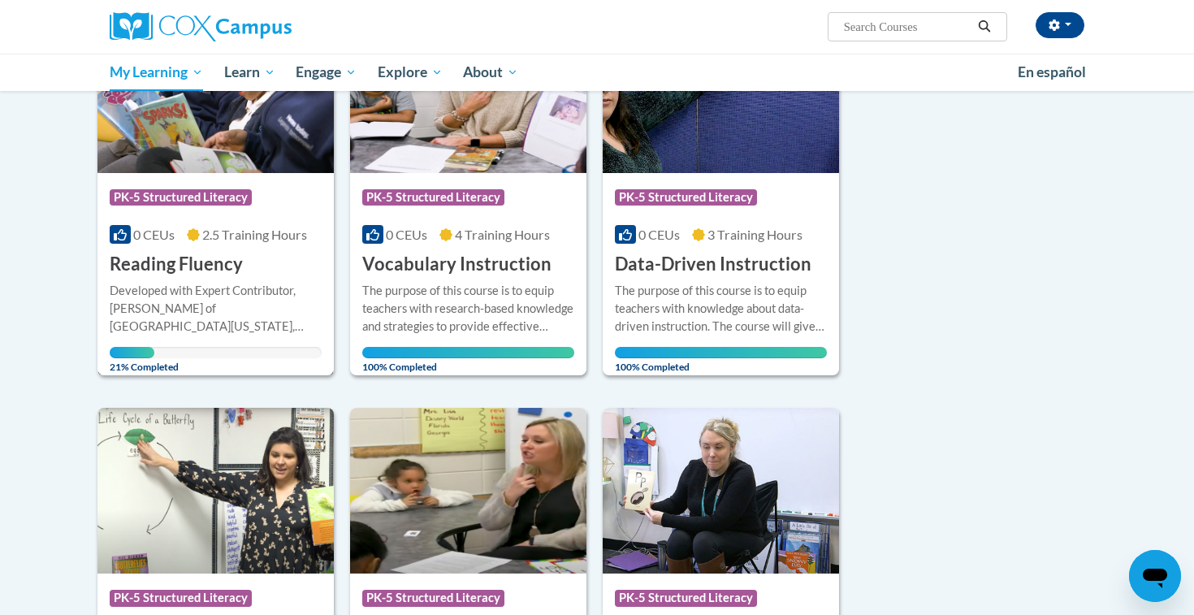
click at [189, 257] on h3 "Reading Fluency" at bounding box center [176, 264] width 133 height 25
